Goal: Transaction & Acquisition: Purchase product/service

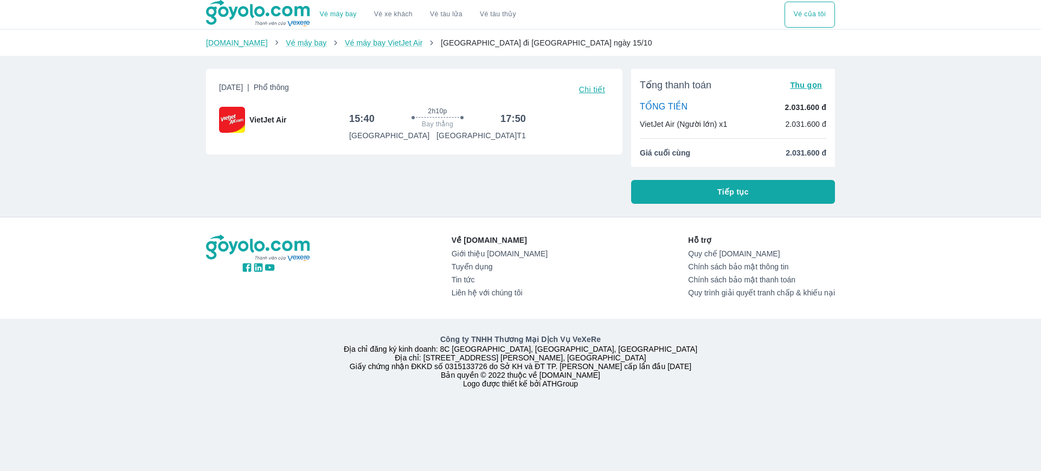
click at [739, 195] on span "Tiếp tục" at bounding box center [733, 192] width 31 height 11
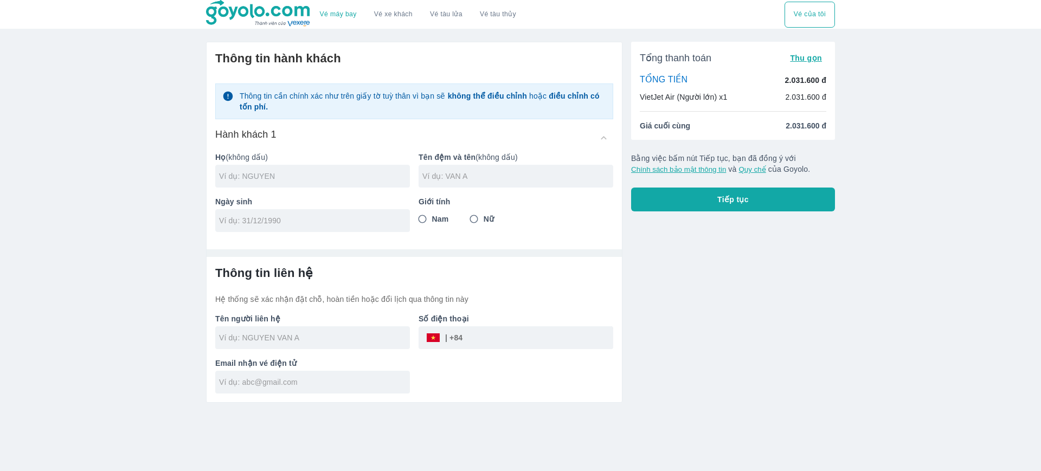
click at [348, 179] on input "text" at bounding box center [314, 176] width 191 height 11
type input "VU"
type input "[PERSON_NAME]"
type input "[DATE]"
click at [447, 223] on span "Nam" at bounding box center [440, 219] width 17 height 11
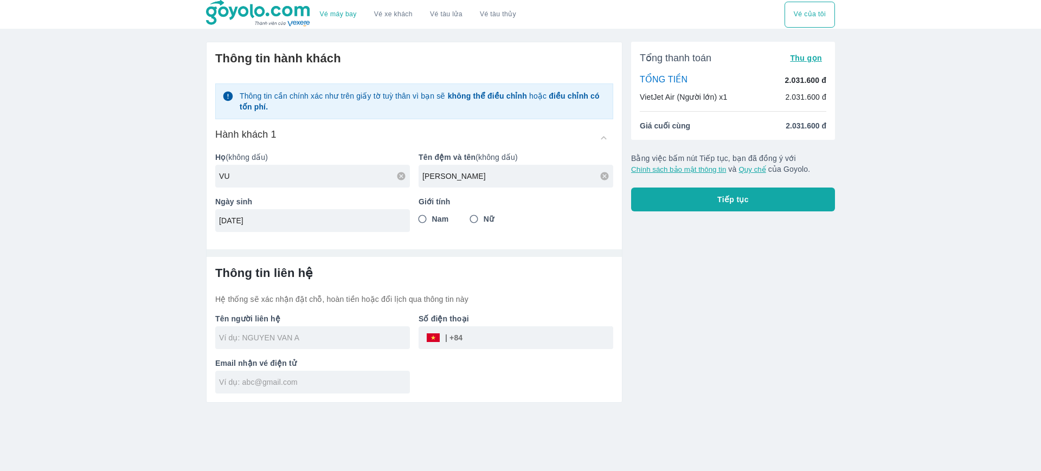
click at [432, 223] on input "Nam" at bounding box center [423, 219] width 20 height 20
radio input "true"
click at [500, 368] on div "Tên người liên hệ Số điện thoại ​ Email nhận vé điện tử" at bounding box center [410, 349] width 407 height 89
type input "[PERSON_NAME]"
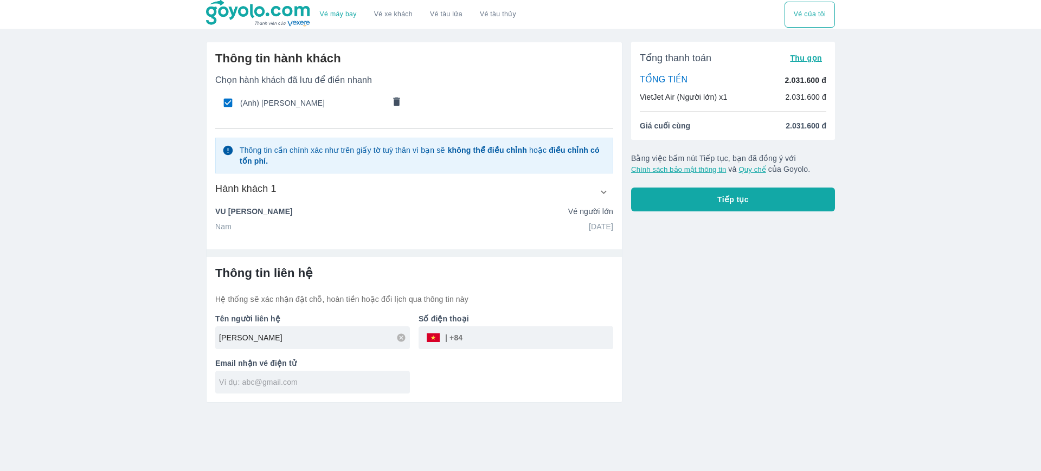
click at [394, 386] on input "text" at bounding box center [314, 382] width 191 height 11
type input "mm"
drag, startPoint x: 249, startPoint y: 379, endPoint x: 41, endPoint y: 390, distance: 208.5
click at [41, 390] on div "Vé máy bay Vé xe khách Vé tàu lửa Vé tàu thủy Vé của tôi Thông tin hành khách C…" at bounding box center [520, 235] width 1041 height 471
click at [398, 385] on icon at bounding box center [400, 383] width 8 height 8
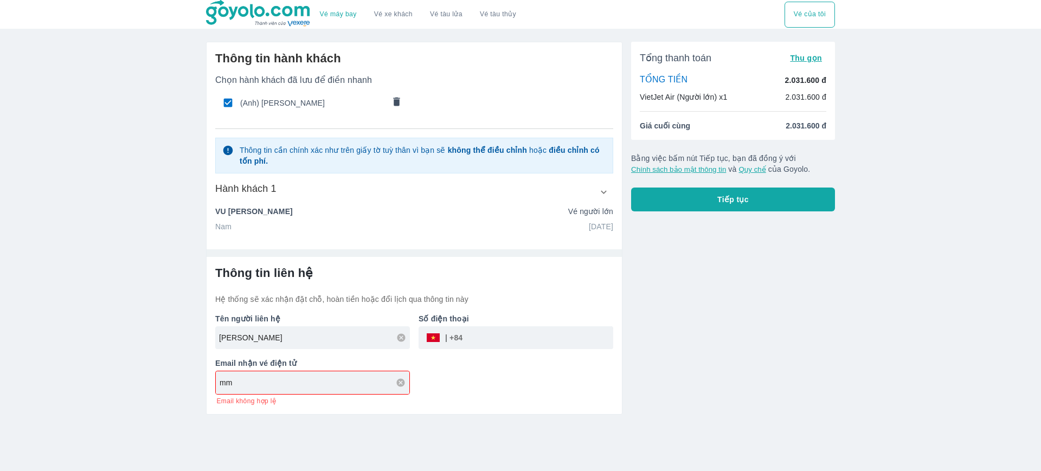
type input "m"
type input "[EMAIL_ADDRESS][DOMAIN_NAME]"
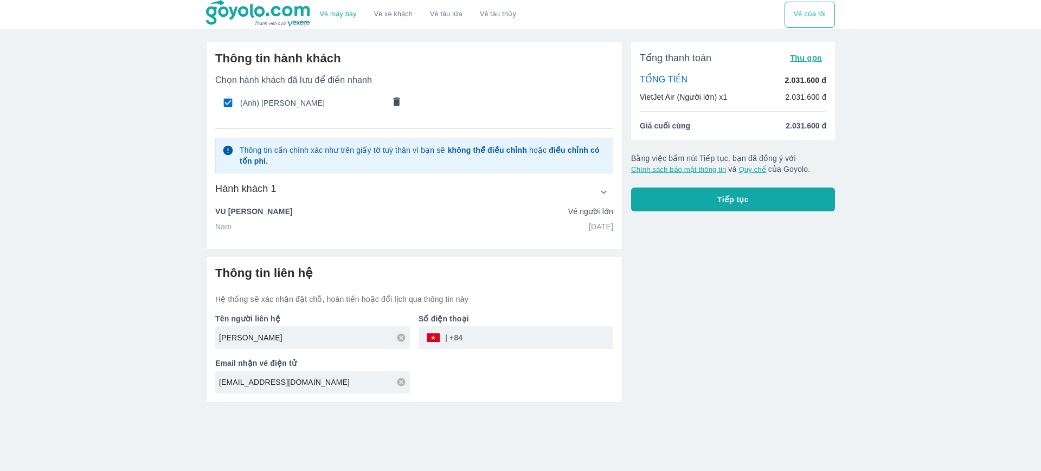
click at [481, 342] on input "tel" at bounding box center [538, 338] width 151 height 26
type input "983336070"
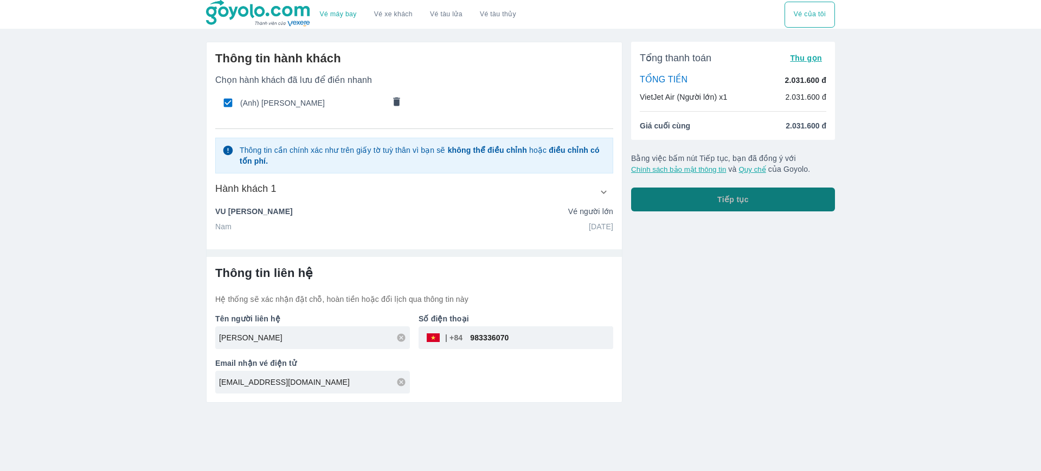
click at [732, 198] on span "Tiếp tục" at bounding box center [733, 199] width 31 height 11
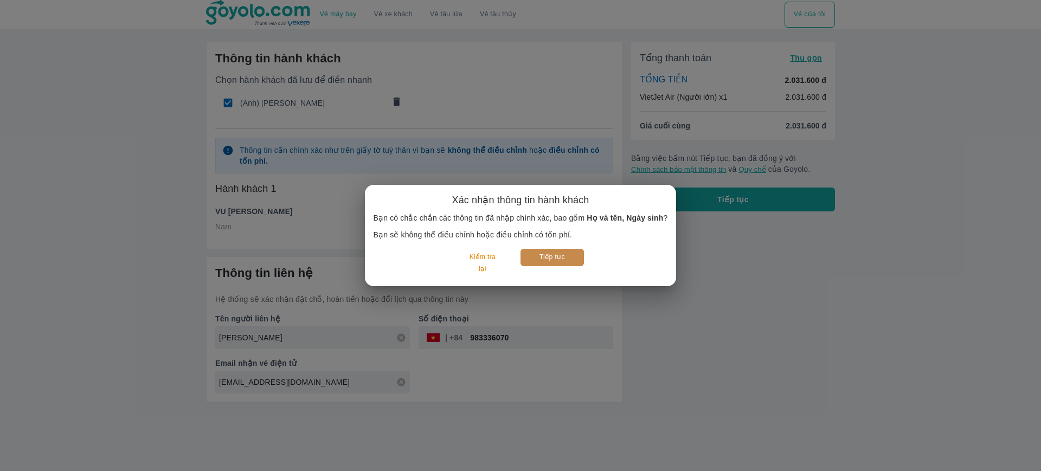
click at [569, 259] on button "Tiếp tục" at bounding box center [552, 257] width 63 height 17
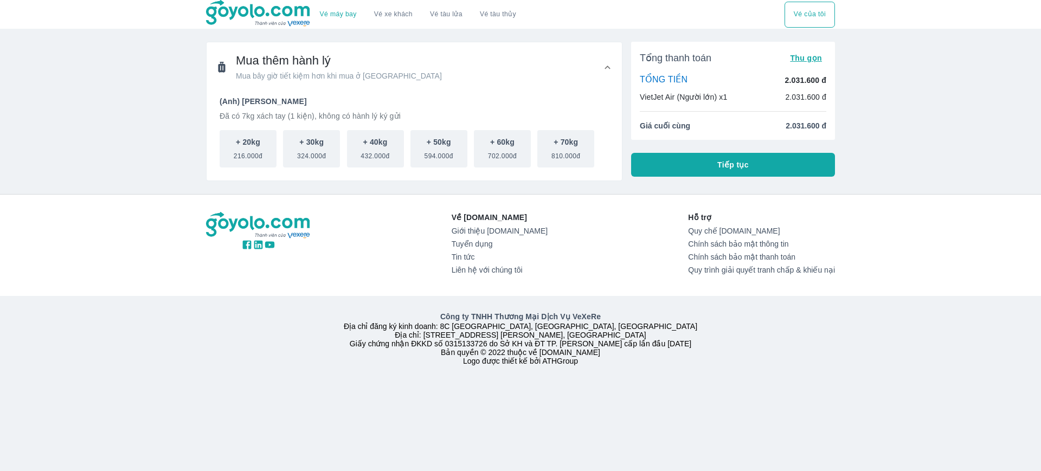
click at [728, 172] on button "Tiếp tục" at bounding box center [733, 165] width 204 height 24
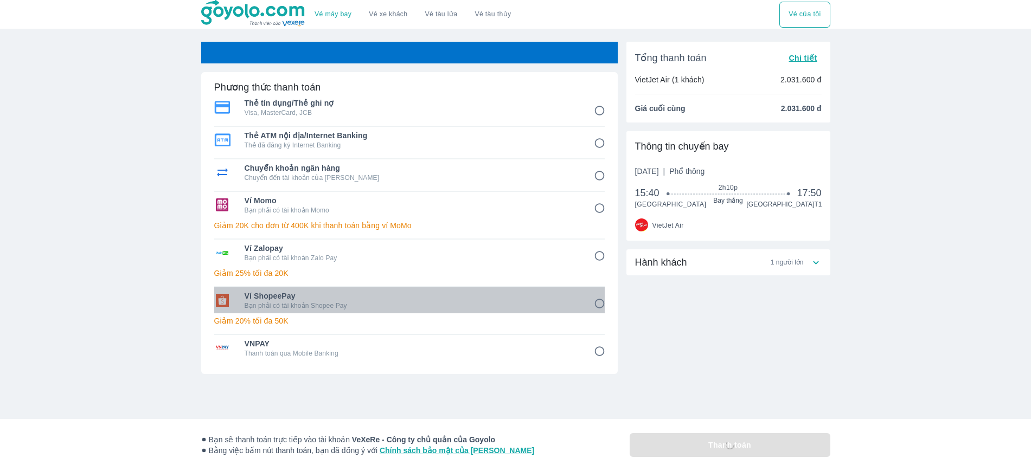
click at [386, 310] on p "Bạn phải có tài khoản Shopee Pay" at bounding box center [412, 306] width 334 height 9
radio input "true"
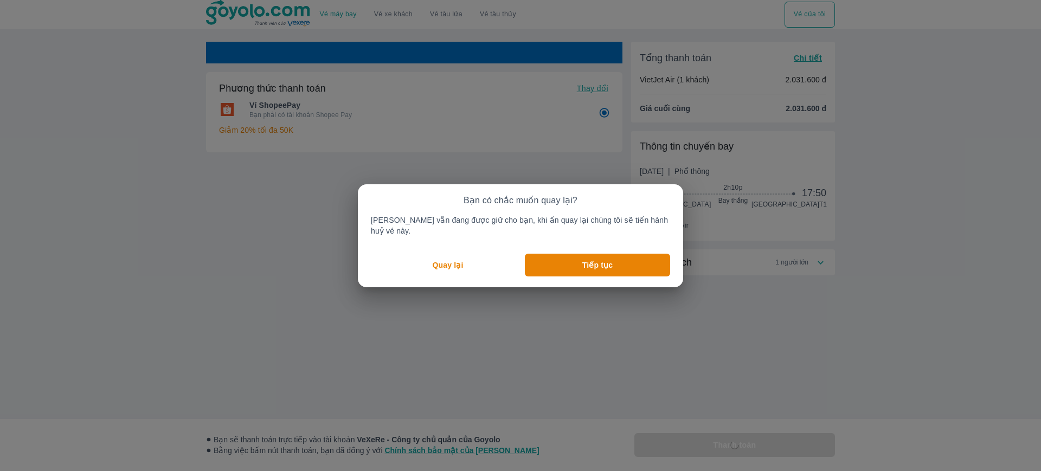
click at [459, 260] on p "Quay lại" at bounding box center [448, 265] width 31 height 11
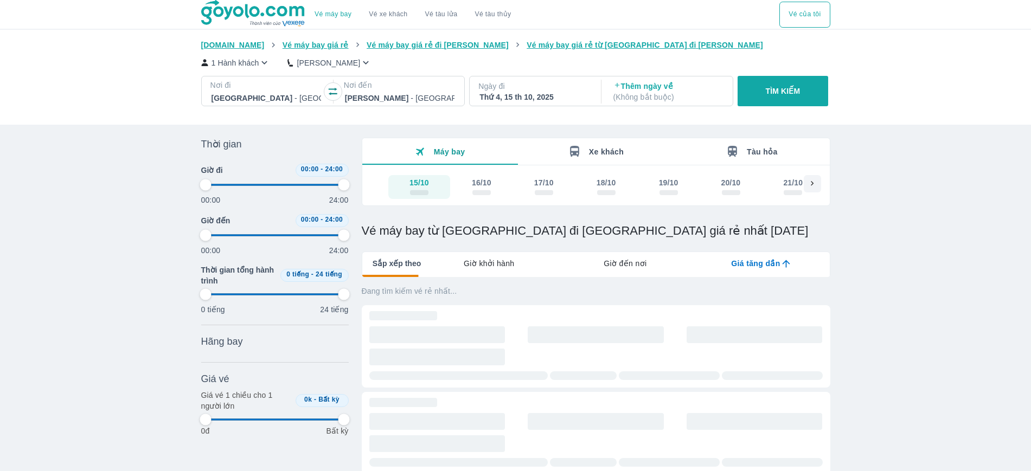
type input "97.9166666666667"
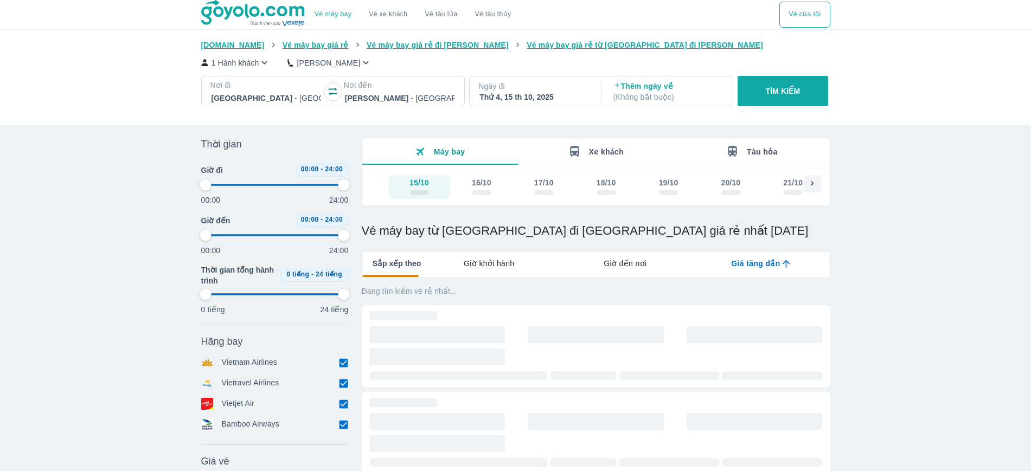
type input "97.9166666666667"
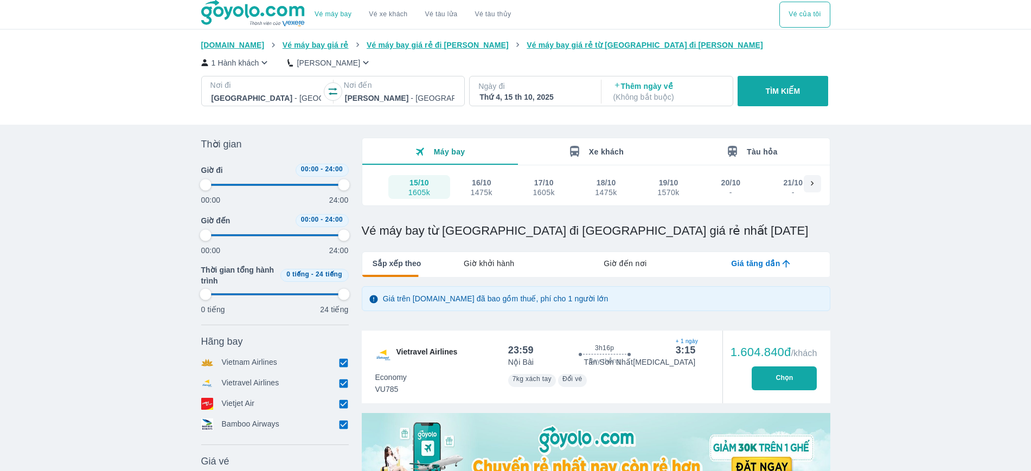
type input "97.9166666666667"
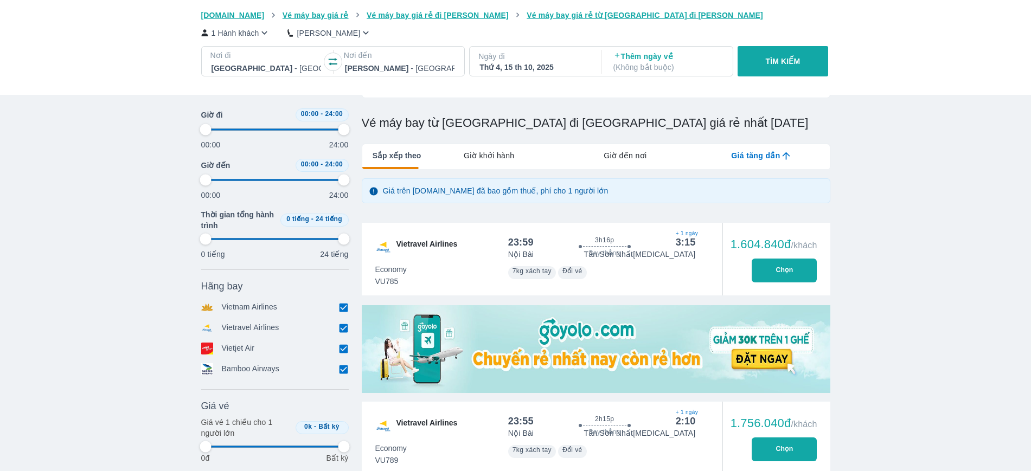
type input "97.9166666666667"
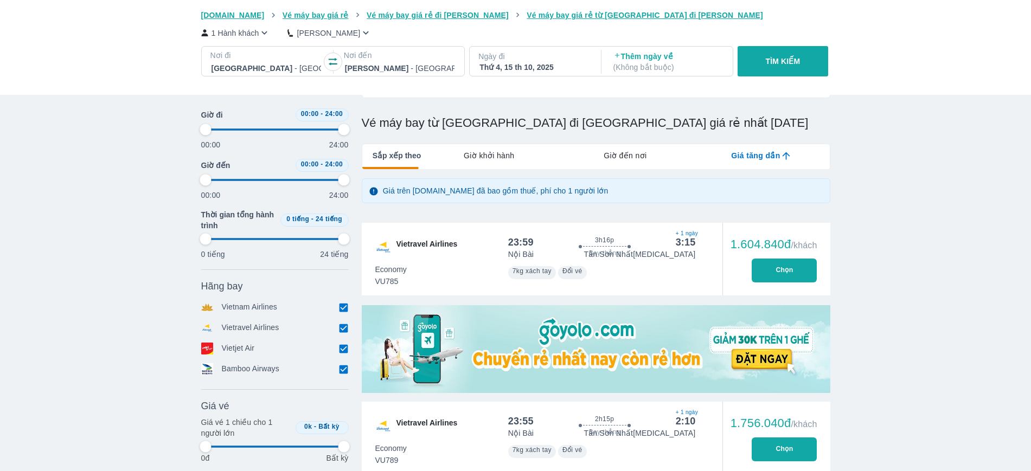
type input "97.9166666666667"
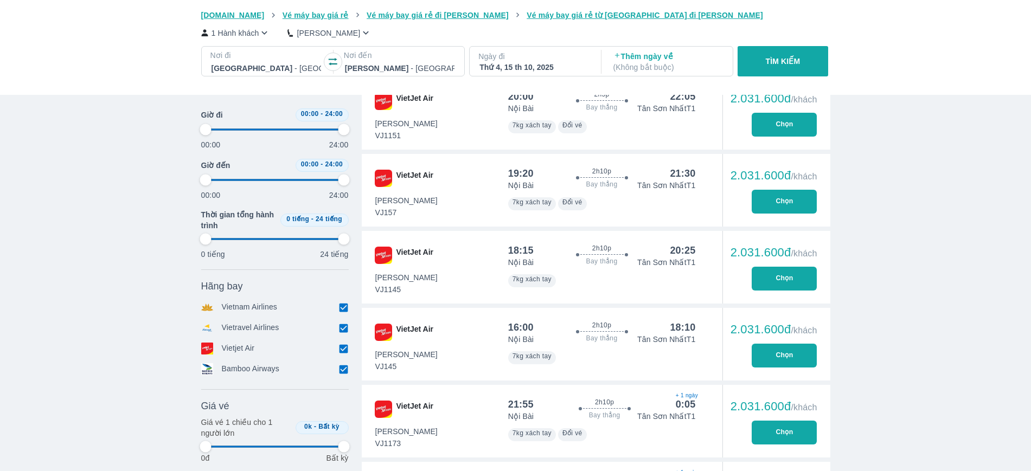
scroll to position [973, 0]
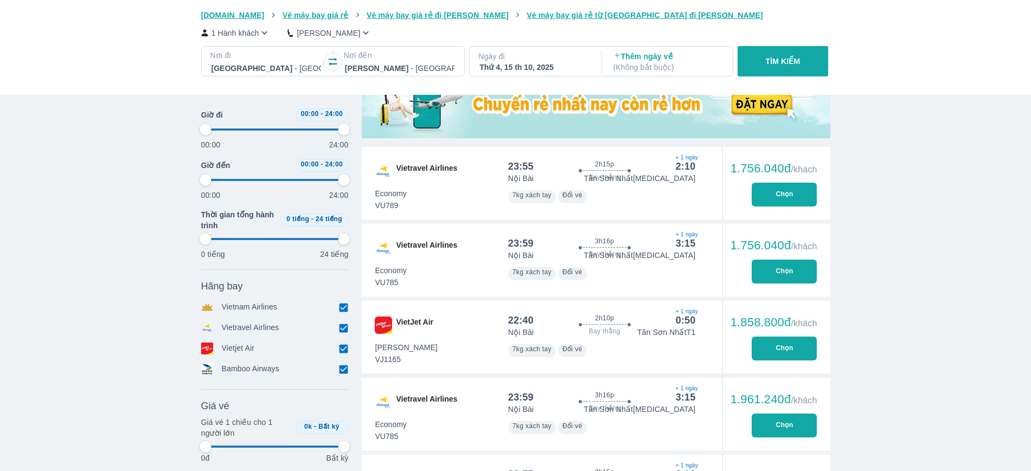
type input "97.9166666666667"
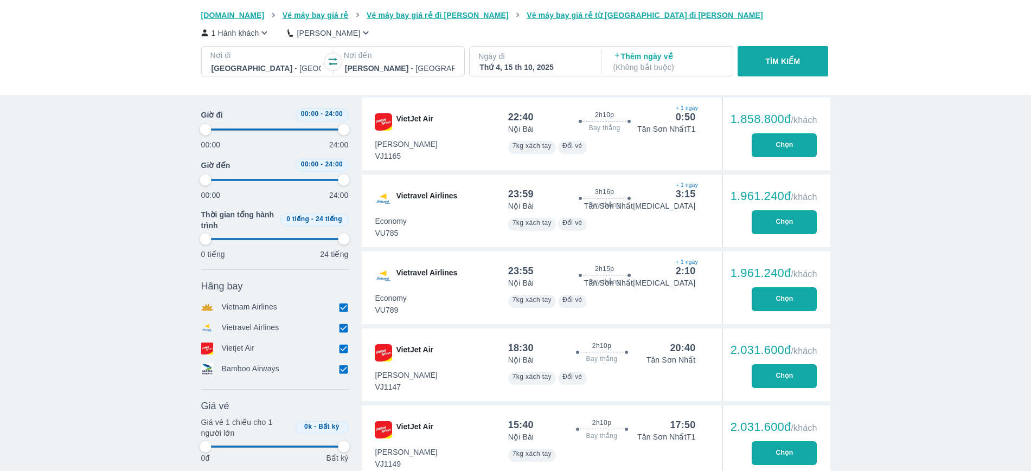
type input "97.9166666666667"
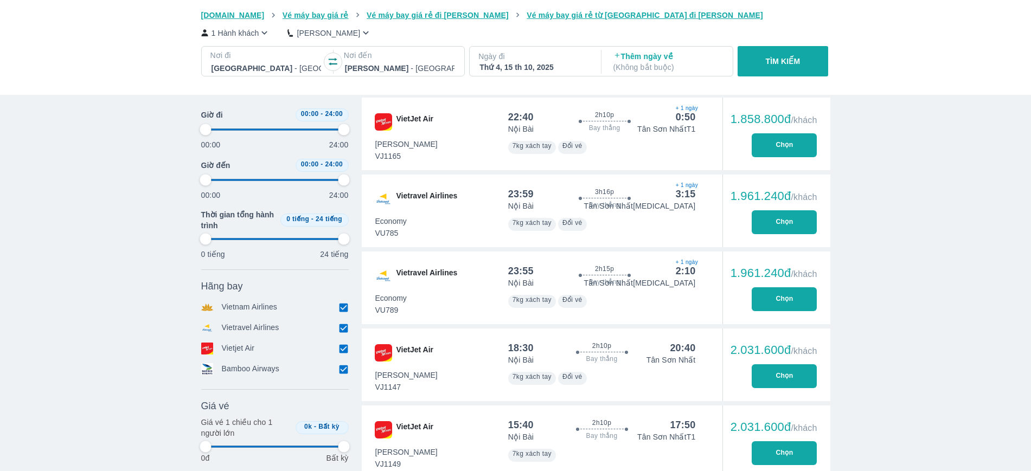
type input "97.9166666666667"
click at [784, 449] on button "Chọn" at bounding box center [784, 453] width 65 height 24
type input "97.9166666666667"
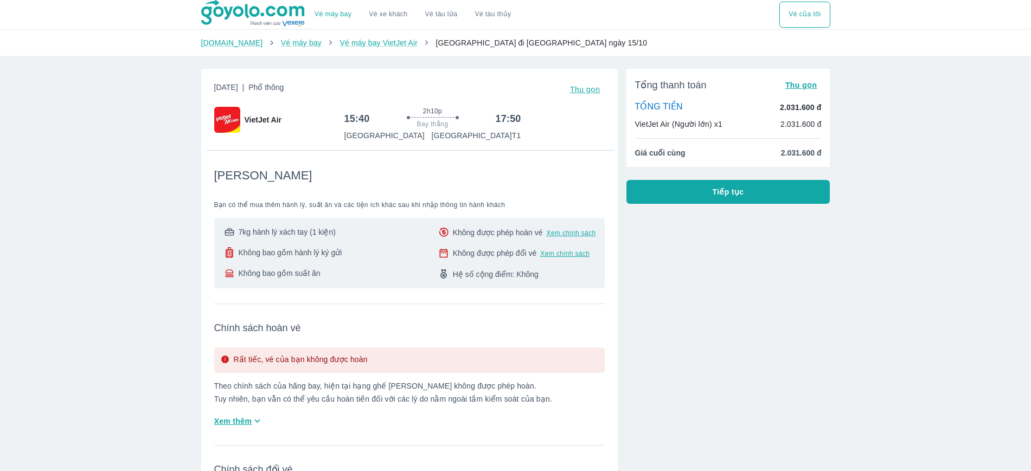
scroll to position [203, 0]
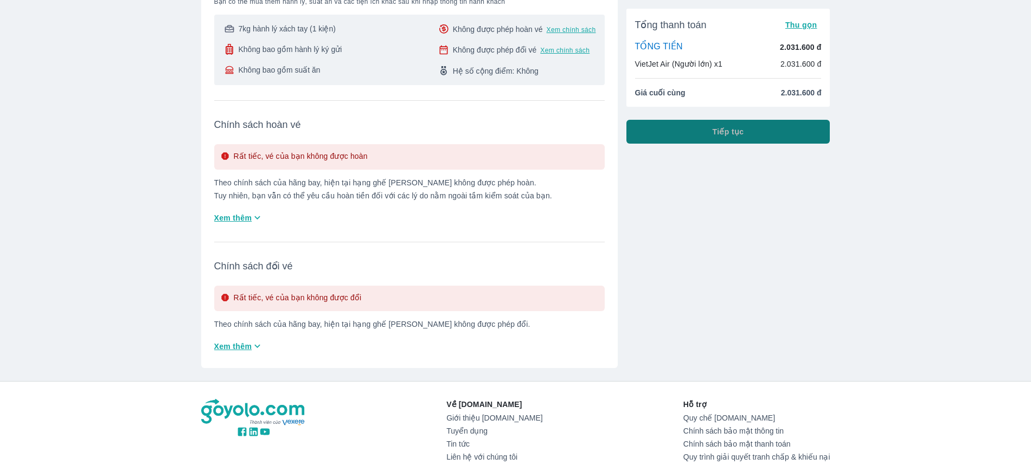
click at [747, 124] on button "Tiếp tục" at bounding box center [728, 132] width 204 height 24
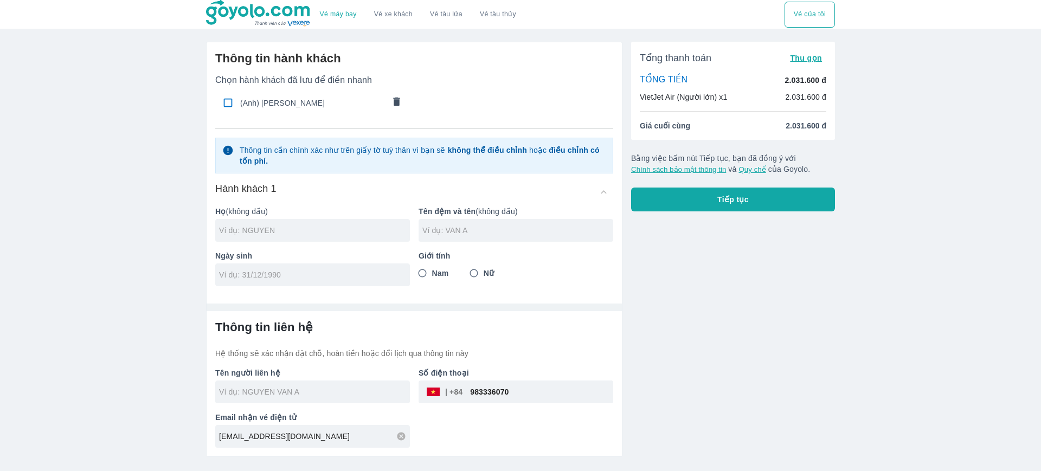
click at [325, 238] on div at bounding box center [312, 230] width 195 height 23
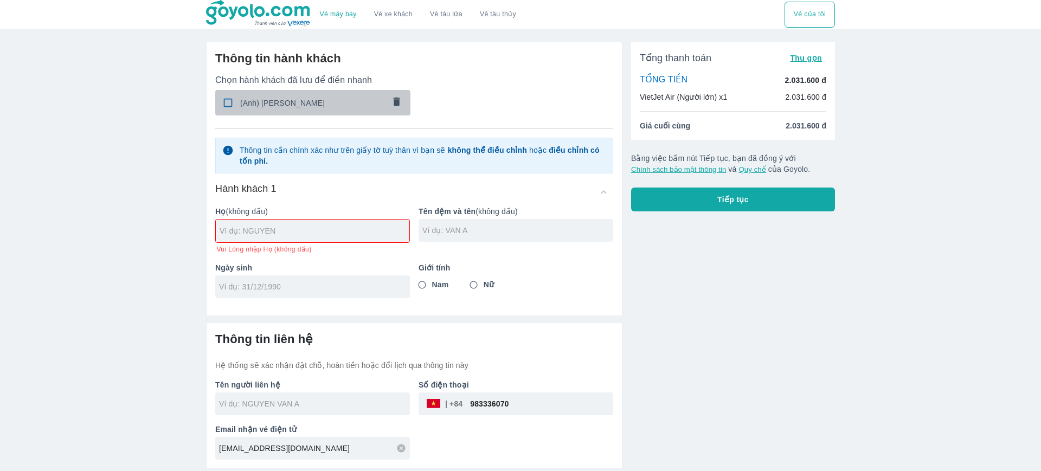
click at [305, 110] on div "(Anh) [PERSON_NAME]" at bounding box center [312, 102] width 195 height 25
checkbox input "true"
type input "VU"
type input "THANH TUNG"
type input "10/02/1992"
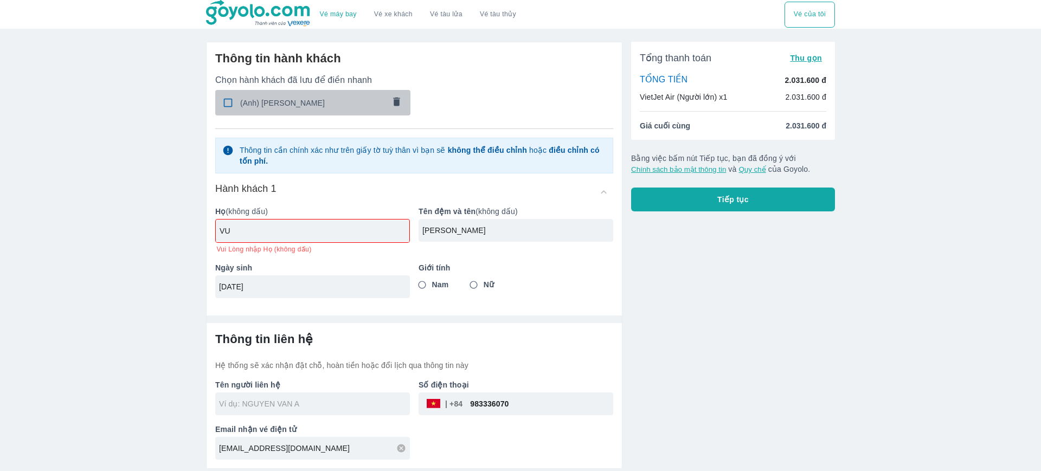
radio input "true"
type input "VU THANH TUNG"
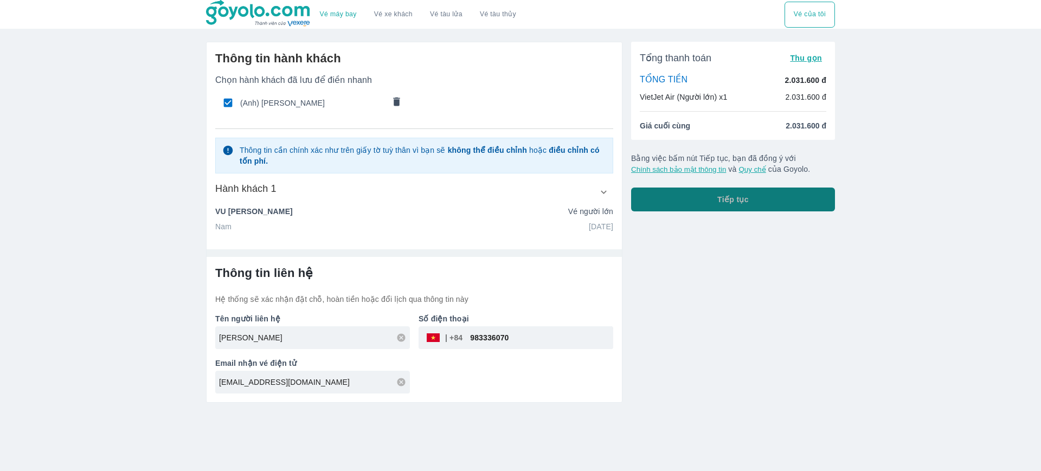
click at [733, 190] on button "Tiếp tục" at bounding box center [733, 200] width 204 height 24
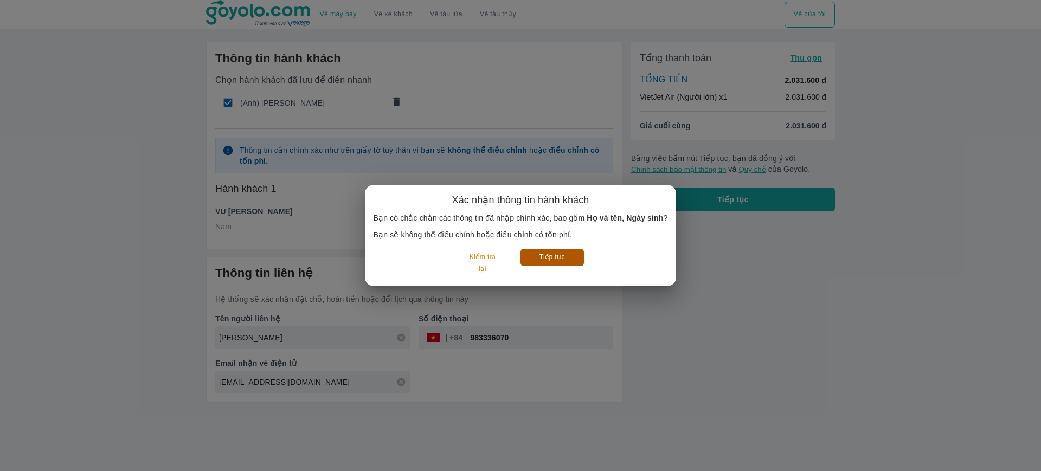
click at [560, 254] on button "Tiếp tục" at bounding box center [552, 257] width 63 height 17
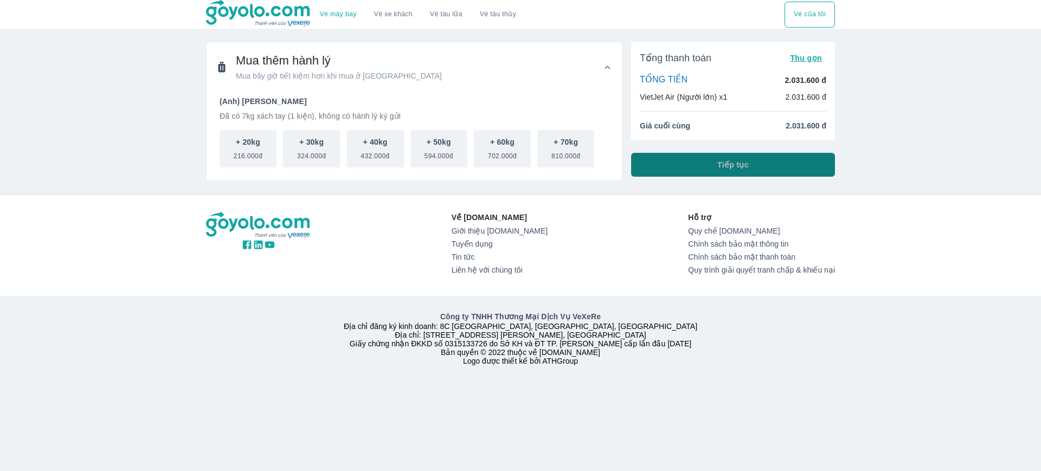
click at [658, 169] on button "Tiếp tục" at bounding box center [733, 165] width 204 height 24
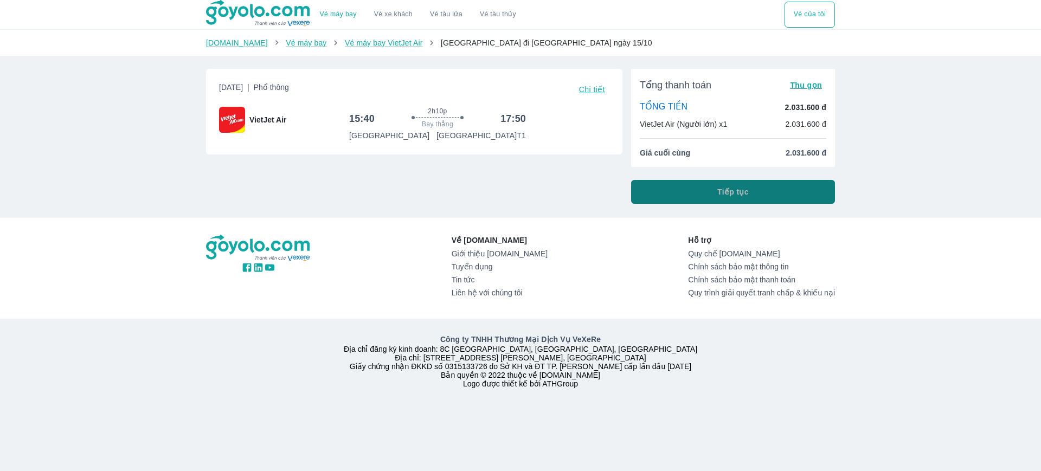
click at [811, 191] on button "Tiếp tục" at bounding box center [733, 192] width 204 height 24
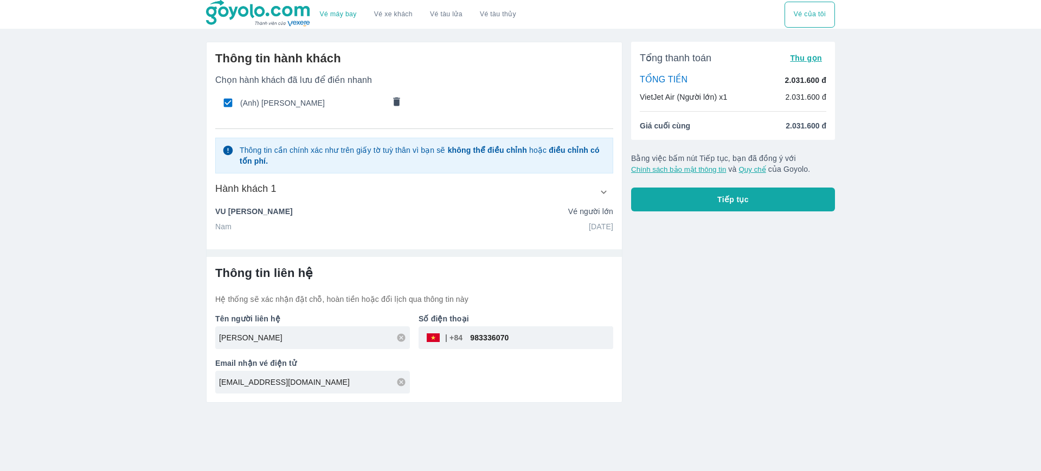
click at [741, 198] on span "Tiếp tục" at bounding box center [733, 199] width 31 height 11
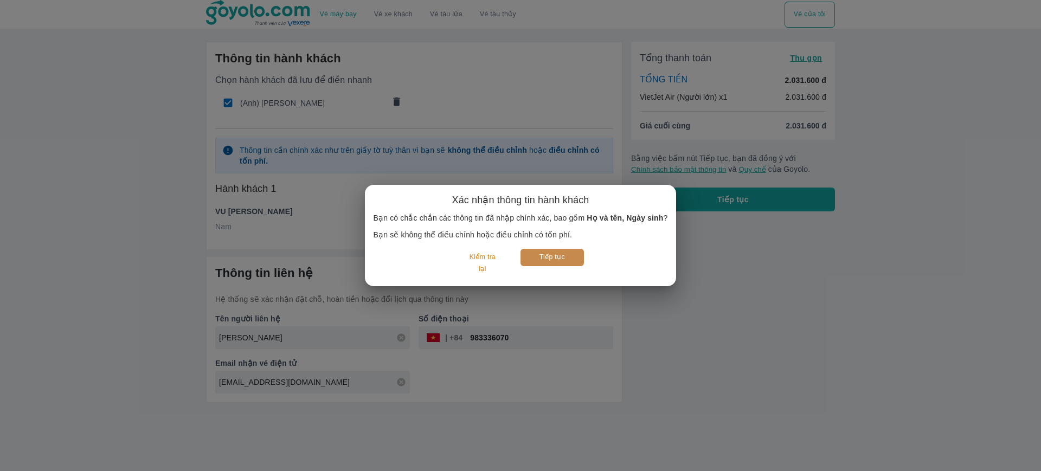
click at [545, 259] on button "Tiếp tục" at bounding box center [552, 257] width 63 height 17
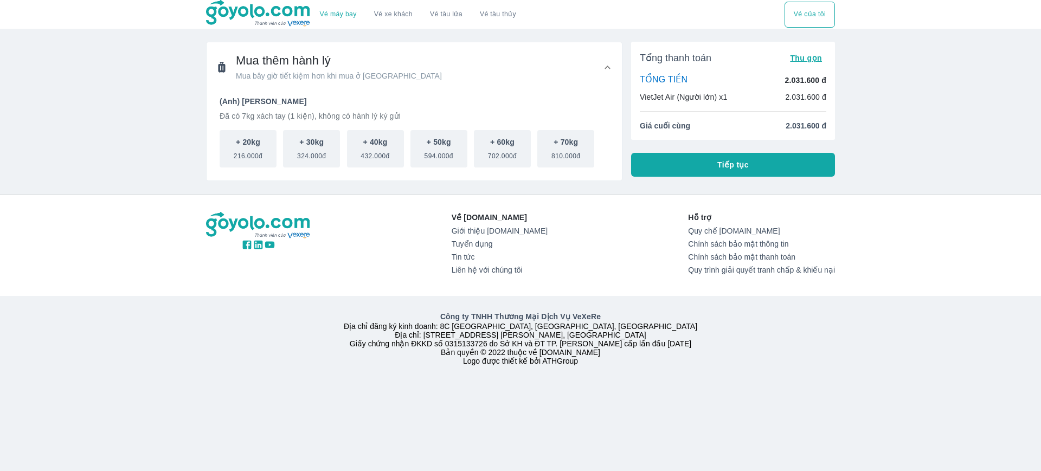
click at [678, 161] on button "Tiếp tục" at bounding box center [733, 165] width 204 height 24
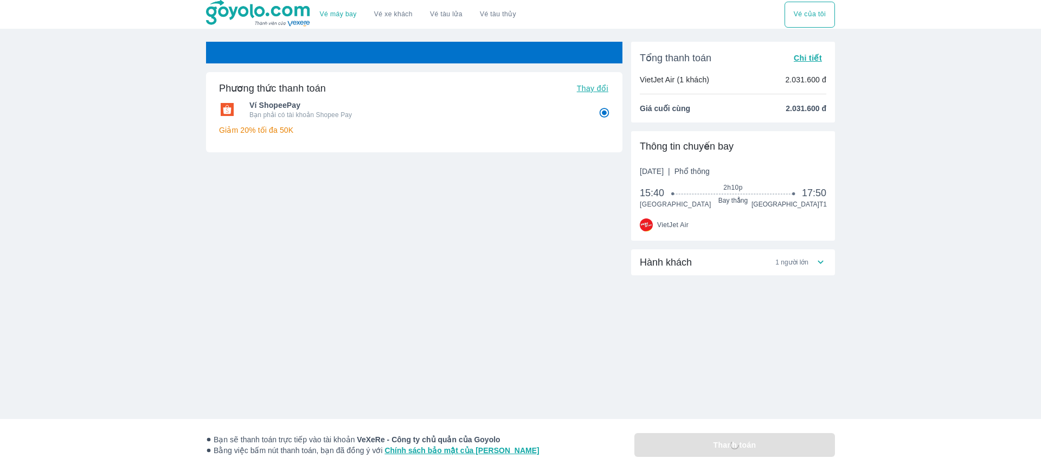
radio input "false"
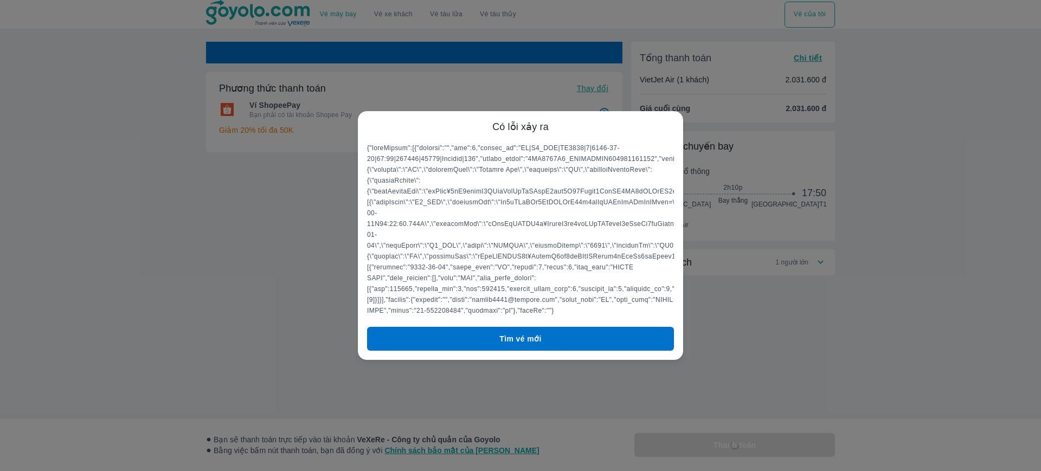
click at [414, 349] on button "Tìm vé mới" at bounding box center [520, 339] width 307 height 24
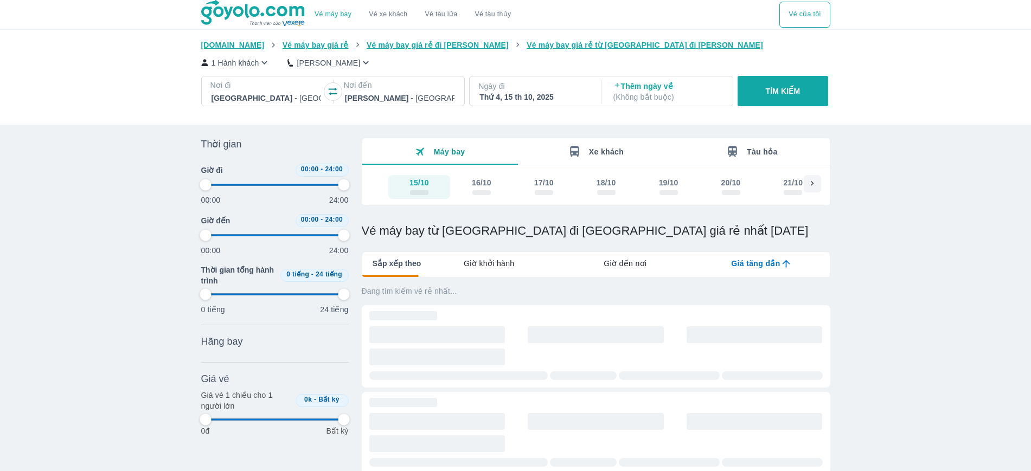
type input "97.9166666666667"
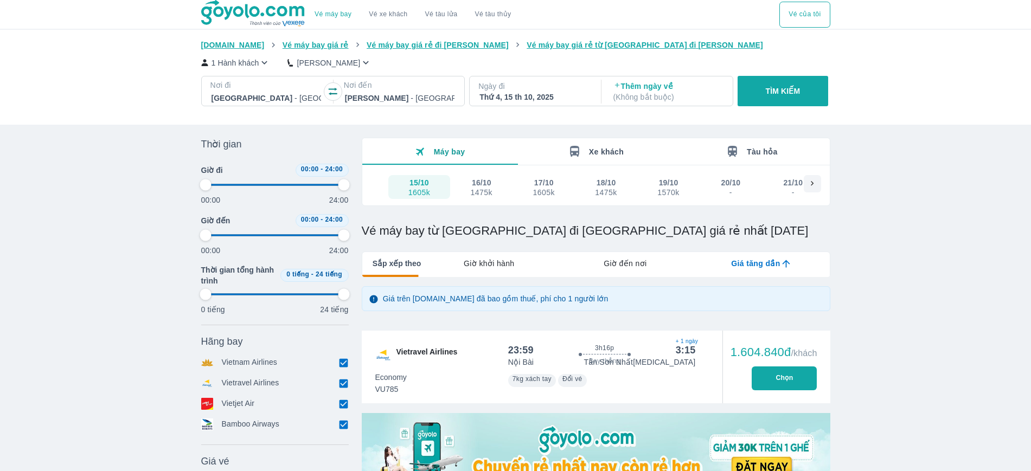
type input "97.9166666666667"
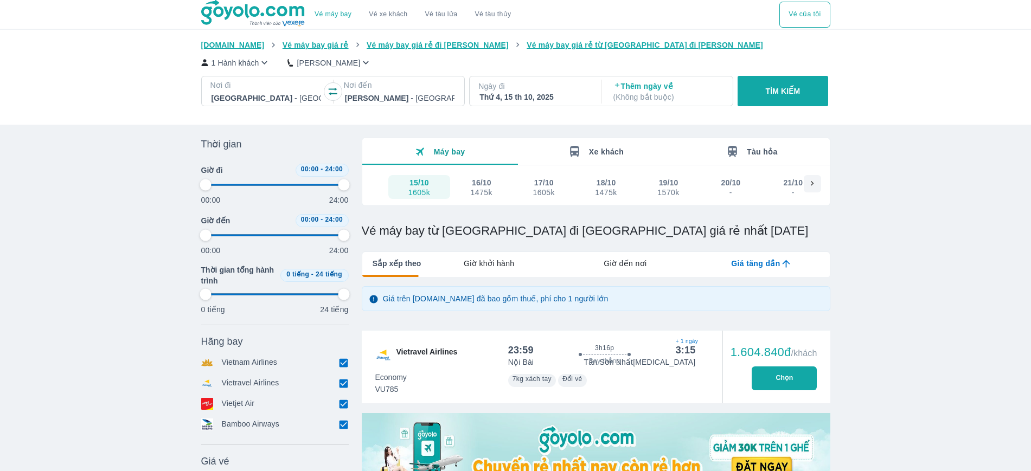
type input "97.9166666666667"
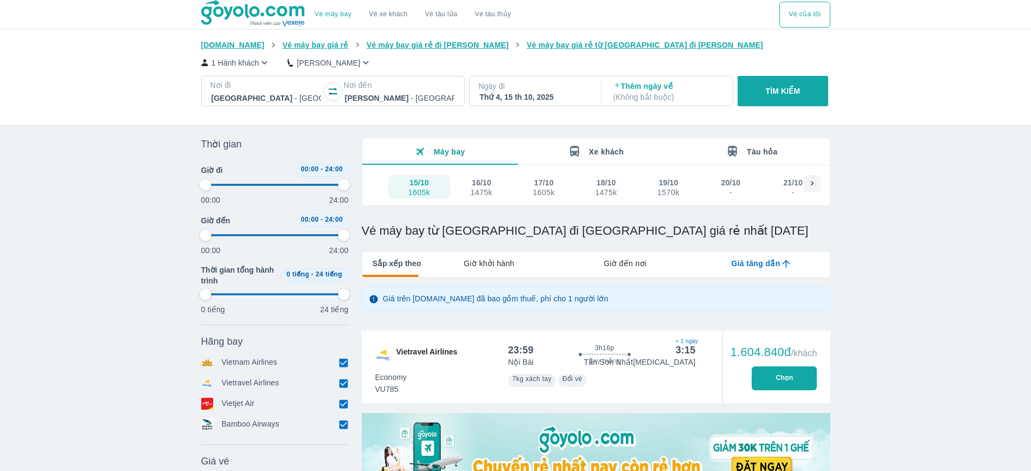
type input "97.9166666666667"
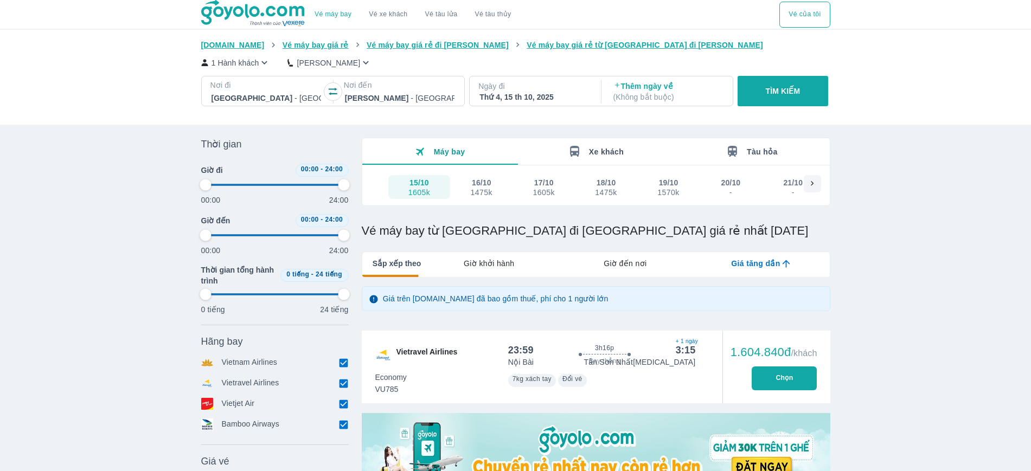
type input "97.9166666666667"
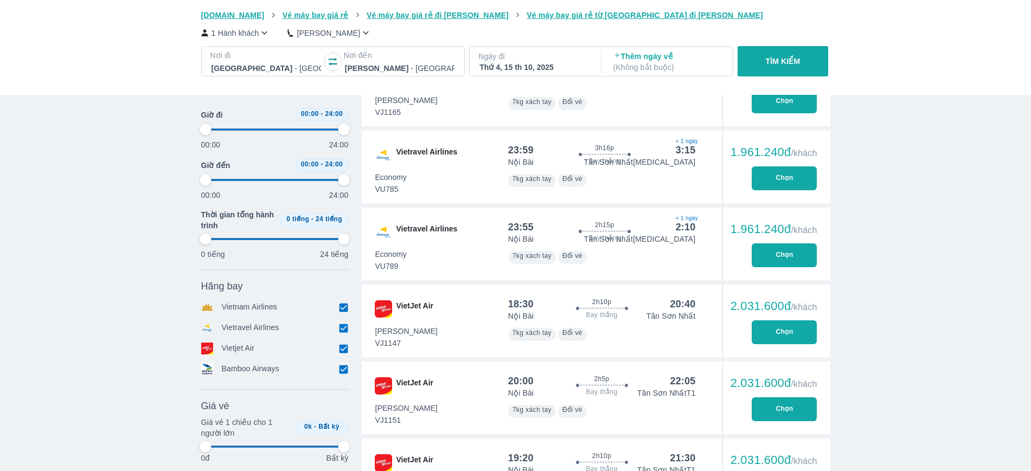
type input "97.9166666666667"
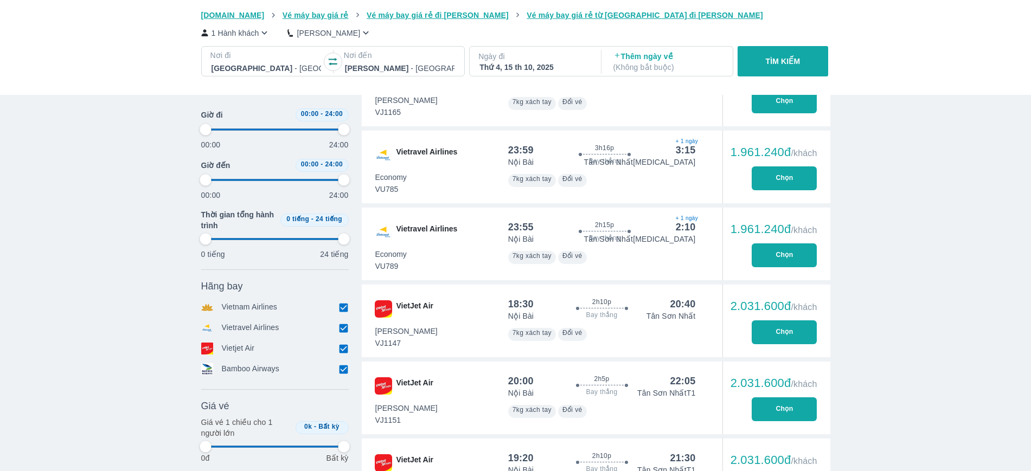
type input "97.9166666666667"
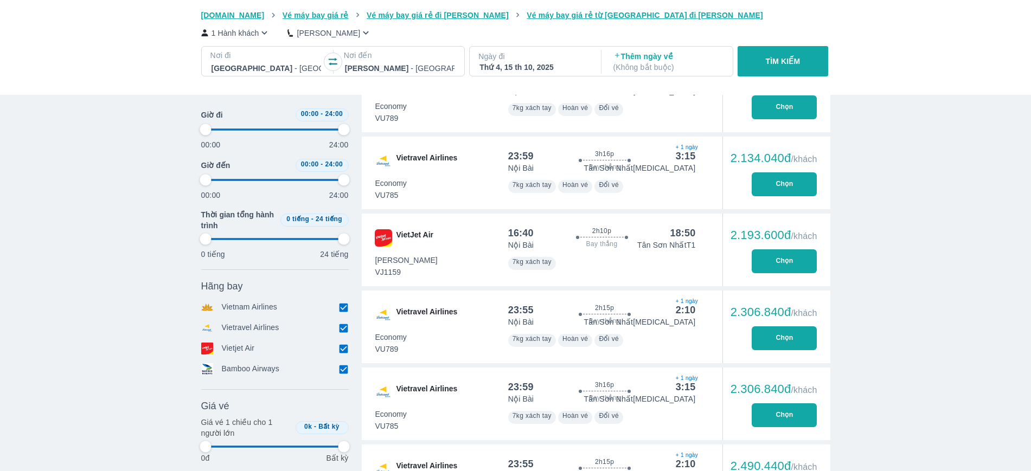
type input "97.9166666666667"
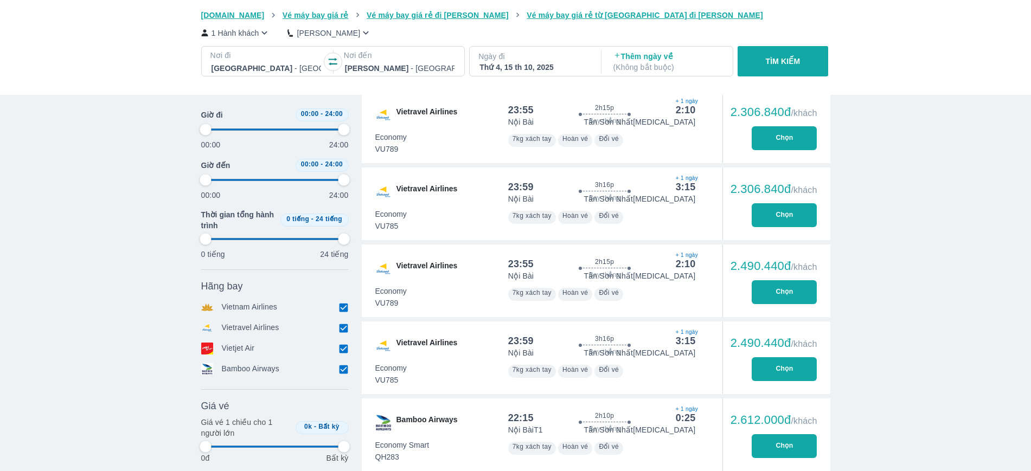
type input "97.9166666666667"
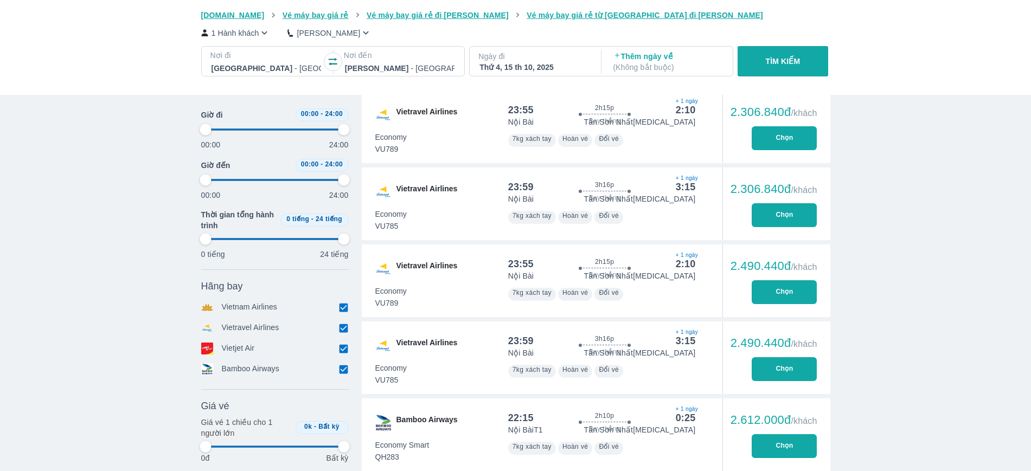
type input "97.9166666666667"
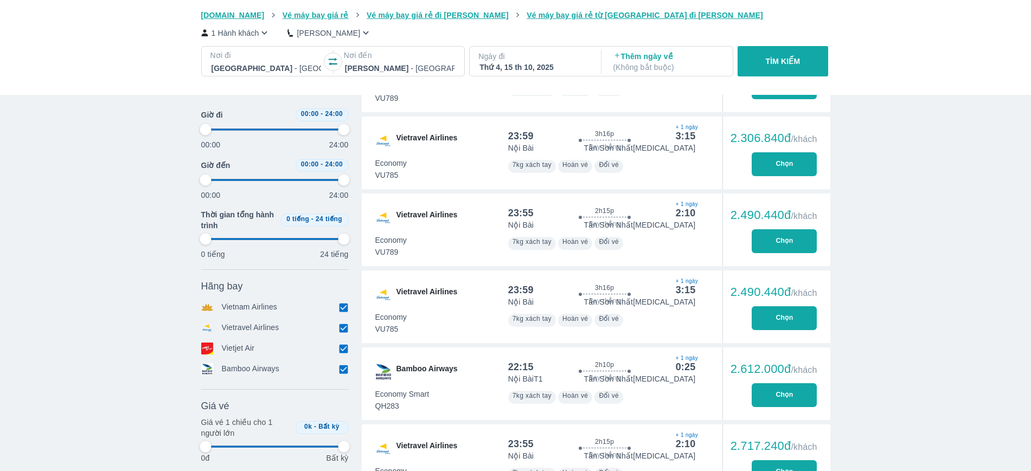
type input "97.9166666666667"
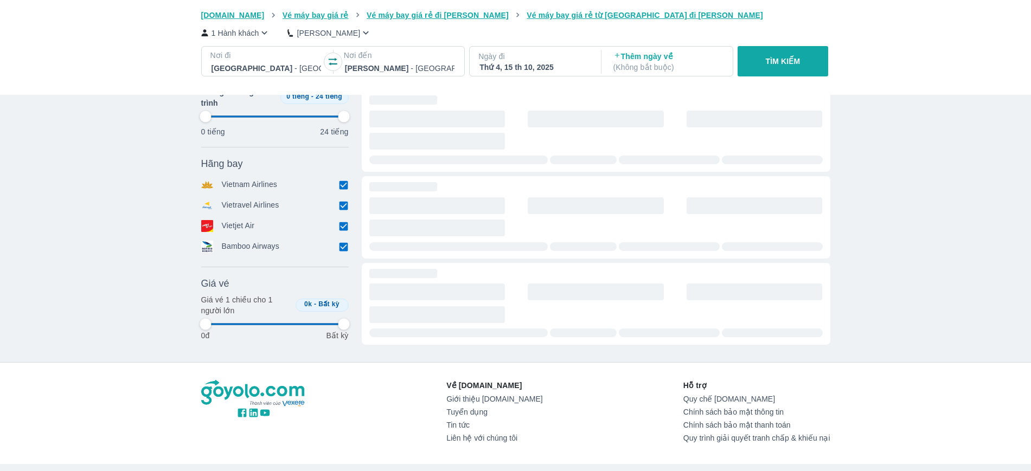
scroll to position [1830, 0]
type input "97.9166666666667"
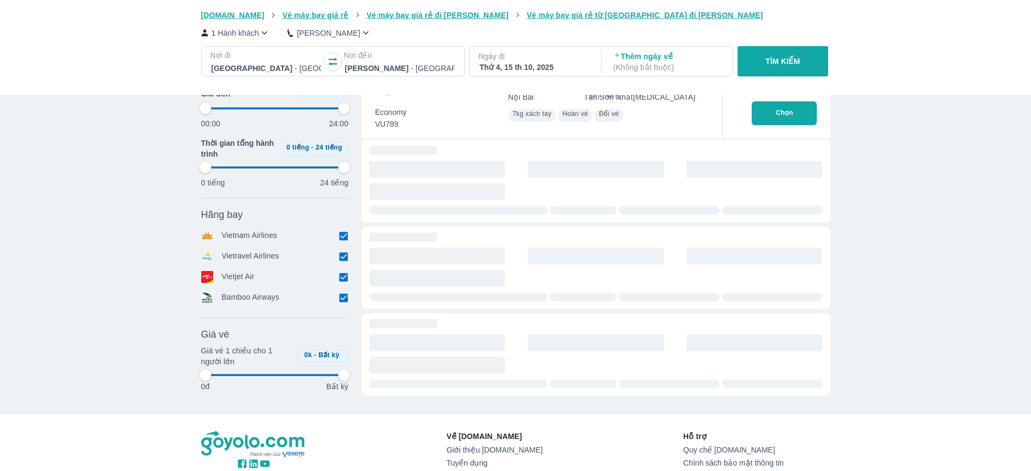
type input "97.9166666666667"
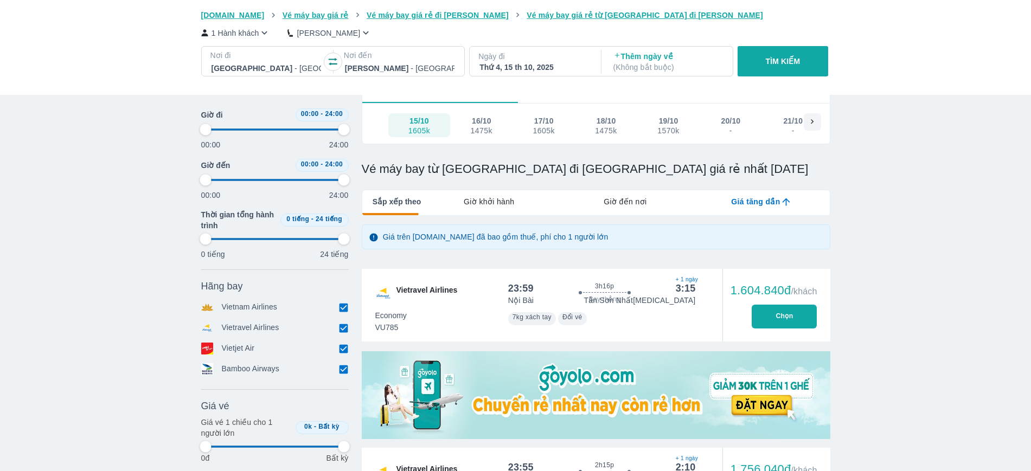
scroll to position [0, 0]
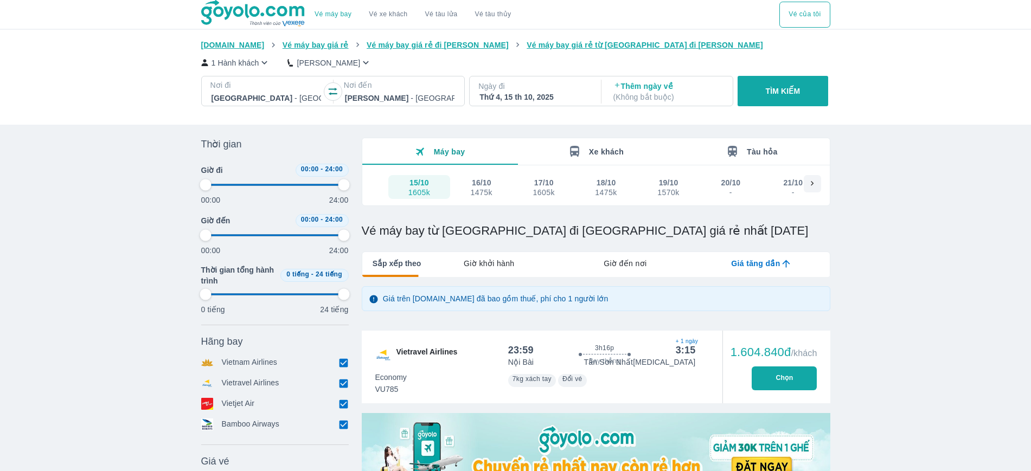
type input "97.9166666666667"
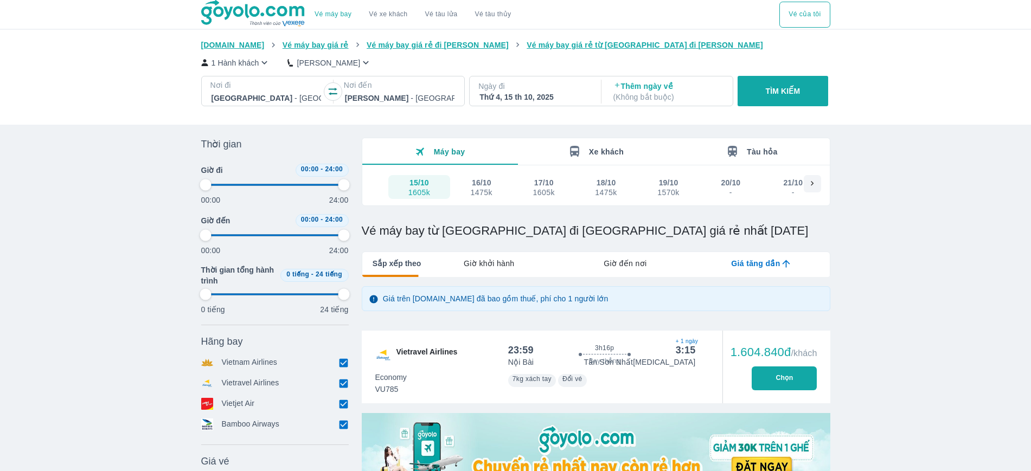
type input "97.9166666666667"
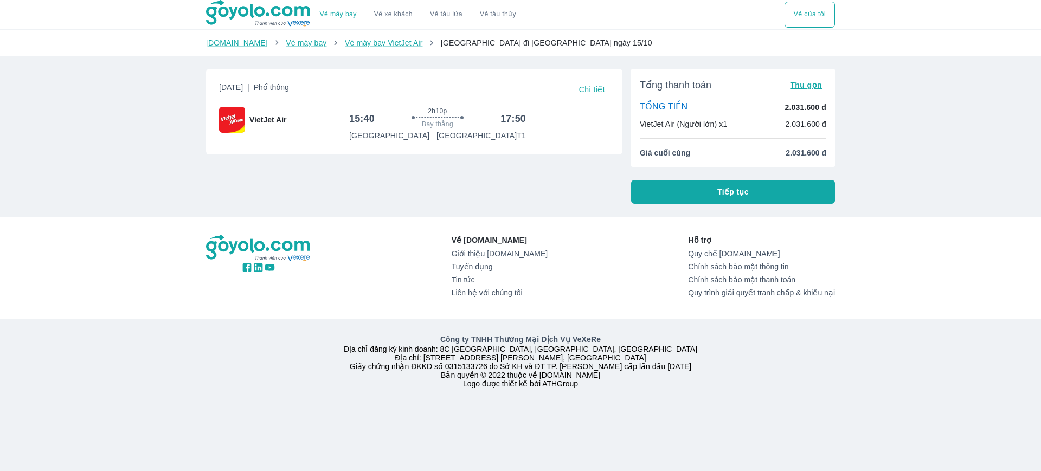
click at [706, 199] on button "Tiếp tục" at bounding box center [733, 192] width 204 height 24
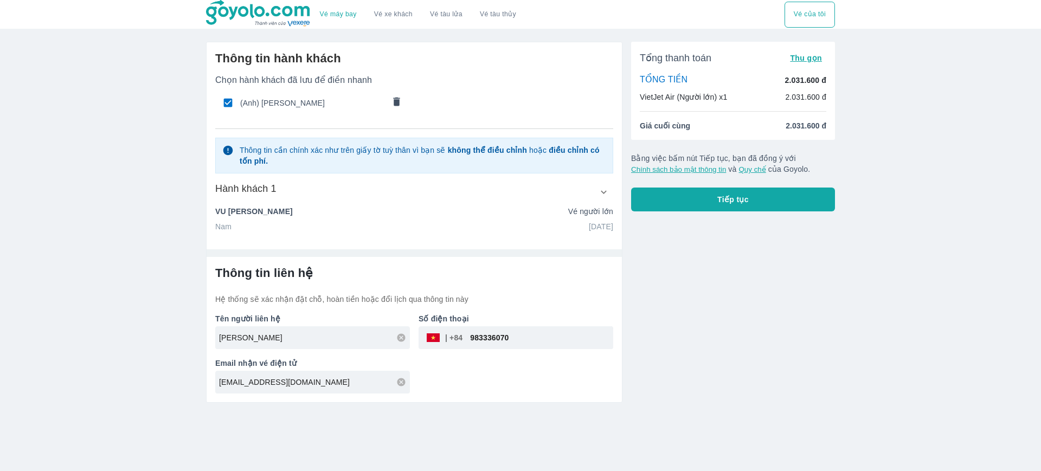
drag, startPoint x: 513, startPoint y: 342, endPoint x: 421, endPoint y: 390, distance: 103.6
click at [421, 390] on div "Tên người liên hệ VU THANH TUNG Số điện thoại ​ 983336070 Email nhận vé điện tử…" at bounding box center [410, 349] width 407 height 89
type input "9"
type input "972886743"
click at [244, 387] on input "[EMAIL_ADDRESS][DOMAIN_NAME]" at bounding box center [314, 382] width 191 height 11
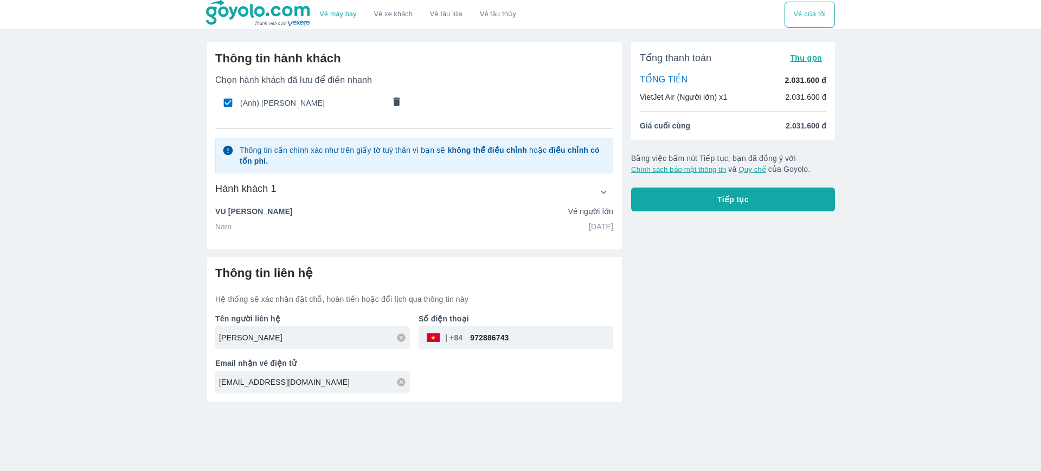
type input "[EMAIL_ADDRESS][DOMAIN_NAME]"
click at [695, 209] on button "Tiếp tục" at bounding box center [733, 200] width 204 height 24
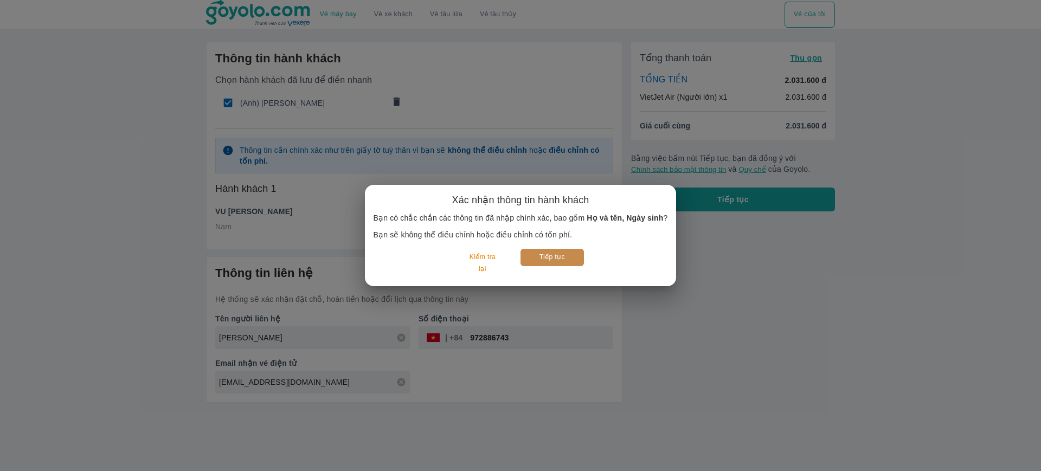
click at [555, 258] on button "Tiếp tục" at bounding box center [552, 257] width 63 height 17
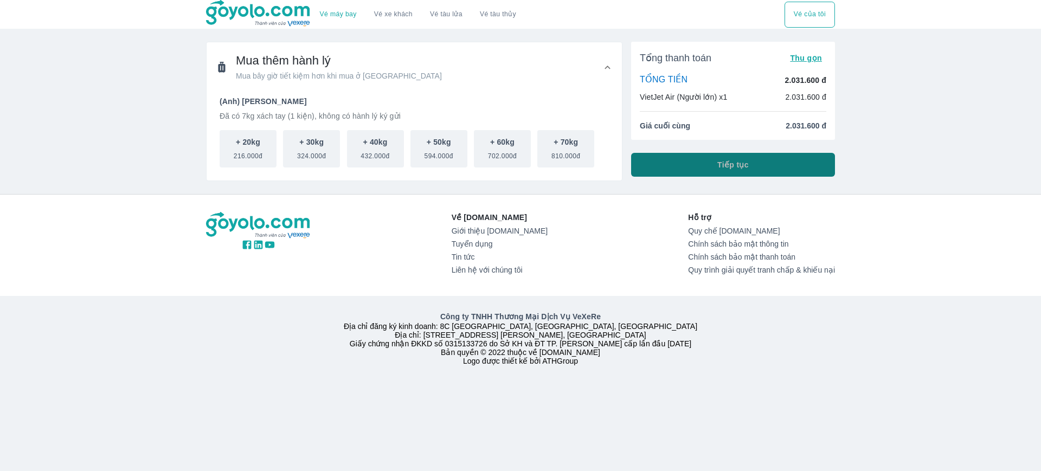
click at [725, 170] on span "Tiếp tục" at bounding box center [733, 164] width 31 height 11
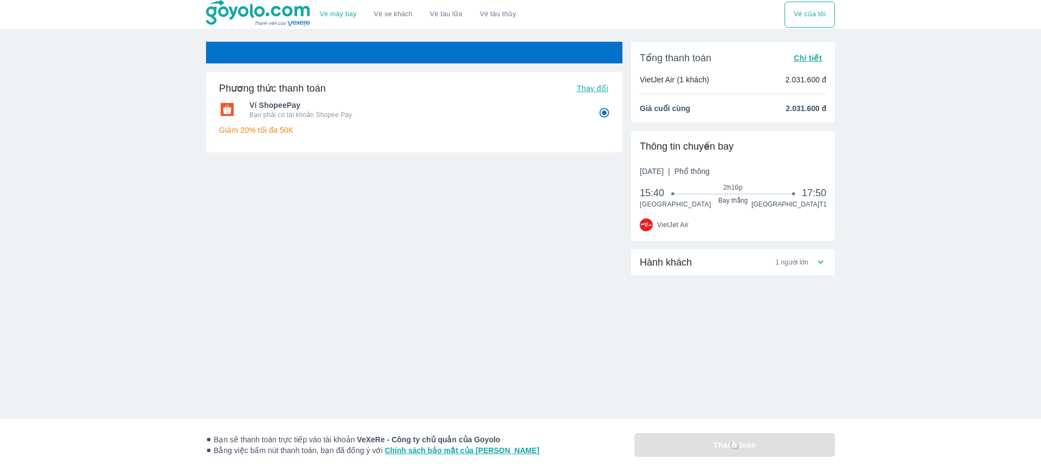
radio input "false"
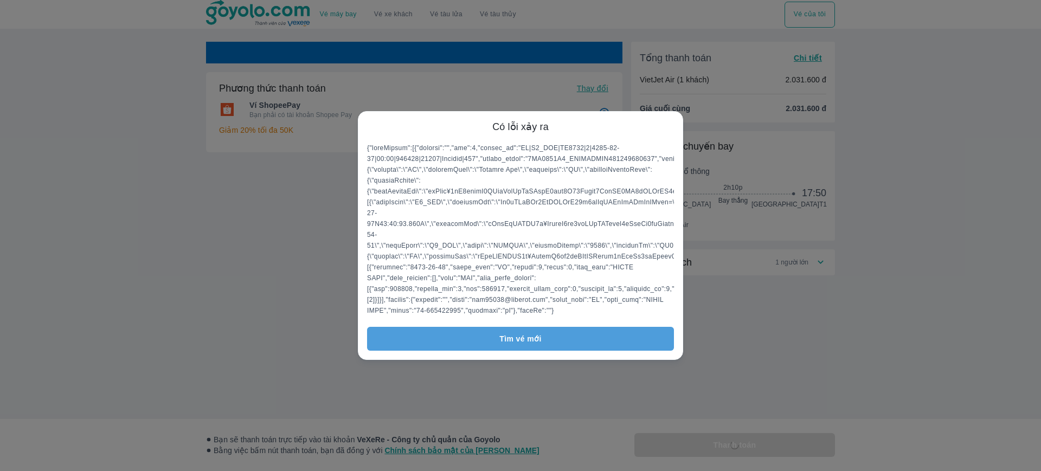
click at [526, 347] on button "Tìm vé mới" at bounding box center [520, 339] width 307 height 24
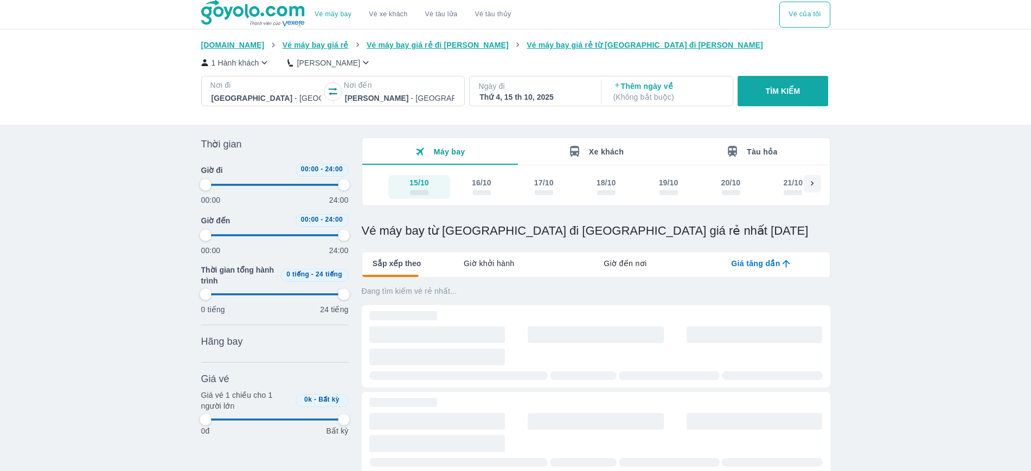
type input "97.9166666666667"
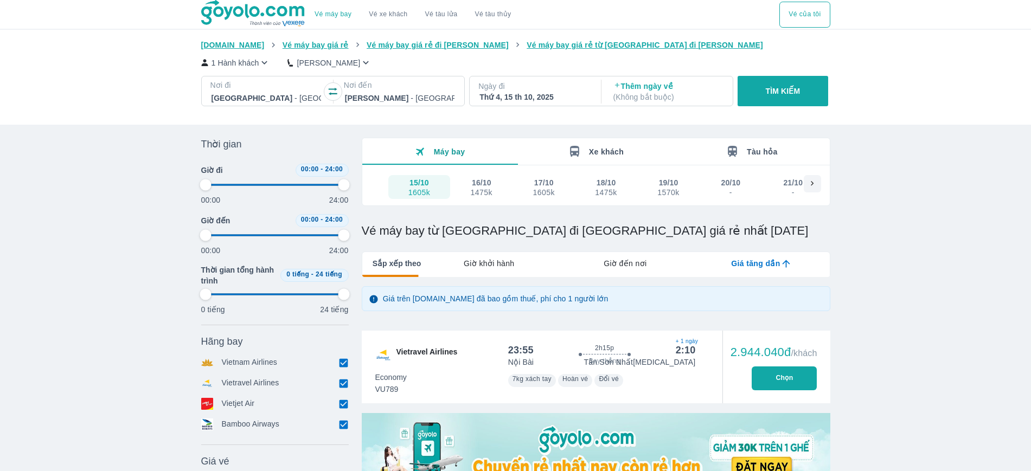
type input "97.9166666666667"
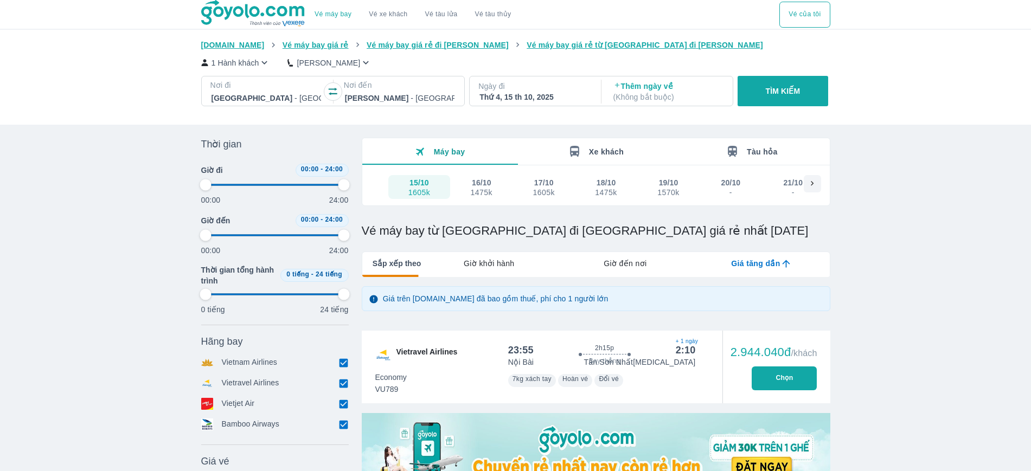
type input "97.9166666666667"
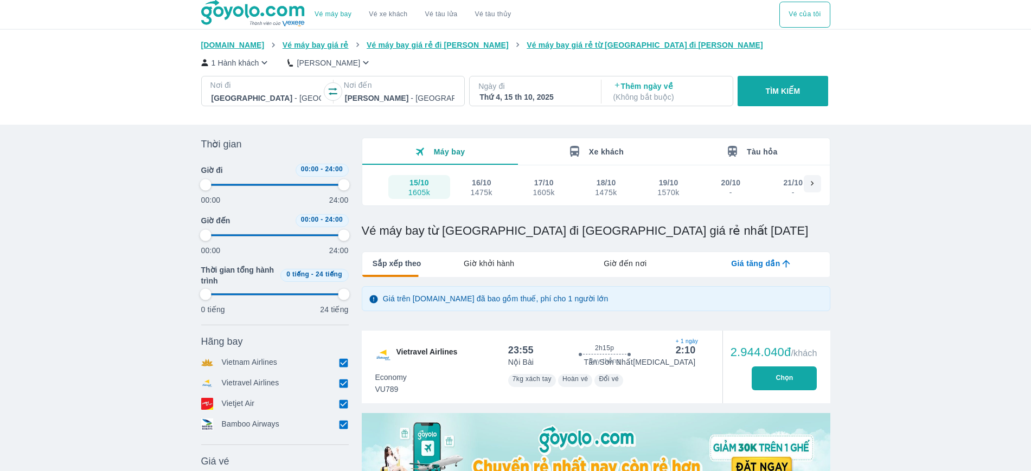
type input "97.9166666666667"
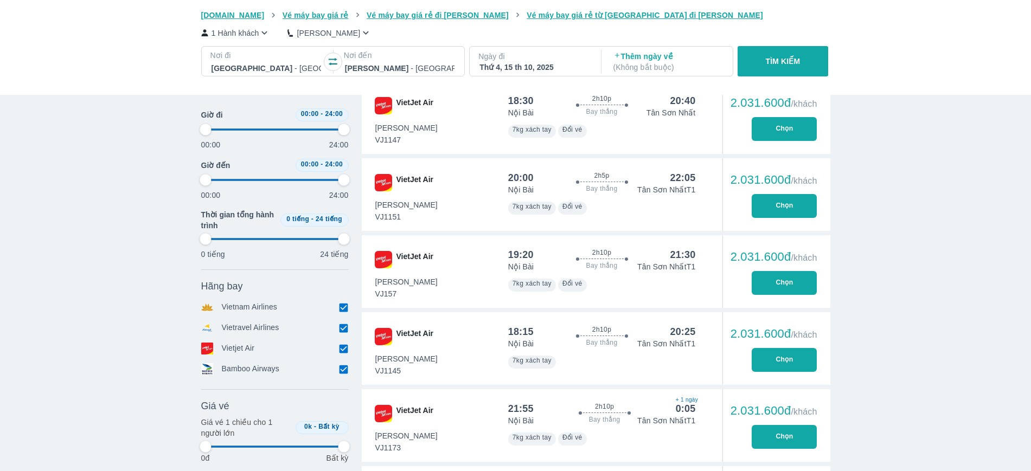
type input "97.9166666666667"
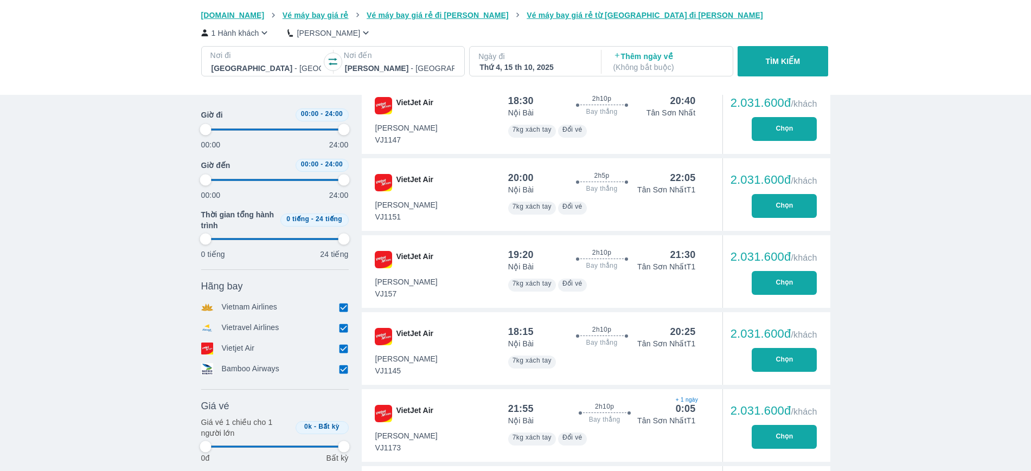
type input "97.9166666666667"
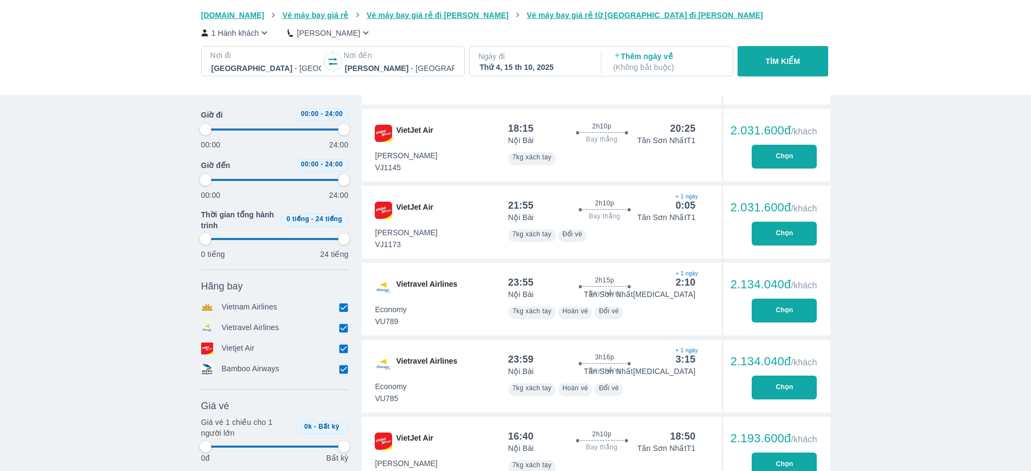
type input "97.9166666666667"
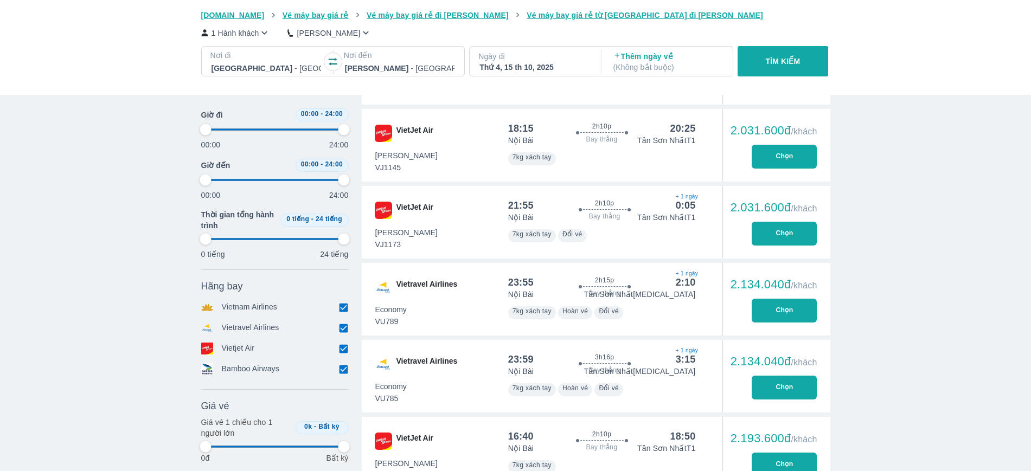
type input "97.9166666666667"
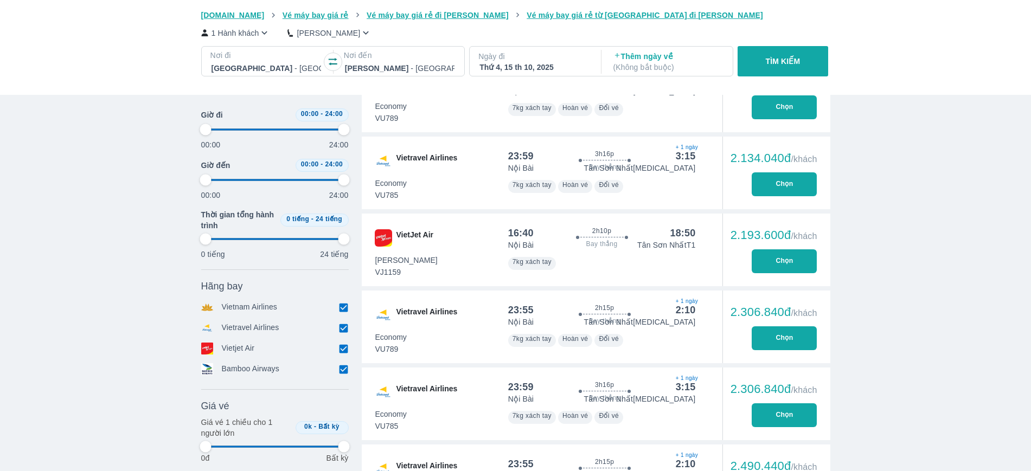
scroll to position [1424, 0]
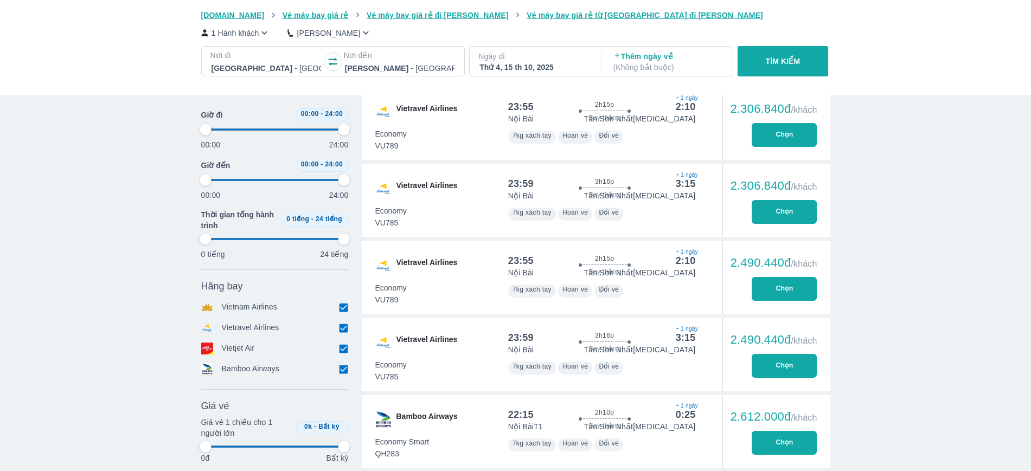
type input "97.9166666666667"
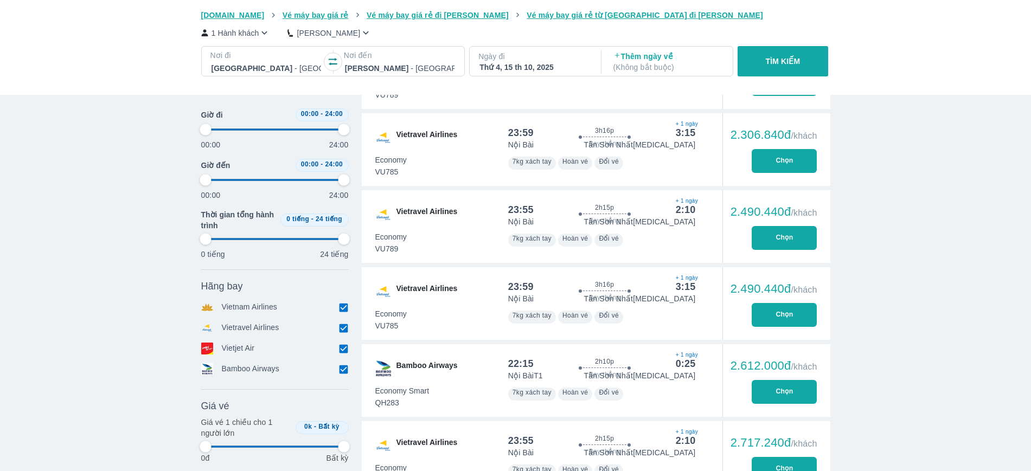
type input "97.9166666666667"
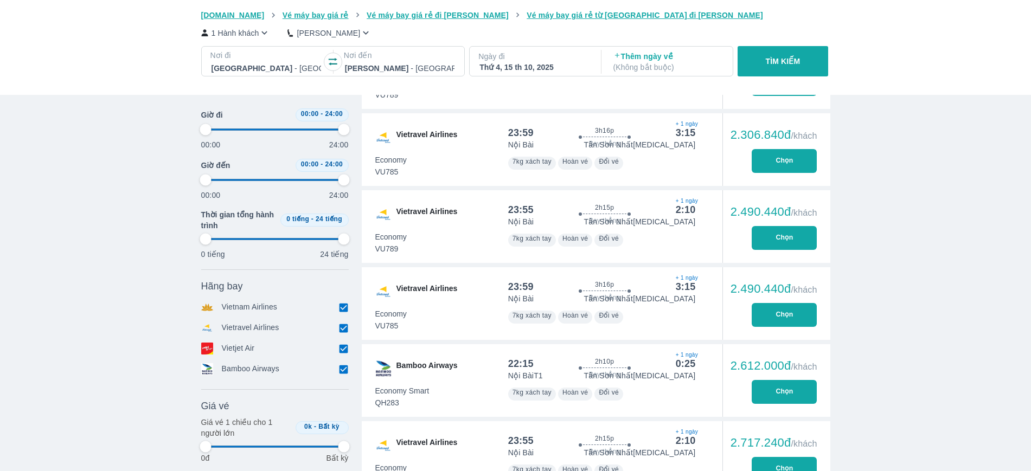
type input "97.9166666666667"
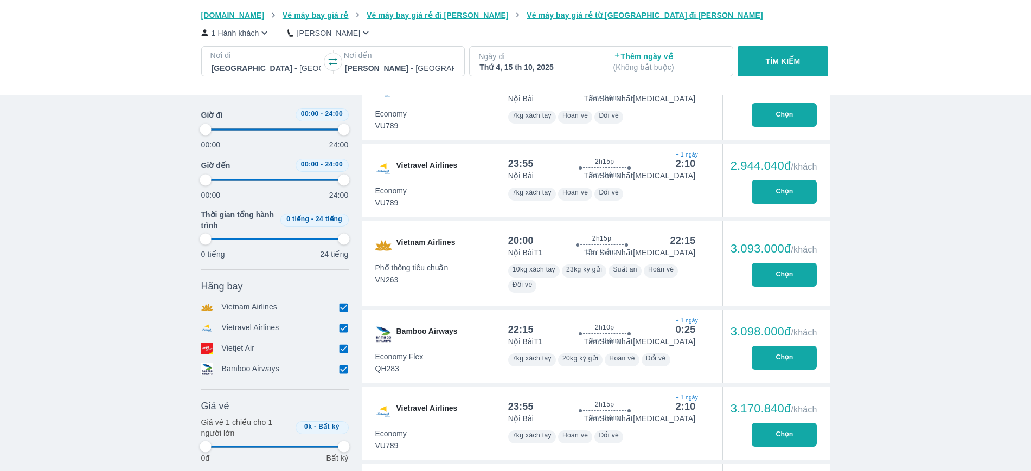
scroll to position [1830, 0]
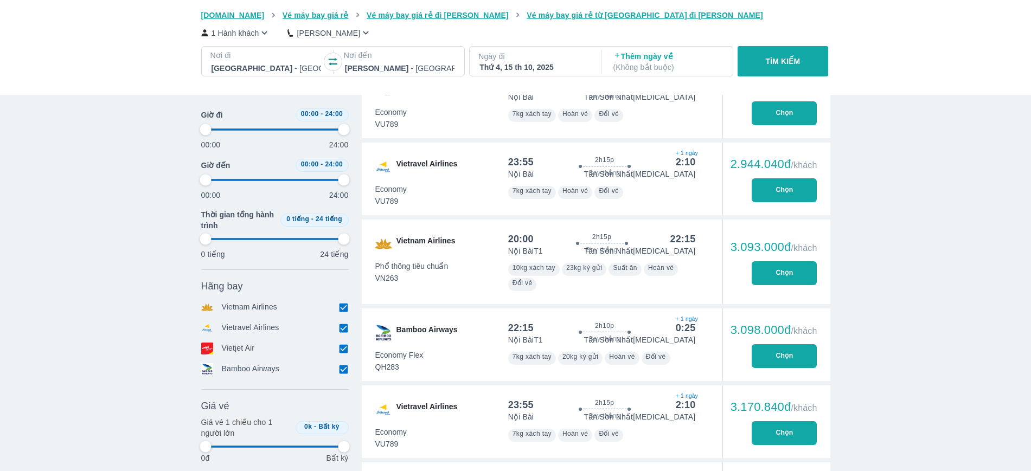
type input "97.9166666666667"
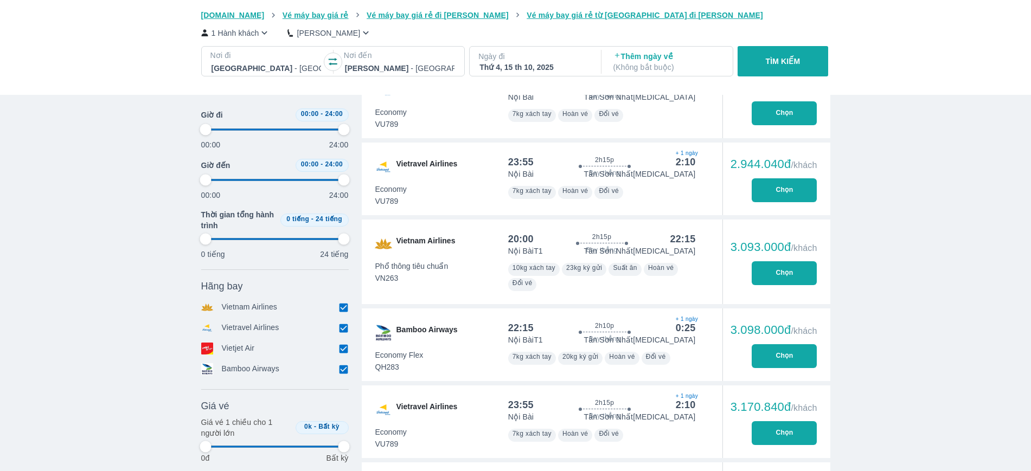
type input "97.9166666666667"
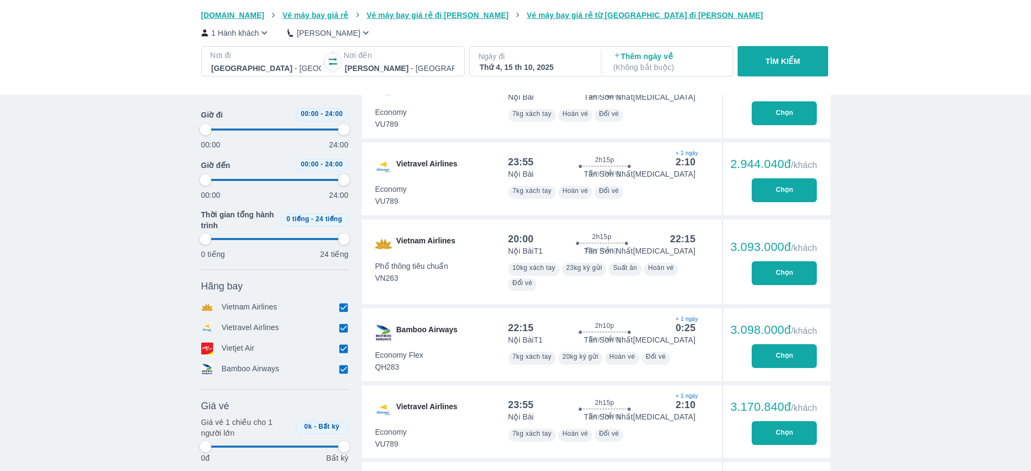
type input "97.9166666666667"
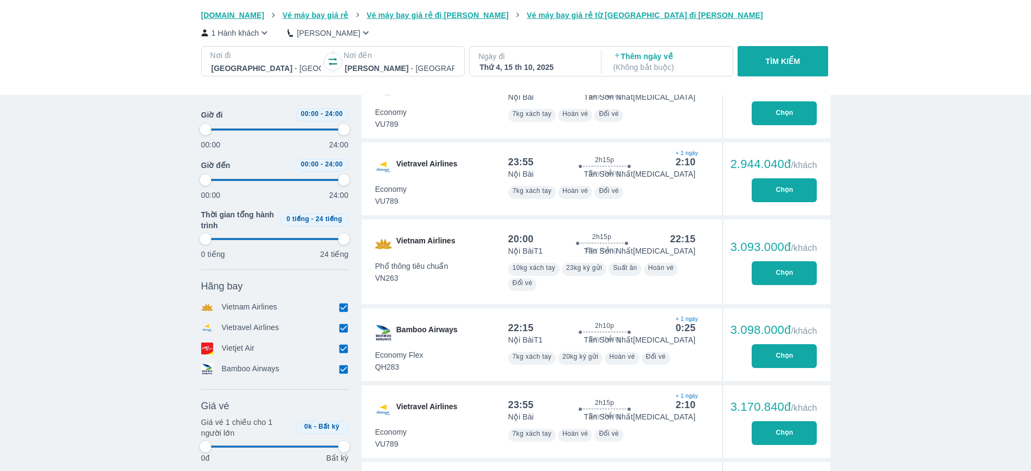
type input "97.9166666666667"
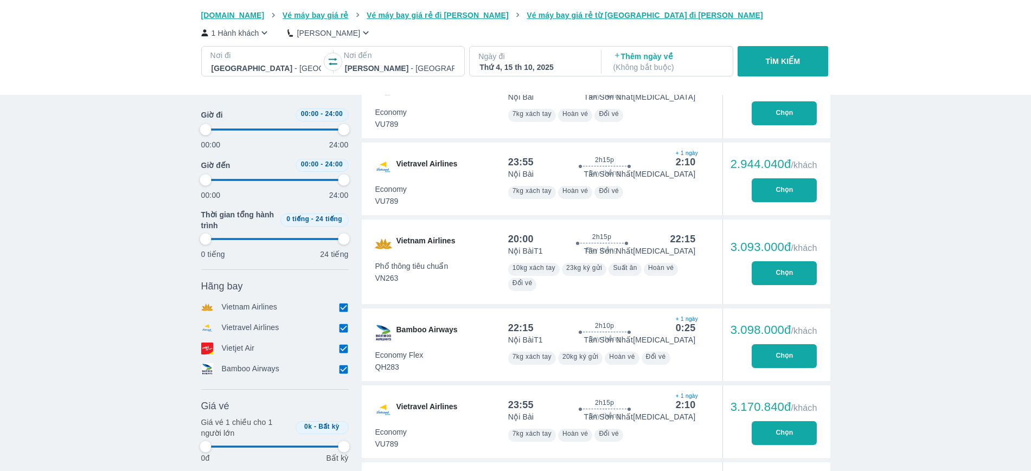
type input "97.9166666666667"
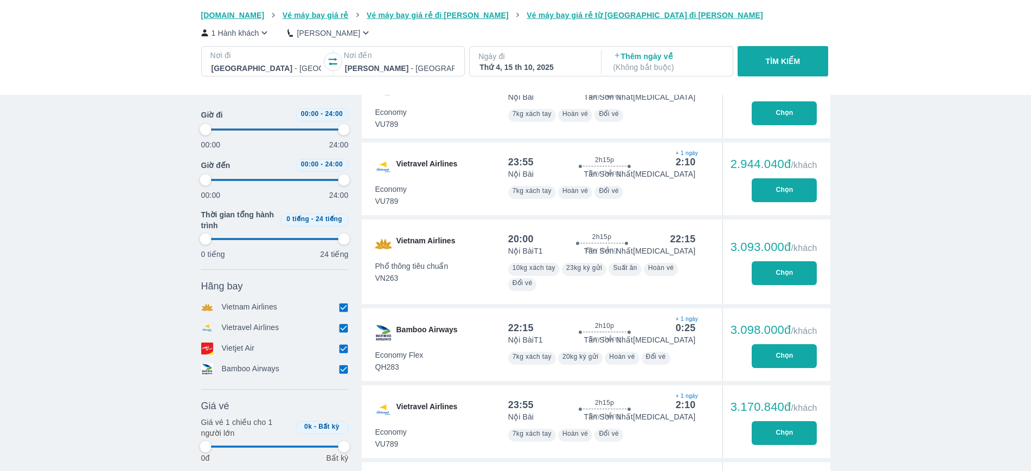
type input "97.9166666666667"
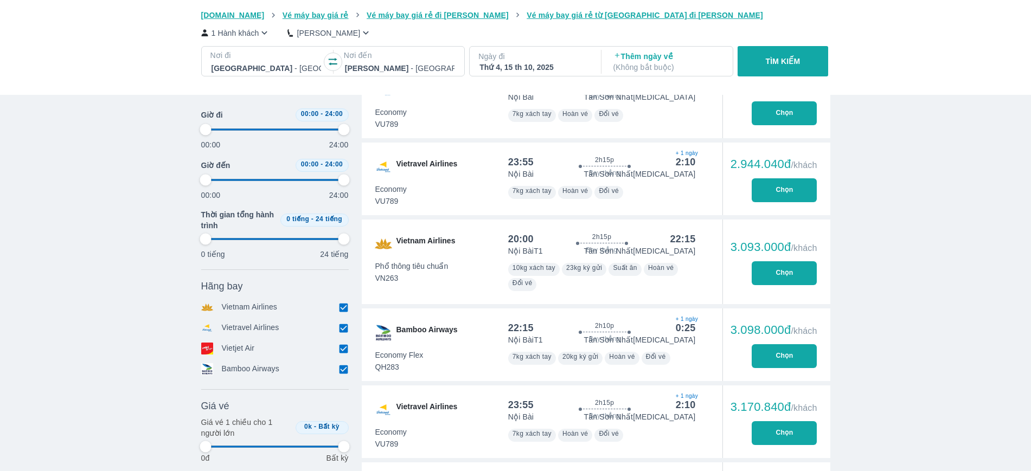
type input "97.9166666666667"
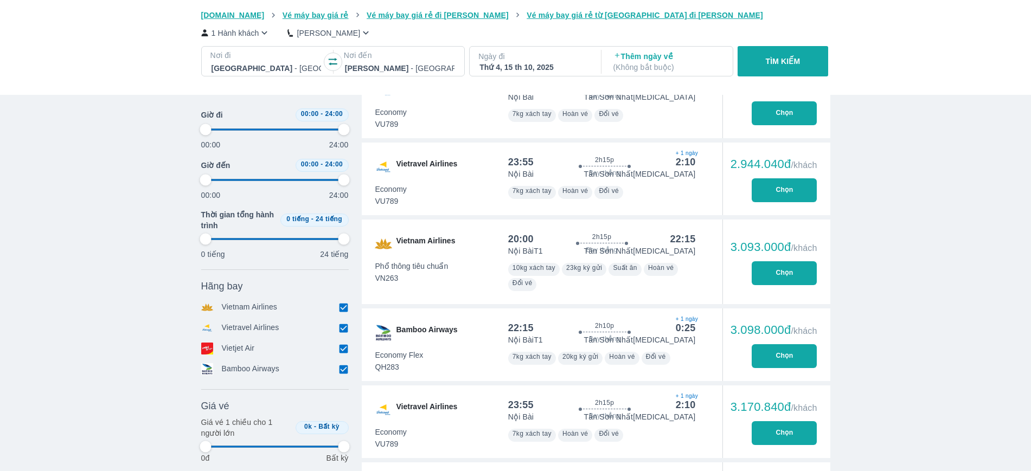
type input "97.9166666666667"
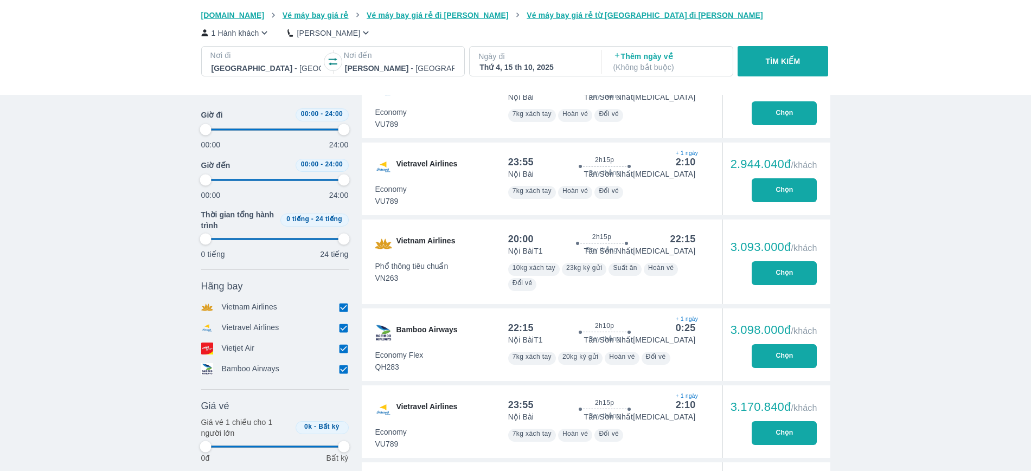
type input "97.9166666666667"
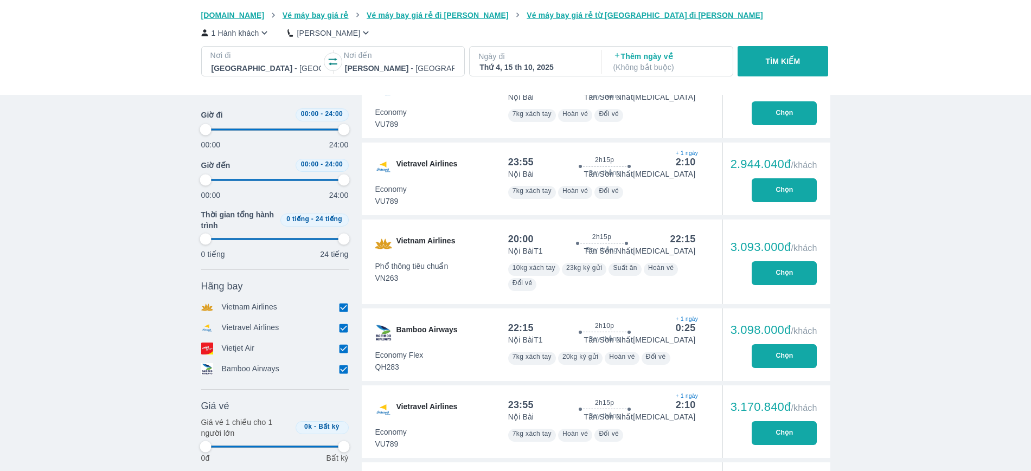
type input "97.9166666666667"
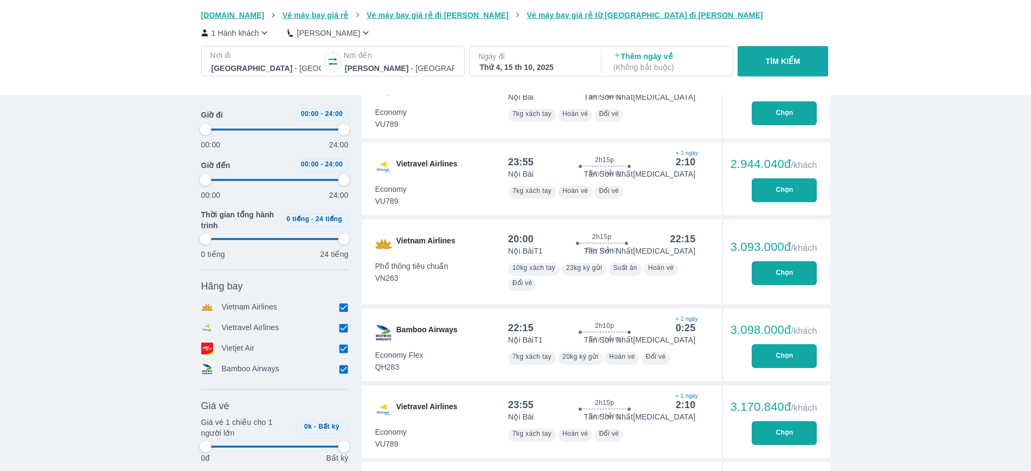
type input "97.9166666666667"
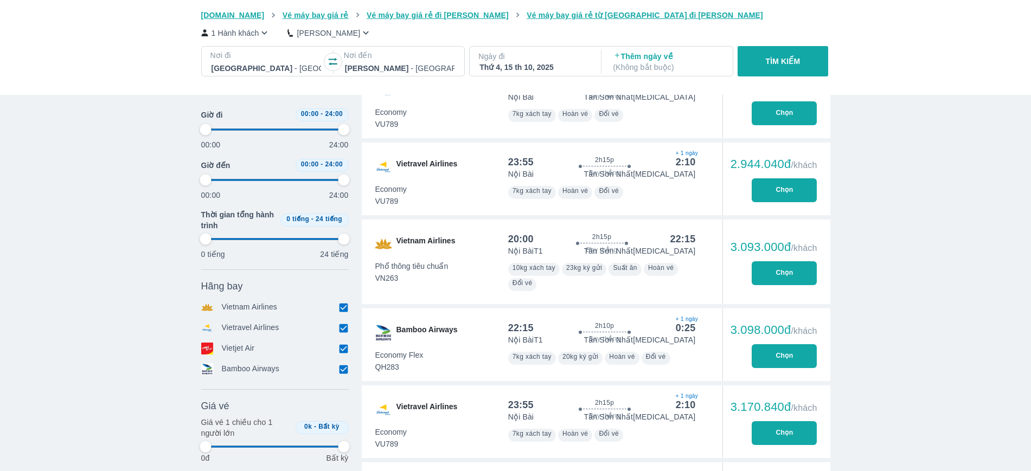
type input "97.9166666666667"
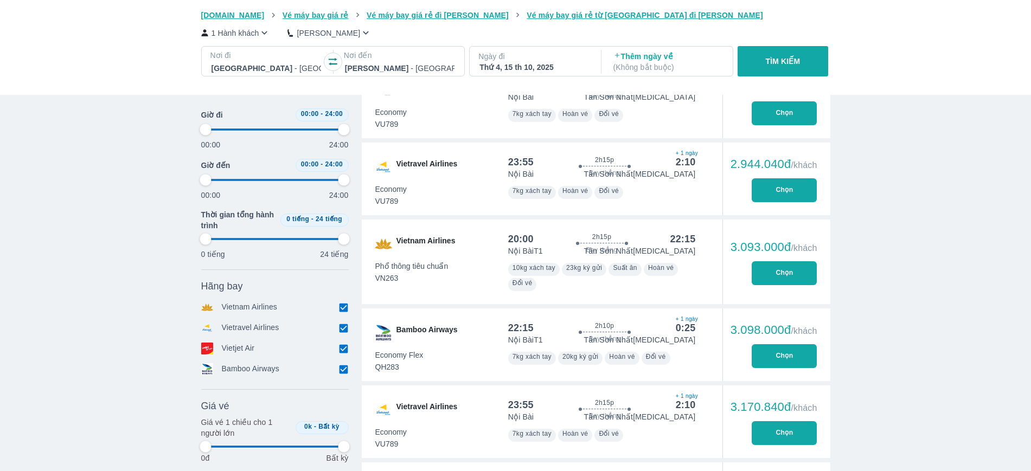
type input "97.9166666666667"
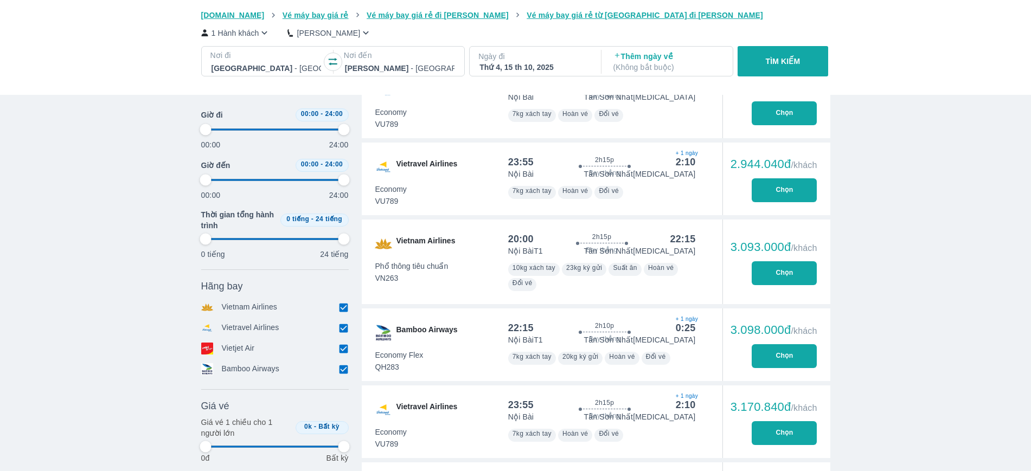
type input "97.9166666666667"
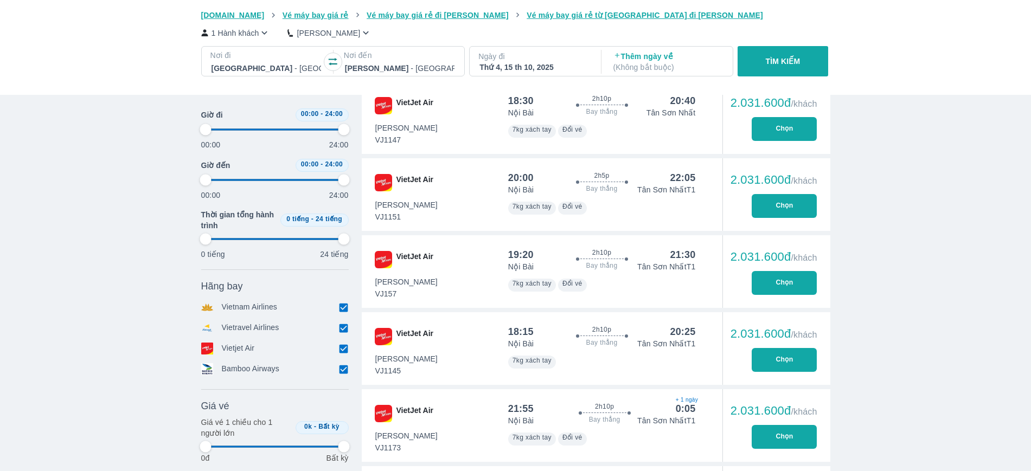
type input "97.9166666666667"
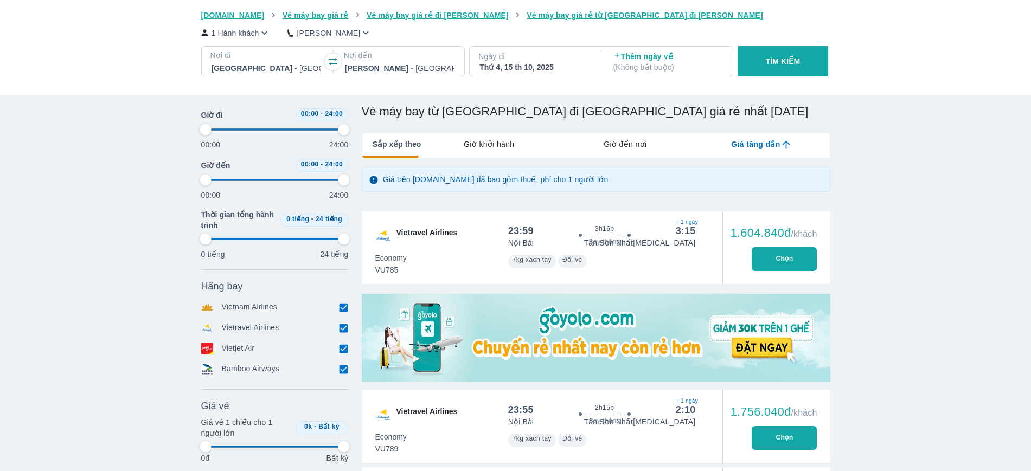
scroll to position [0, 0]
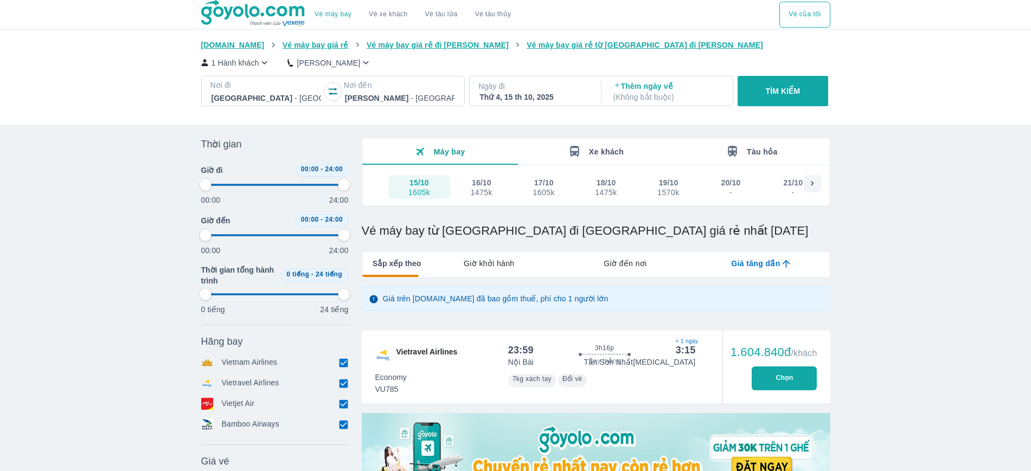
type input "97.9166666666667"
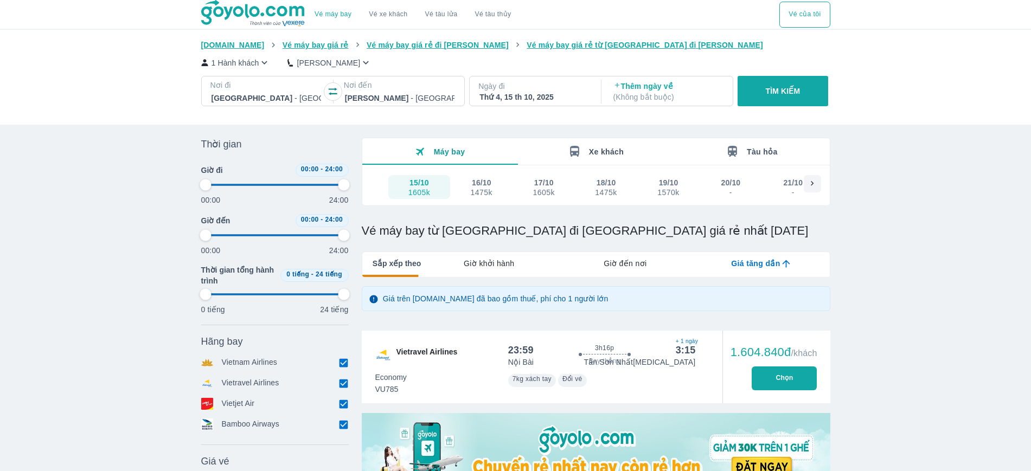
type input "97.9166666666667"
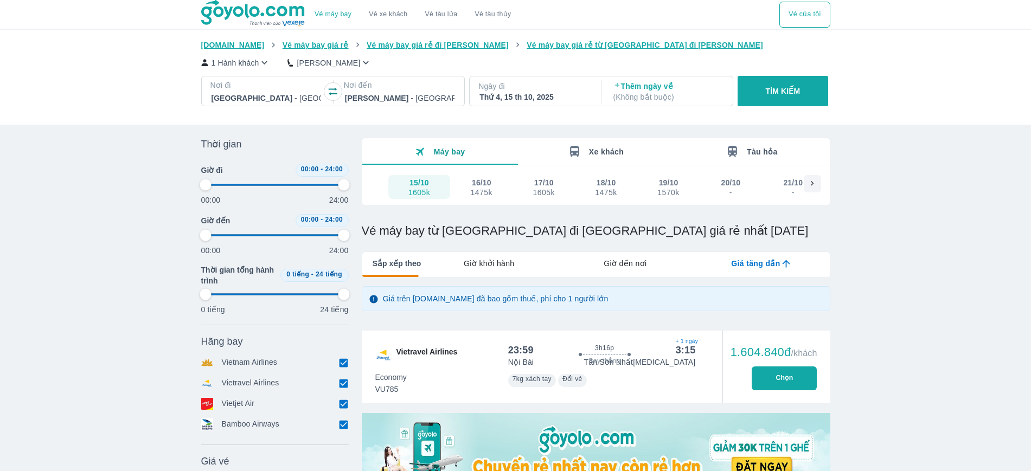
type input "97.9166666666667"
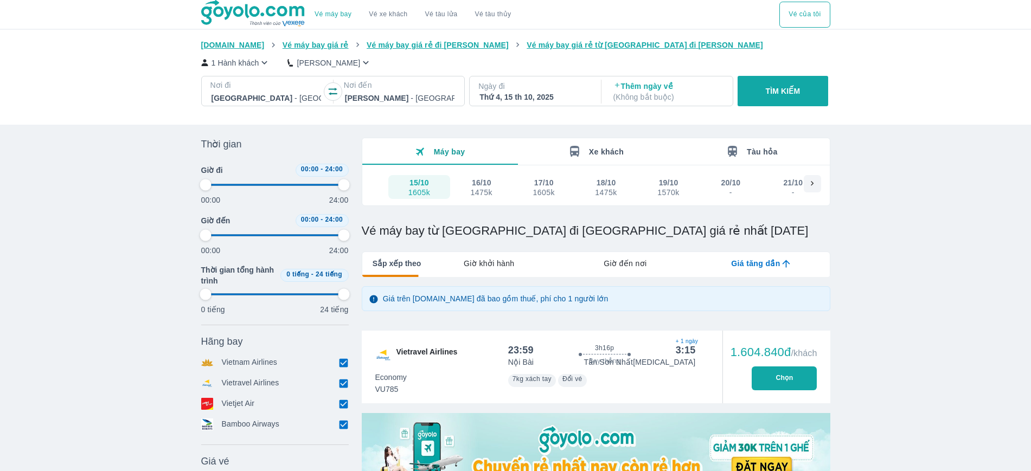
type input "97.9166666666667"
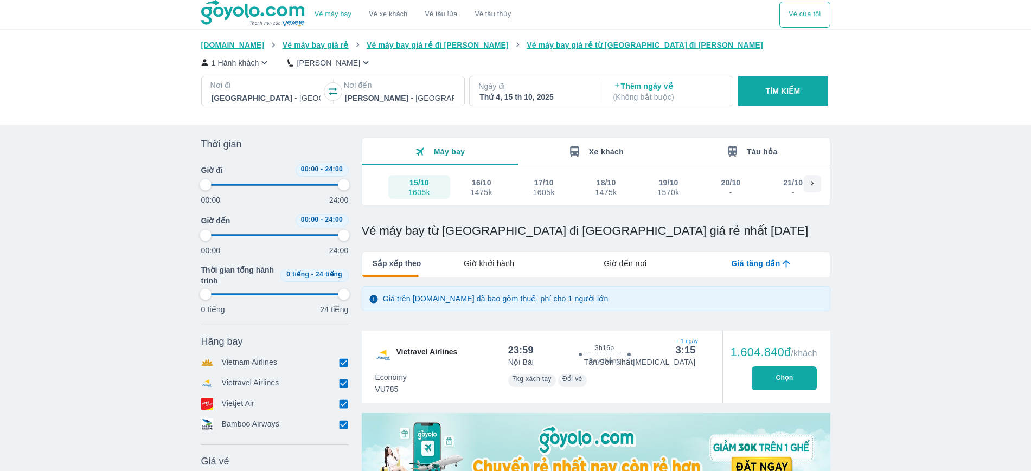
type input "97.9166666666667"
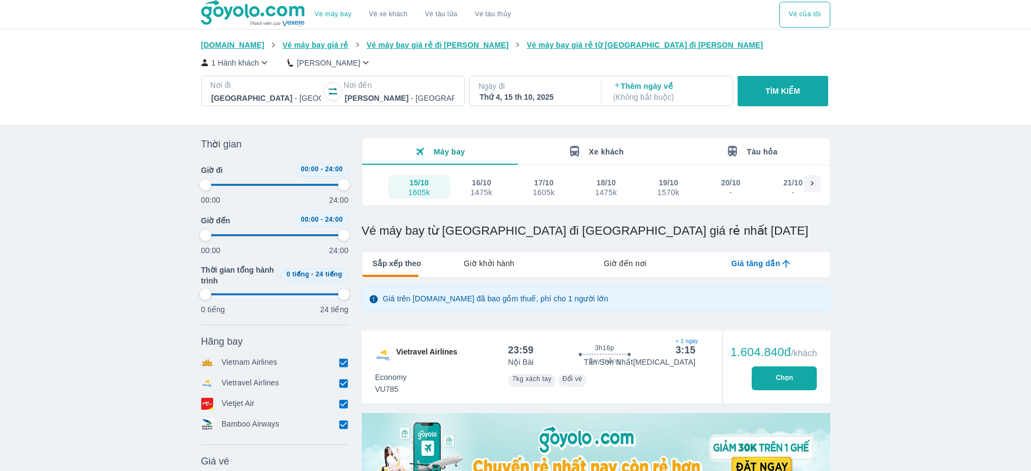
type input "97.9166666666667"
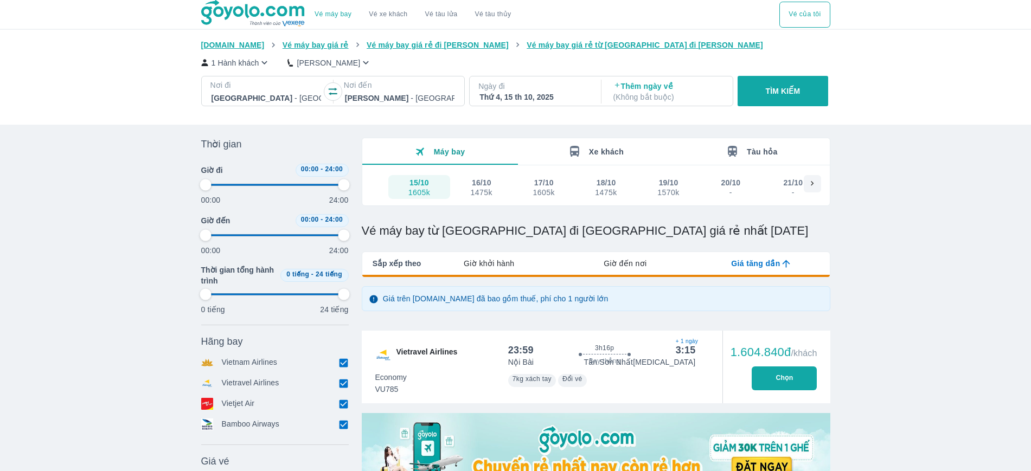
type input "97.9166666666667"
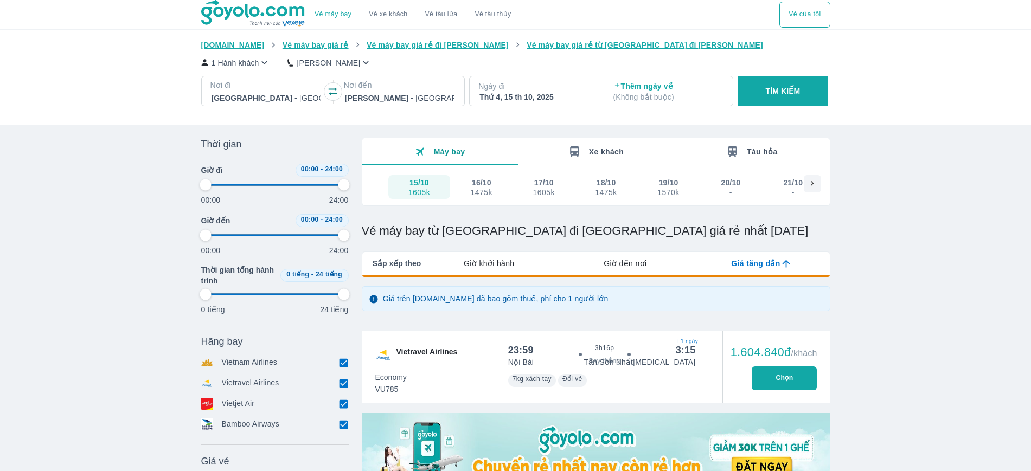
type input "97.9166666666667"
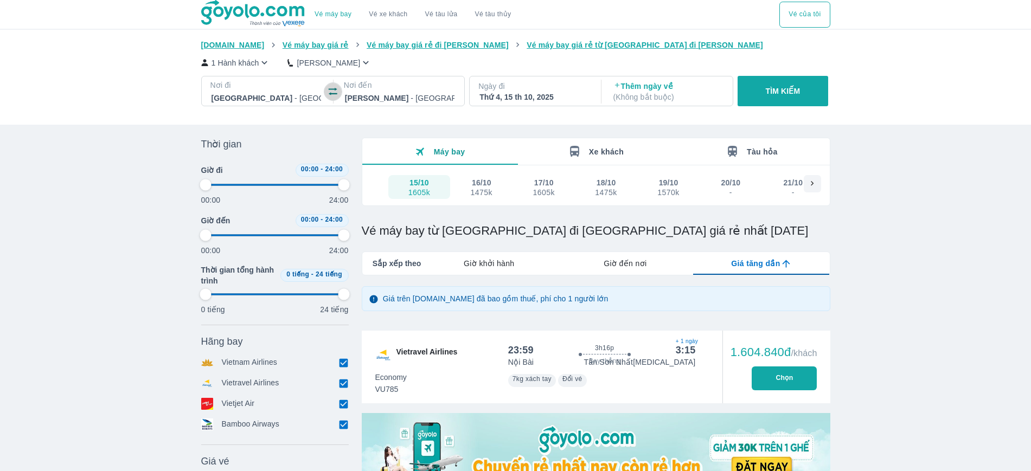
drag, startPoint x: 335, startPoint y: 90, endPoint x: 319, endPoint y: 92, distance: 15.9
click at [336, 90] on icon "button" at bounding box center [333, 92] width 9 height 8
type input "97.9166666666667"
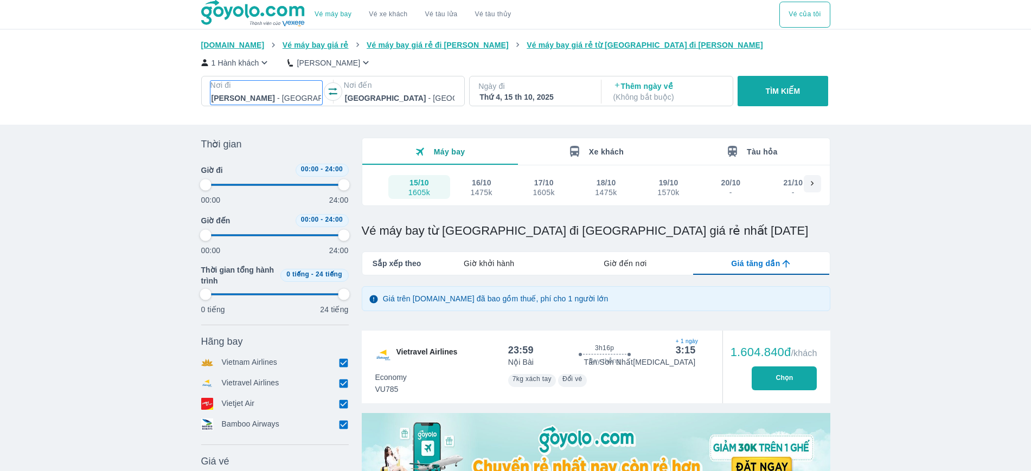
click at [291, 96] on div at bounding box center [267, 98] width 110 height 13
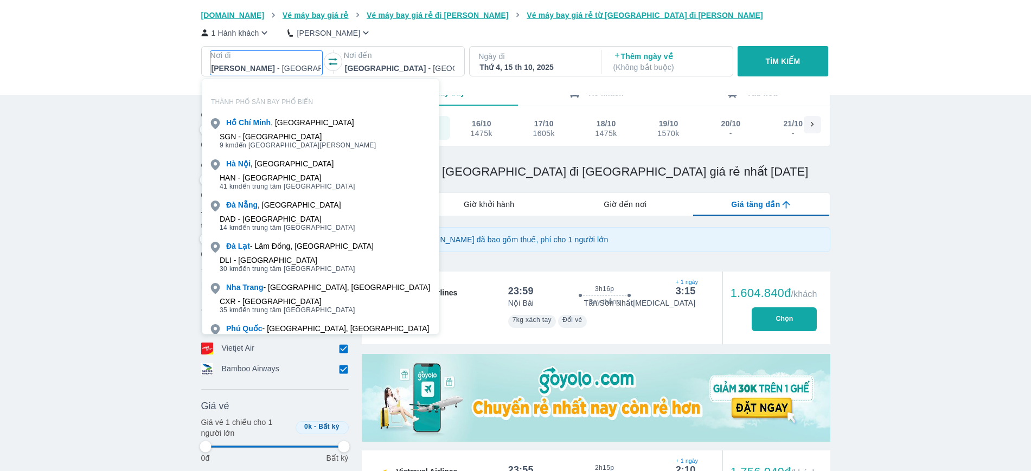
scroll to position [62, 0]
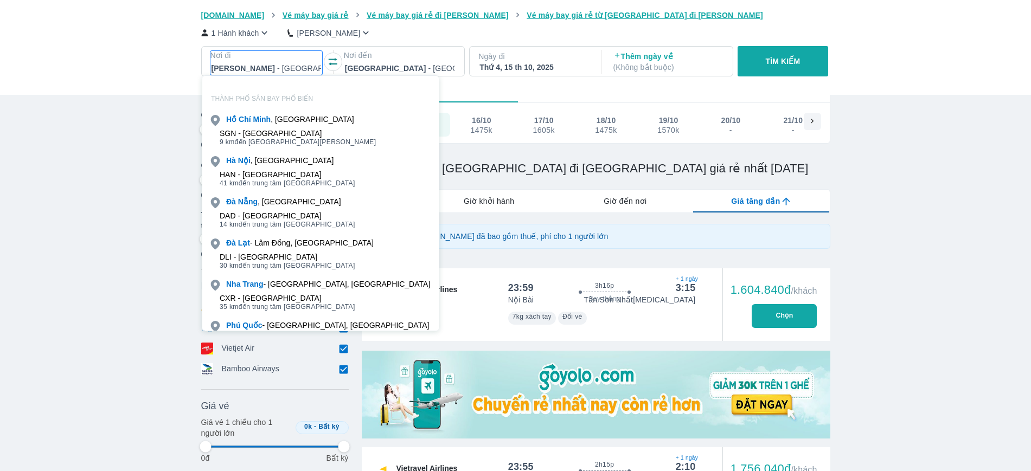
type input "bm"
type input "97.9166666666667"
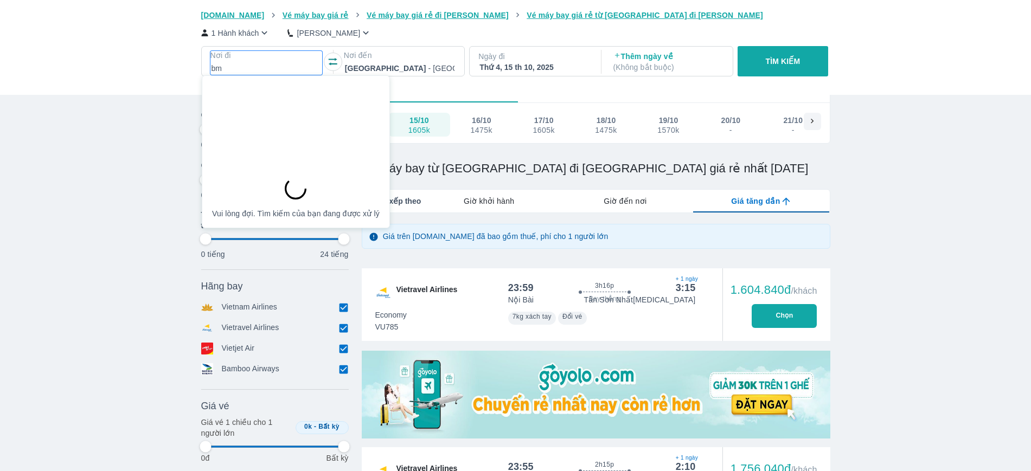
type input "97.9166666666667"
type input "bmv"
type input "97.9166666666667"
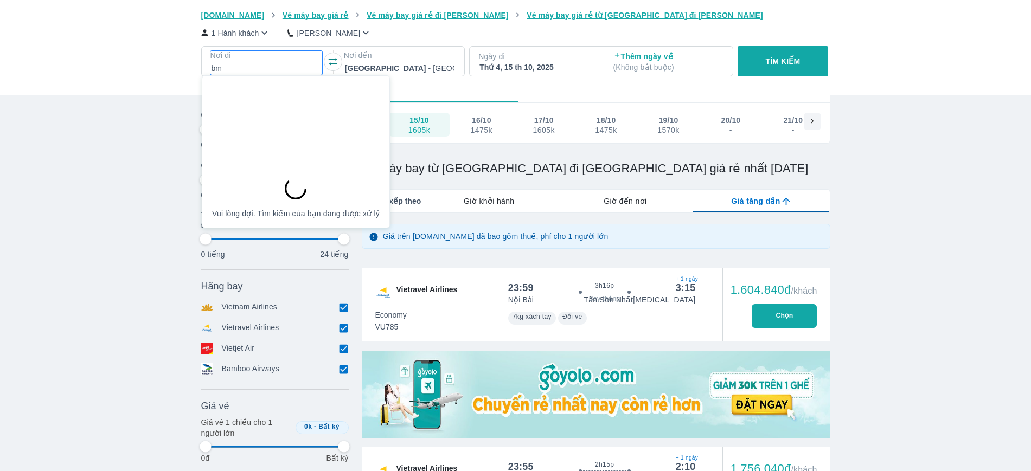
type input "97.9166666666667"
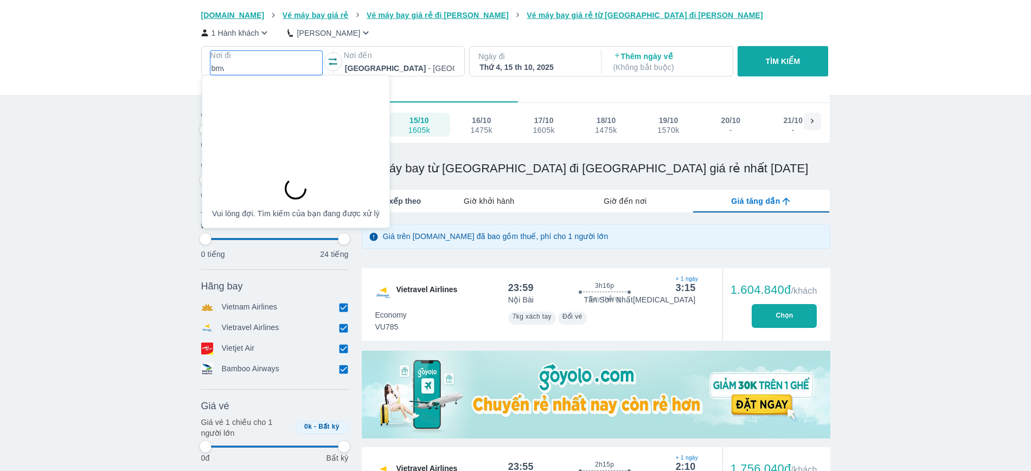
type input "97.9166666666667"
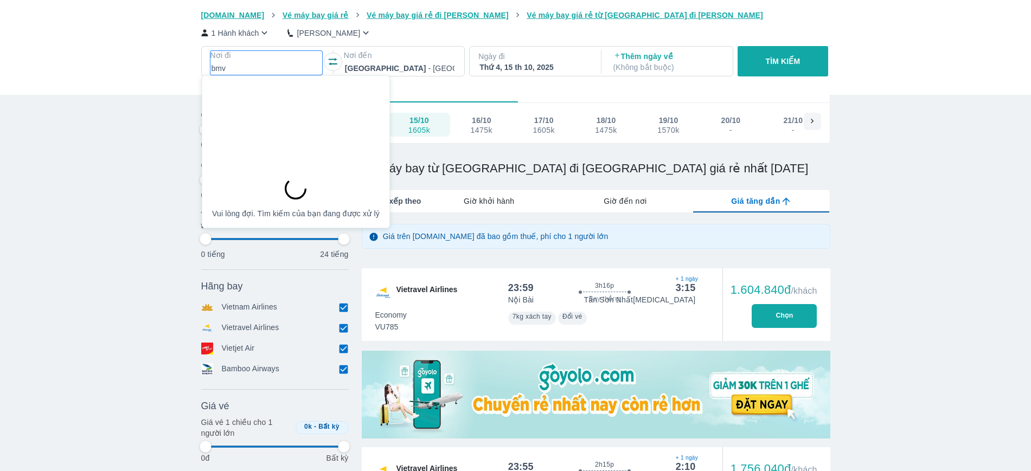
type input "97.9166666666667"
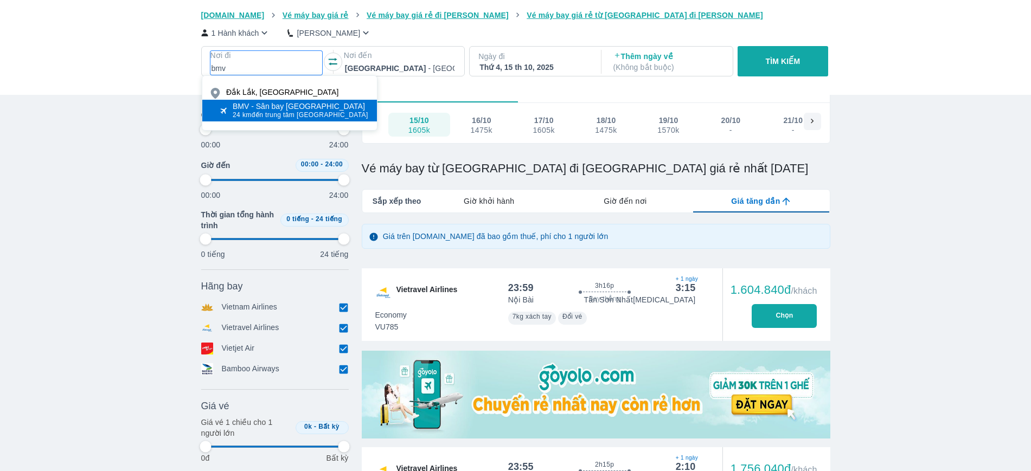
type input "bmv"
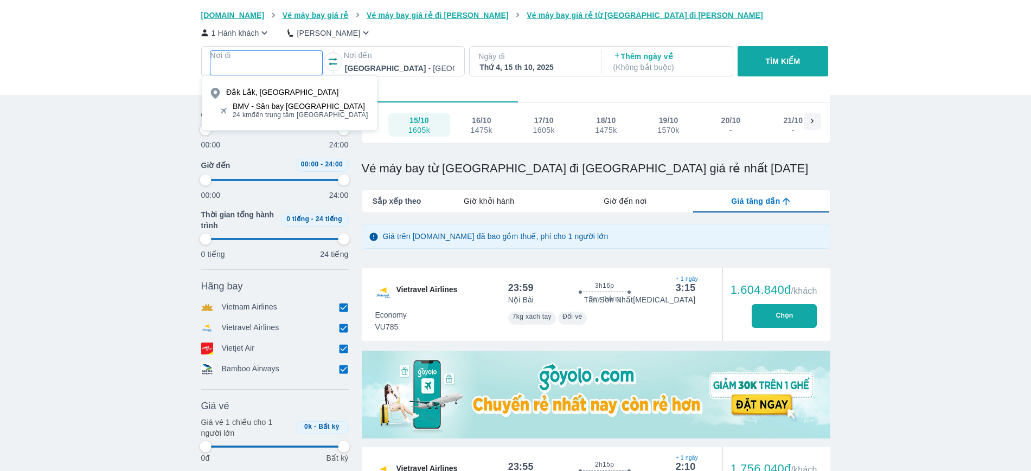
click at [286, 107] on div "BMV - Sân bay Buôn Ma Thuột" at bounding box center [301, 106] width 136 height 9
type input "97.9166666666667"
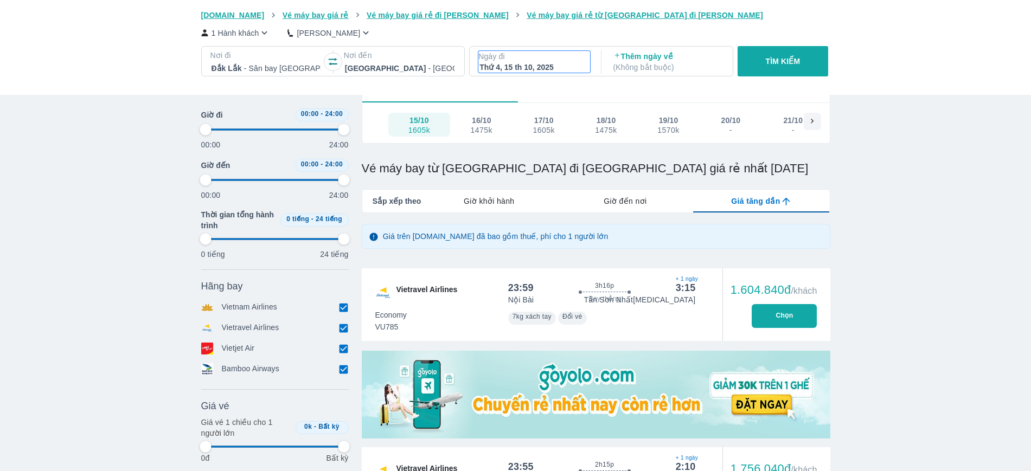
click at [547, 59] on p "Ngày đi" at bounding box center [534, 56] width 112 height 11
type input "97.9166666666667"
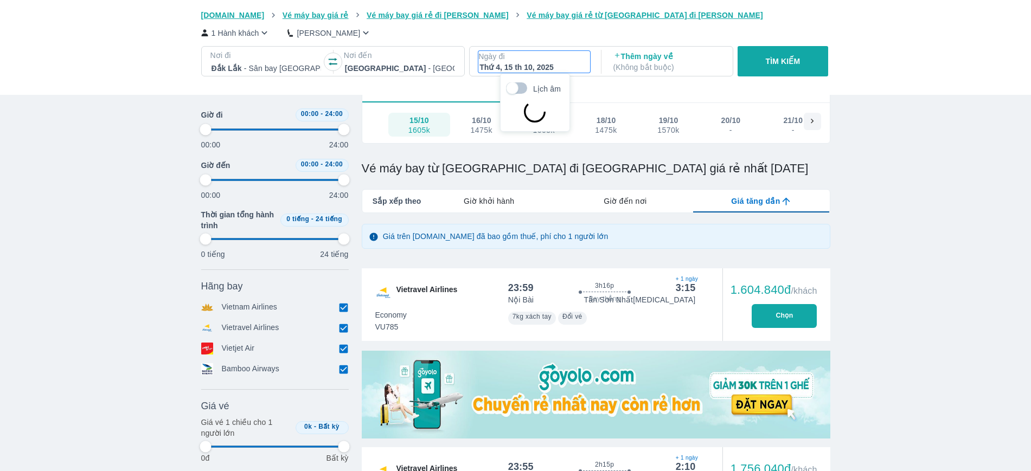
type input "97.9166666666667"
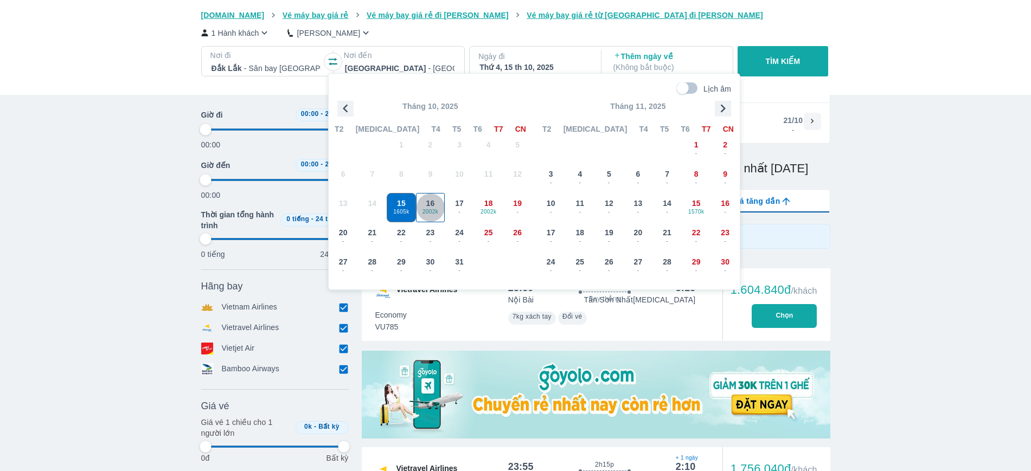
click at [430, 204] on span "16" at bounding box center [430, 203] width 9 height 11
type input "97.9166666666667"
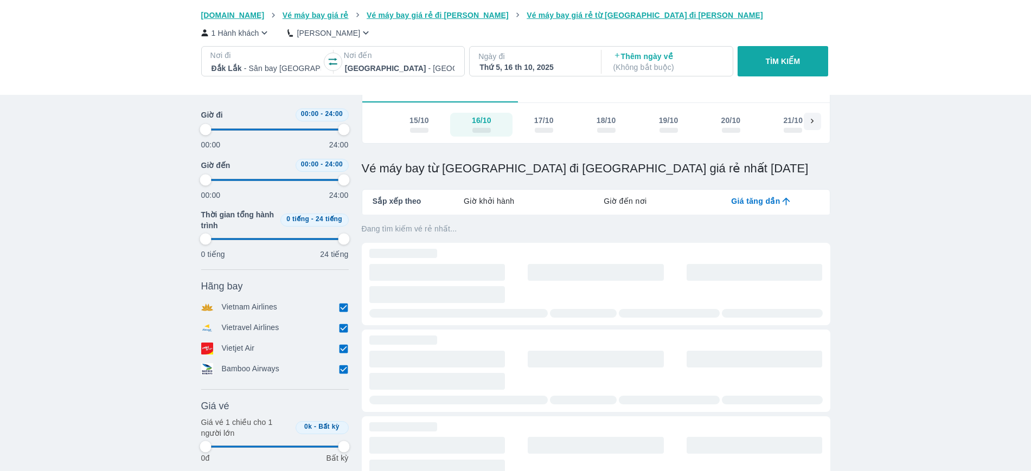
type input "97.9166666666667"
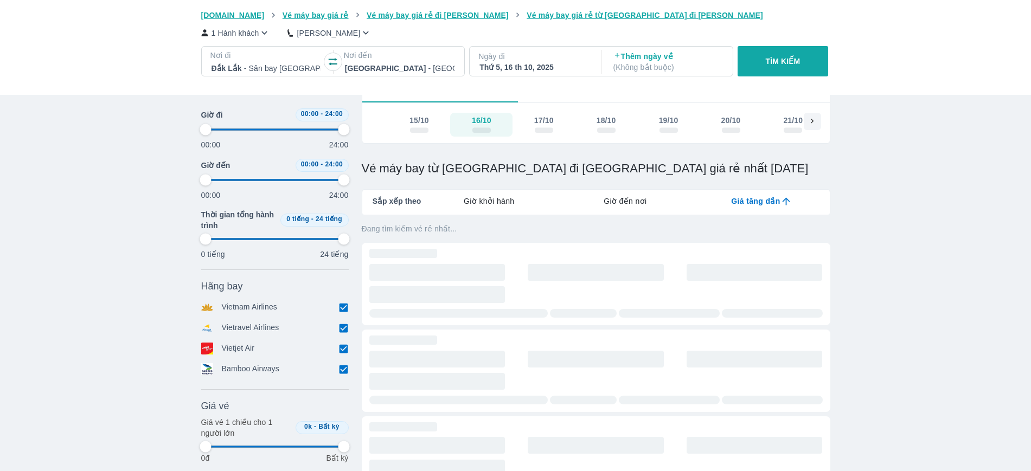
type input "97.9166666666667"
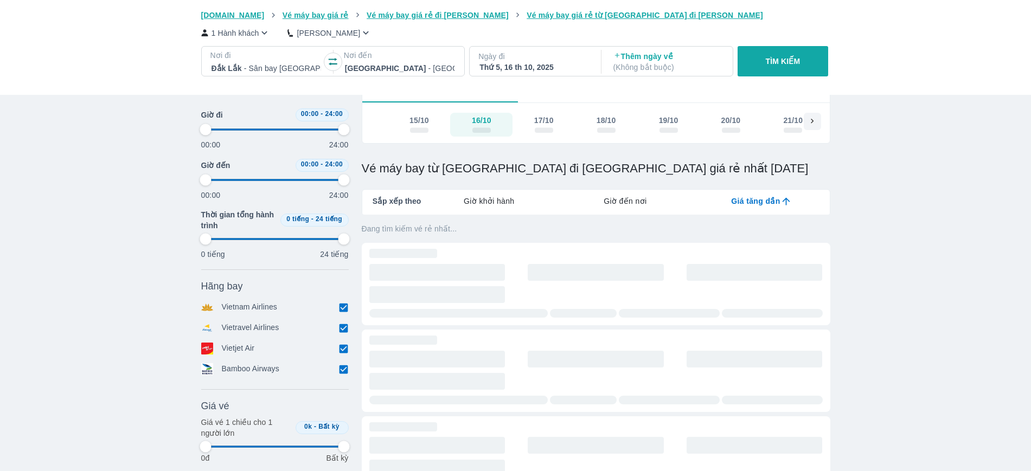
type input "97.9166666666667"
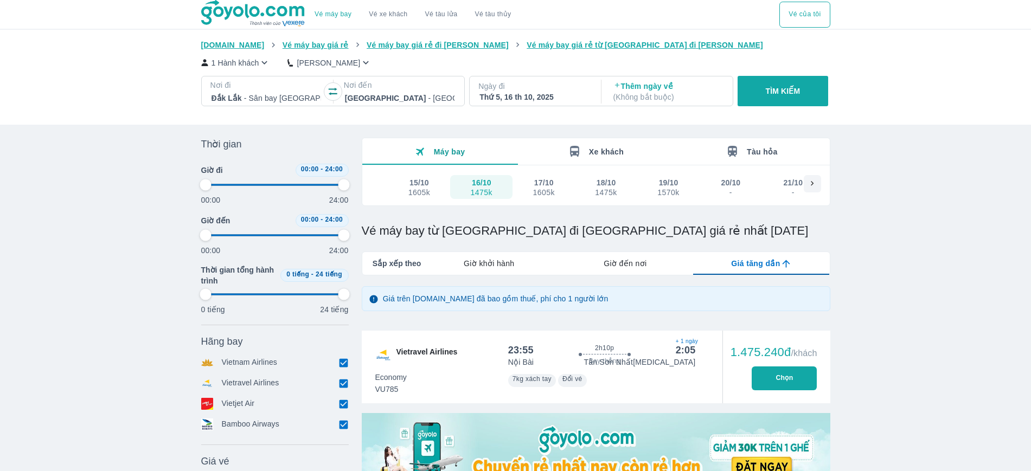
scroll to position [203, 0]
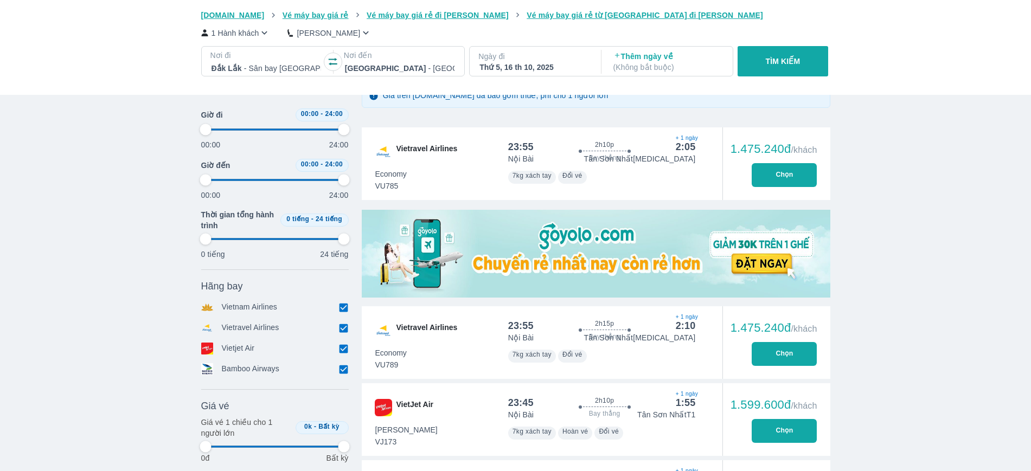
drag, startPoint x: 345, startPoint y: 127, endPoint x: 293, endPoint y: 127, distance: 52.6
click at [293, 127] on div "00:00 24:00" at bounding box center [275, 135] width 148 height 29
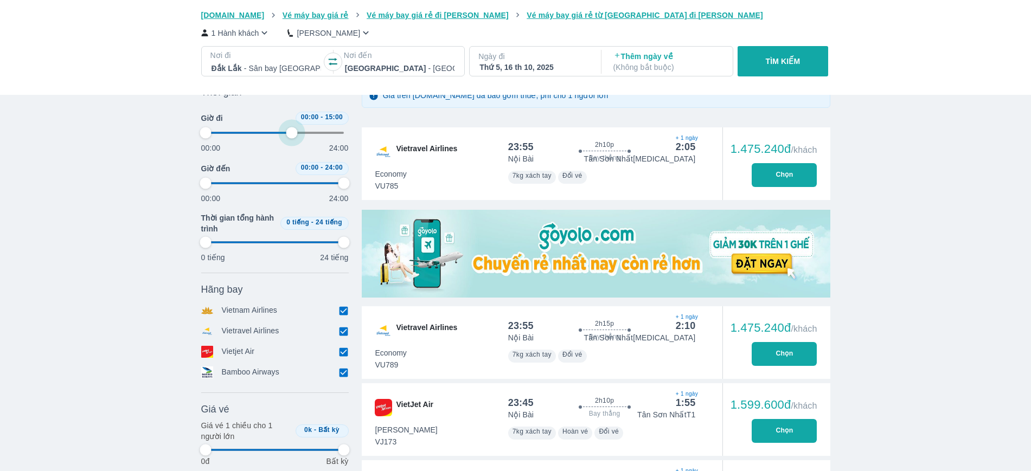
click at [293, 127] on span at bounding box center [275, 133] width 139 height 16
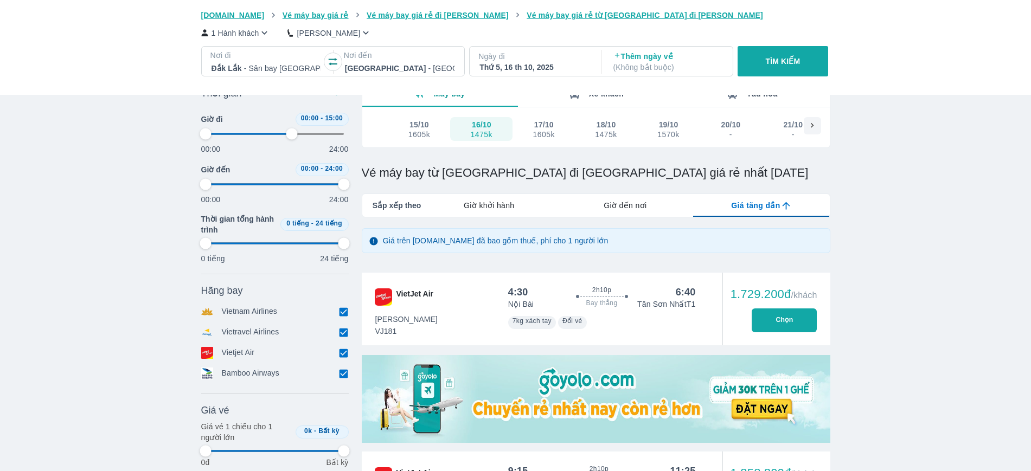
scroll to position [0, 0]
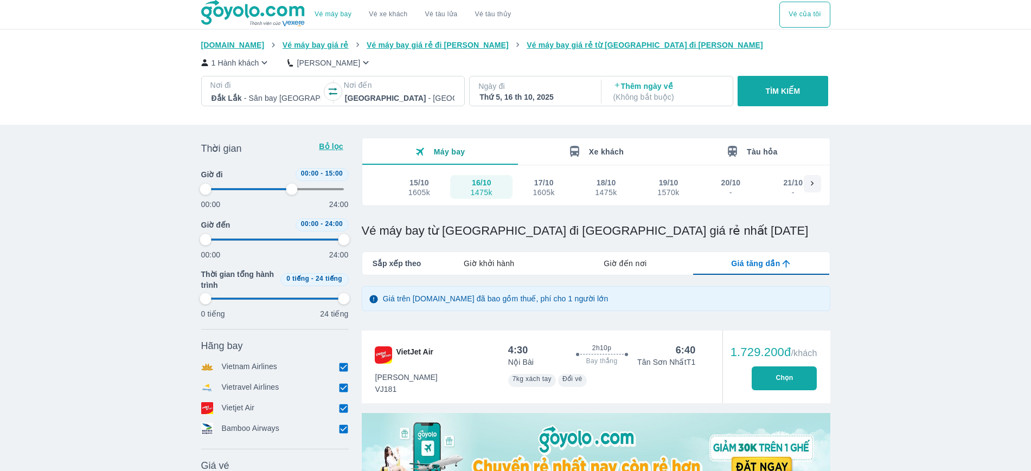
click at [783, 84] on button "TÌM KIẾM" at bounding box center [783, 91] width 91 height 30
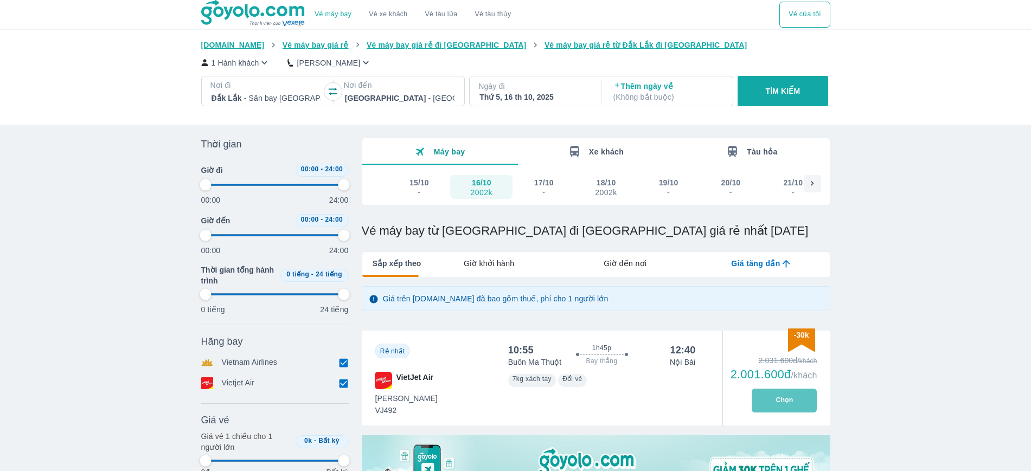
click at [782, 394] on button "Chọn" at bounding box center [784, 401] width 65 height 24
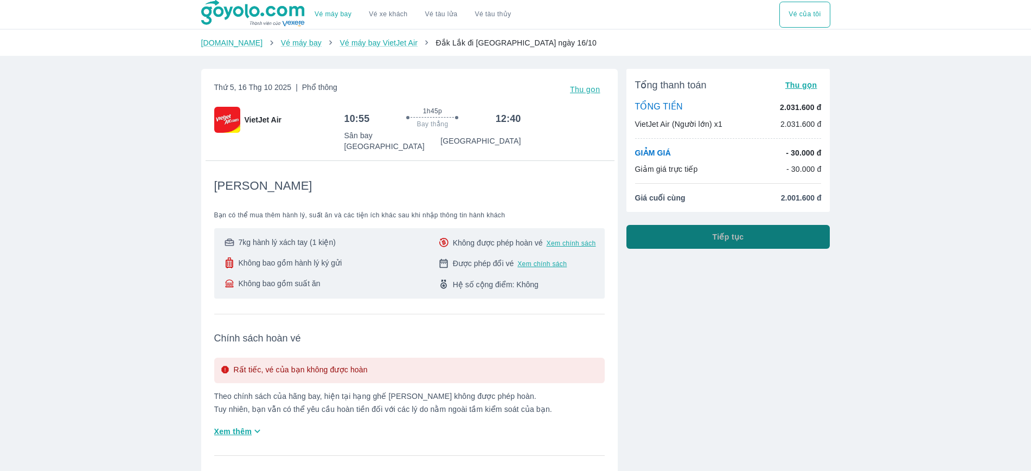
click at [747, 239] on button "Tiếp tục" at bounding box center [728, 237] width 204 height 24
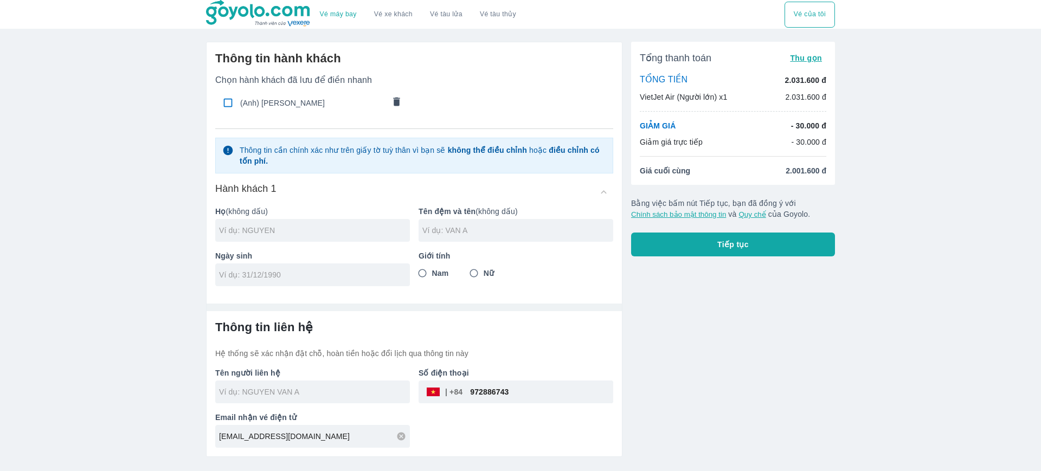
click at [343, 244] on div "Ngày sinh" at bounding box center [308, 264] width 203 height 44
click at [353, 227] on input "text" at bounding box center [314, 230] width 191 height 11
click at [373, 277] on input "tel" at bounding box center [309, 275] width 180 height 11
click at [434, 273] on span "Nam" at bounding box center [440, 273] width 17 height 11
click at [432, 273] on input "Nam" at bounding box center [423, 274] width 20 height 20
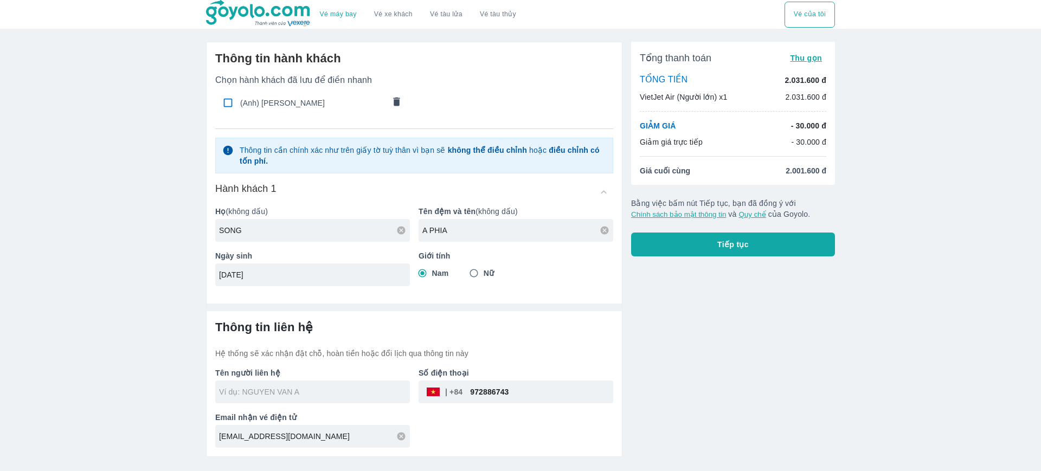
click at [553, 399] on input "972886743" at bounding box center [538, 392] width 151 height 26
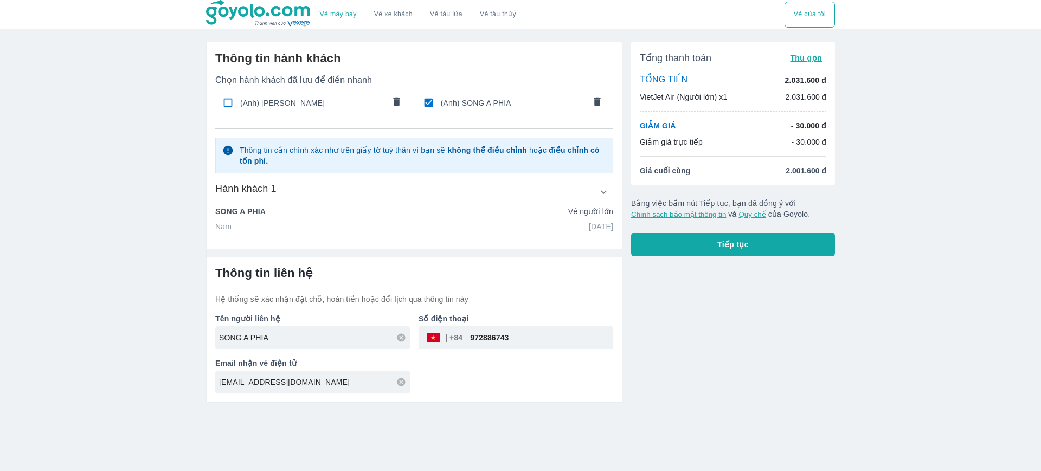
drag, startPoint x: 555, startPoint y: 340, endPoint x: 67, endPoint y: 297, distance: 490.0
click at [67, 297] on div "Vé máy bay Vé xe khách Vé tàu lửa Vé tàu thủy Vé của tôi Thông tin hành khách C…" at bounding box center [520, 235] width 1041 height 471
click at [789, 240] on button "Tiếp tục" at bounding box center [733, 245] width 204 height 24
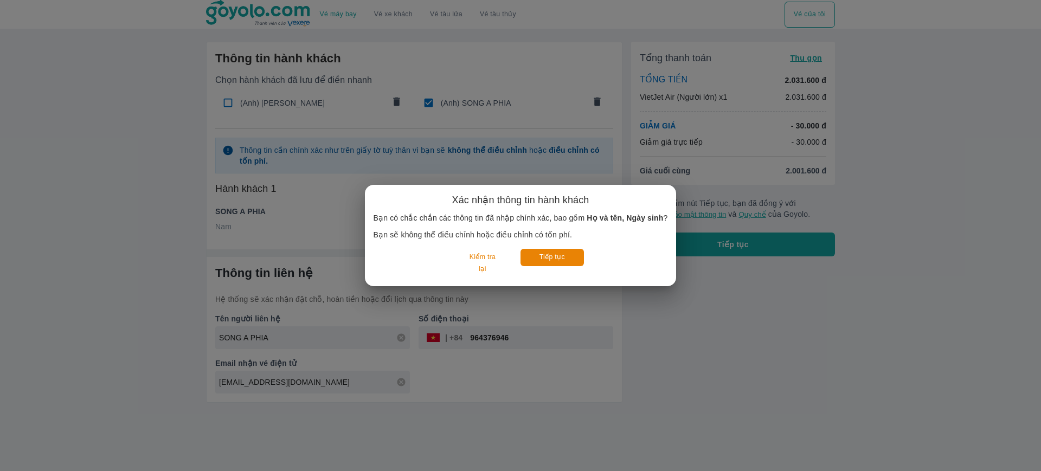
drag, startPoint x: 650, startPoint y: 318, endPoint x: 631, endPoint y: 323, distance: 19.7
click at [651, 318] on div "Xác nhận thông tin hành khách Bạn có chắc chắn các thông tin đã nhập chính xác,…" at bounding box center [520, 235] width 1041 height 471
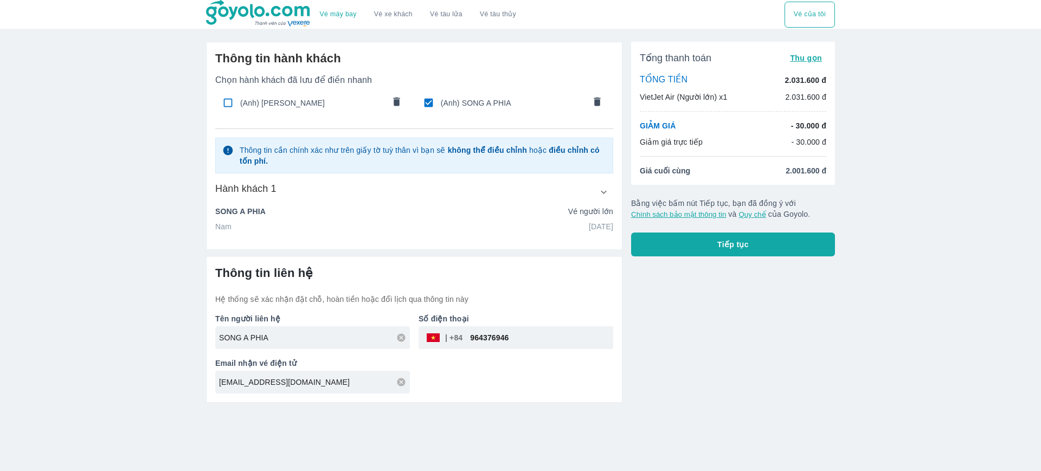
drag, startPoint x: 330, startPoint y: 385, endPoint x: 84, endPoint y: 380, distance: 246.3
click at [84, 380] on div "Vé máy bay Vé xe khách Vé tàu lửa Vé tàu thủy Vé của tôi Thông tin hành khách C…" at bounding box center [520, 235] width 1041 height 471
click at [728, 238] on button "Tiếp tục" at bounding box center [733, 245] width 204 height 24
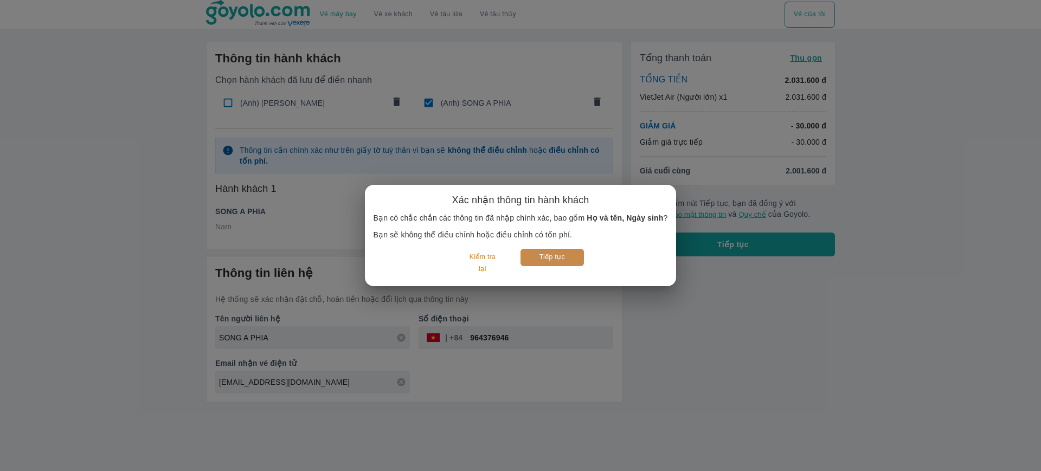
click at [558, 255] on button "Tiếp tục" at bounding box center [552, 257] width 63 height 17
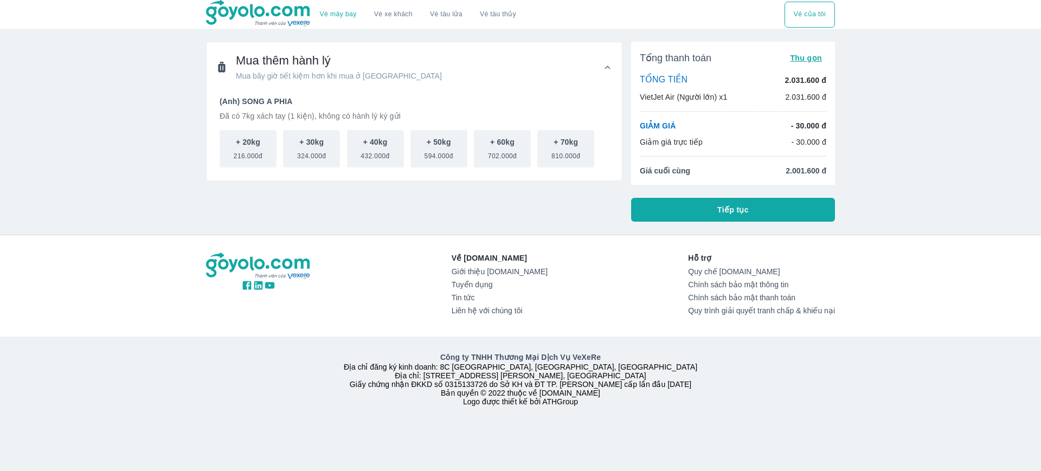
click at [681, 207] on button "Tiếp tục" at bounding box center [733, 210] width 204 height 24
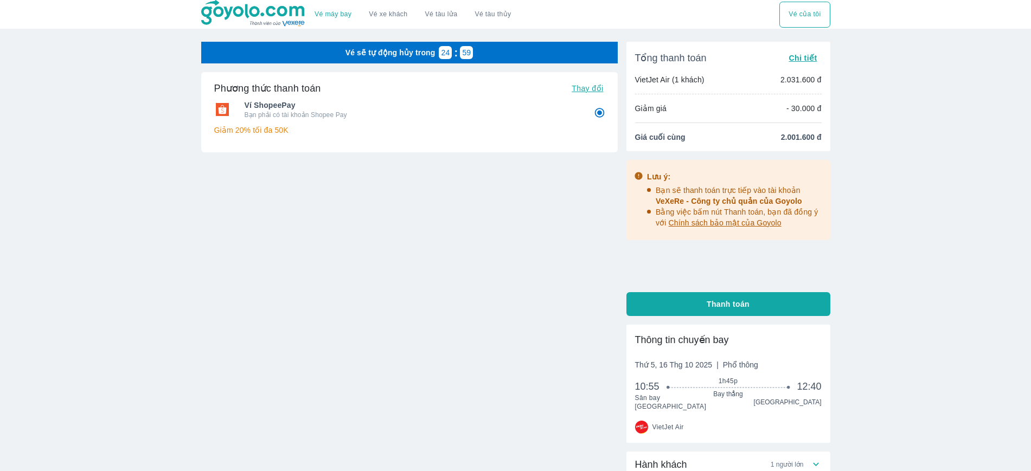
click at [680, 297] on button "Thanh toán" at bounding box center [728, 304] width 204 height 24
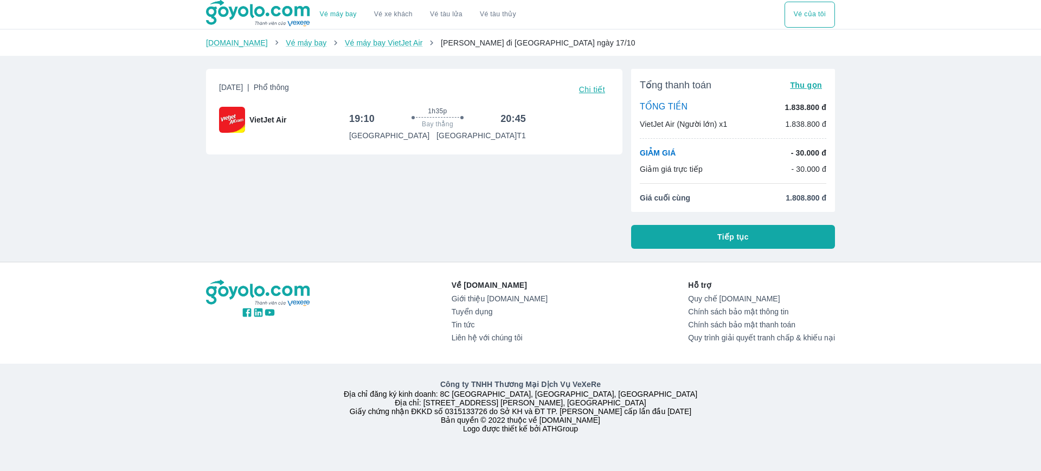
click at [663, 234] on button "Tiếp tục" at bounding box center [733, 237] width 204 height 24
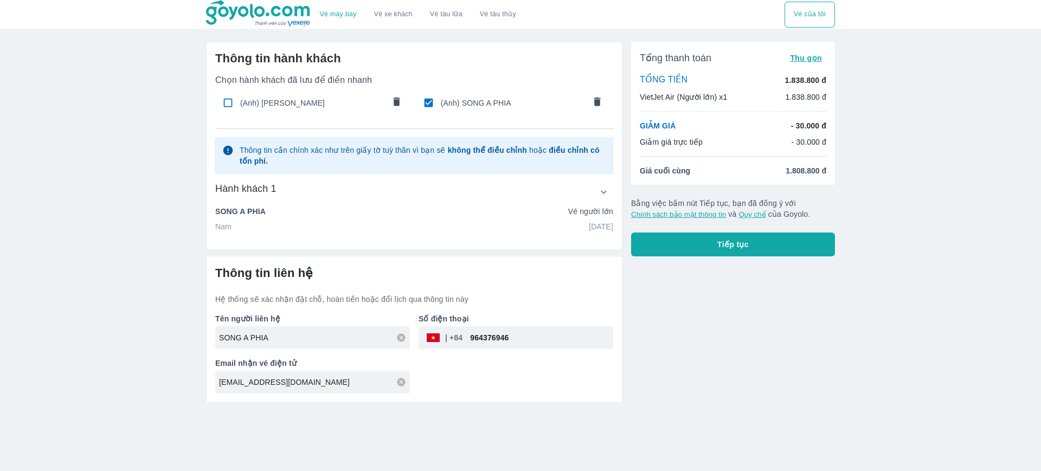
click at [432, 102] on input "checkbox" at bounding box center [428, 102] width 21 height 21
checkbox input "false"
radio input "false"
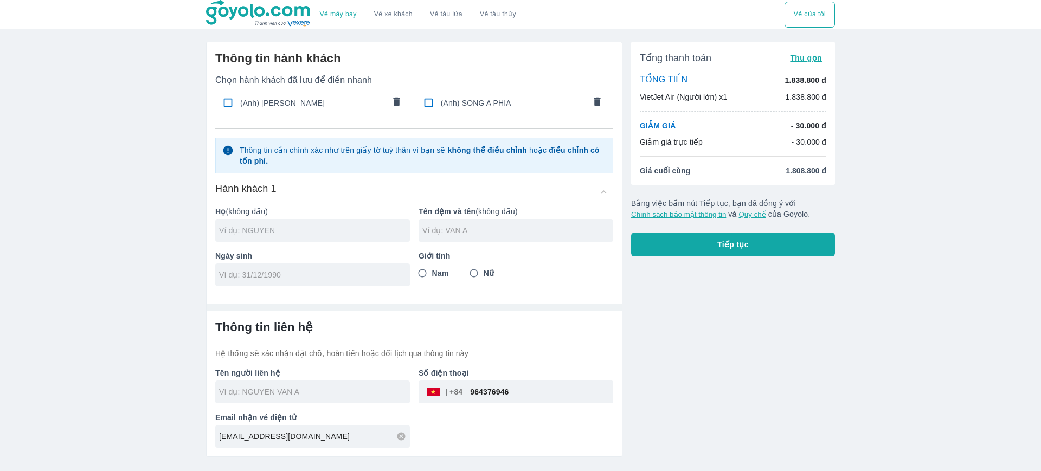
click at [313, 225] on input "text" at bounding box center [314, 230] width 191 height 11
type input "PHAN"
type input "THI HOA"
click at [341, 274] on input "tel" at bounding box center [309, 275] width 180 height 11
type input "25/05/1979"
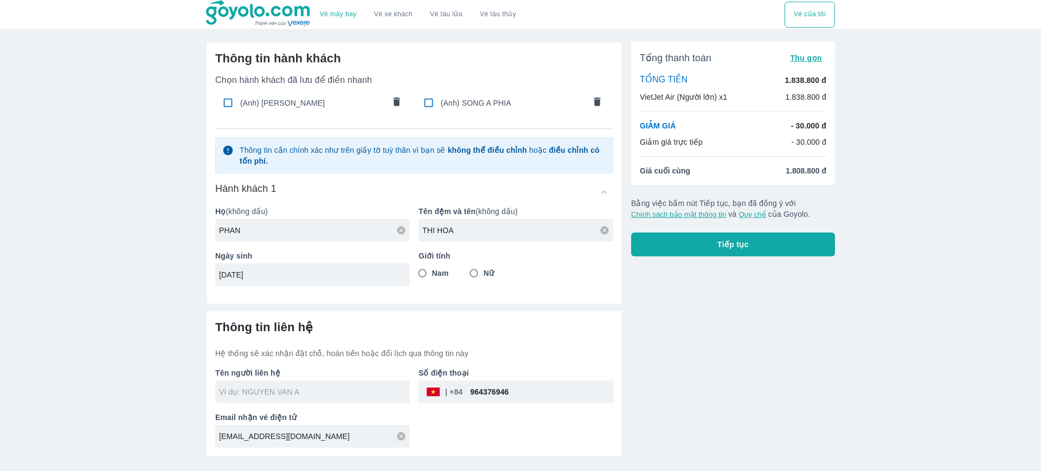
click at [471, 272] on input "Nữ" at bounding box center [474, 274] width 20 height 20
radio input "true"
drag, startPoint x: 520, startPoint y: 399, endPoint x: 300, endPoint y: 422, distance: 221.4
click at [300, 422] on div "Tên người liên hệ Số điện thoại ​ 964376946 Email nhận vé điện tử vexere24h00@o…" at bounding box center [410, 403] width 407 height 89
type input "PHAN THI HOA"
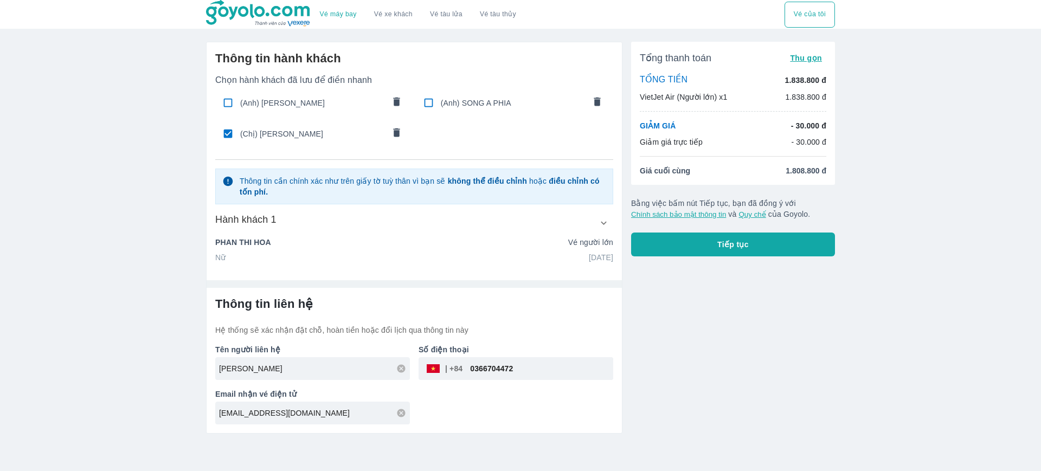
type input "0366704472"
click at [715, 248] on button "Tiếp tục" at bounding box center [733, 245] width 204 height 24
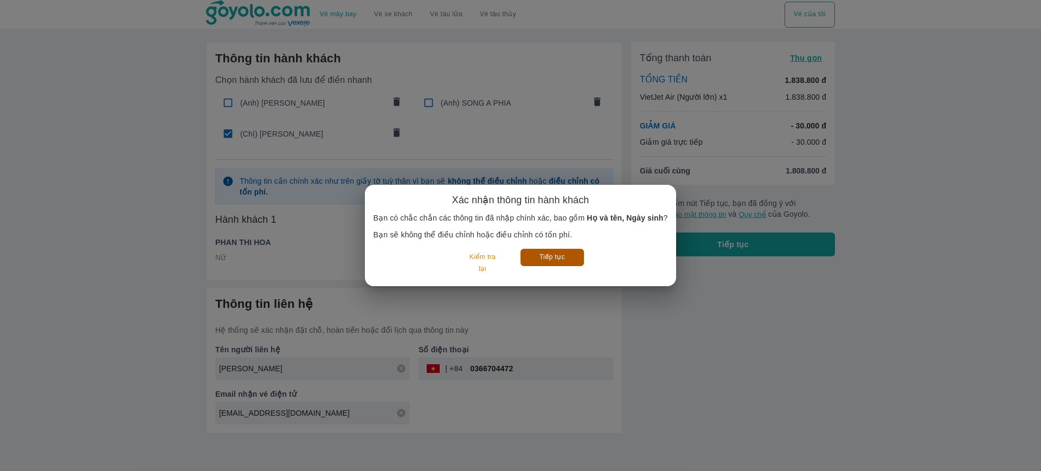
click at [569, 262] on button "Tiếp tục" at bounding box center [552, 257] width 63 height 17
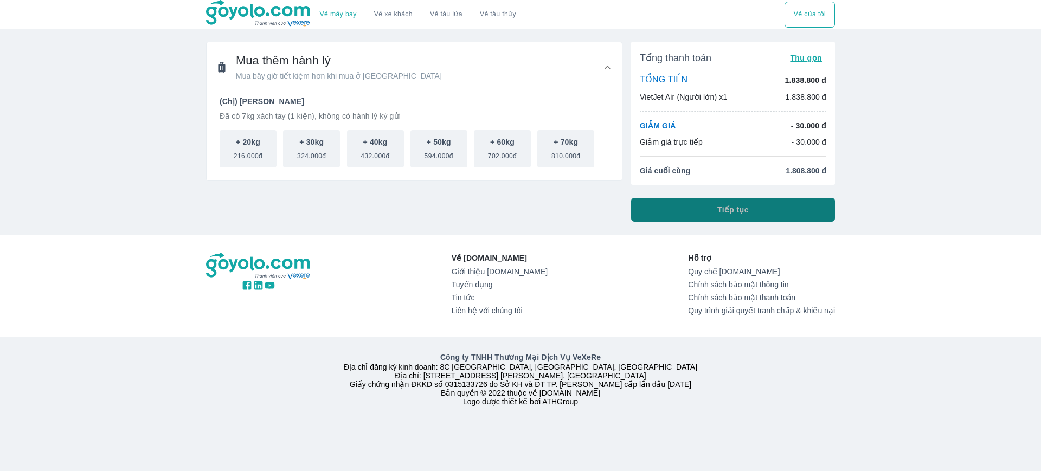
click at [678, 212] on button "Tiếp tục" at bounding box center [733, 210] width 204 height 24
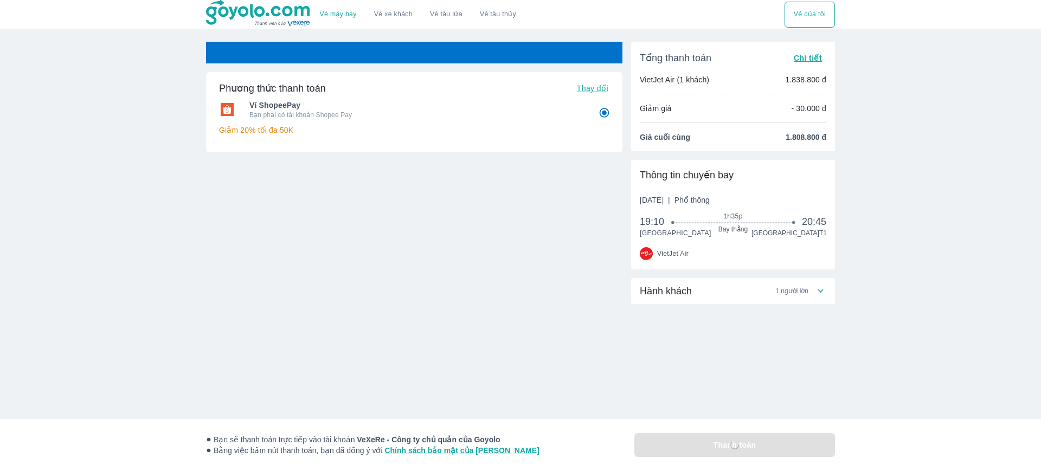
radio input "false"
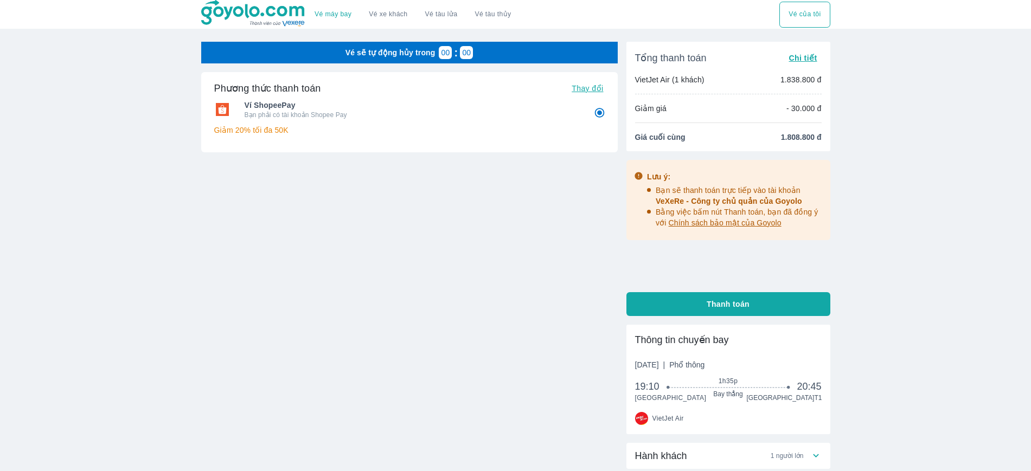
click at [651, 301] on button "Thanh toán" at bounding box center [728, 304] width 204 height 24
radio input "false"
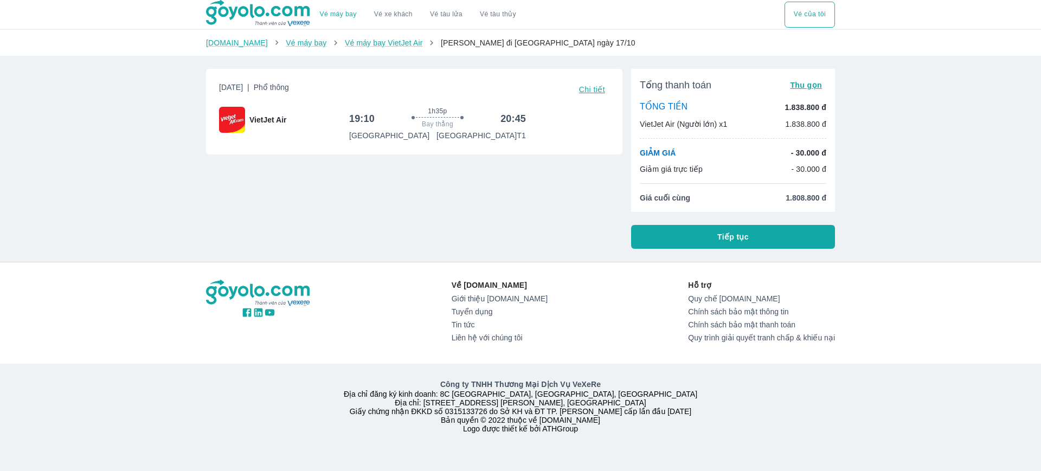
click at [763, 240] on button "Tiếp tục" at bounding box center [733, 237] width 204 height 24
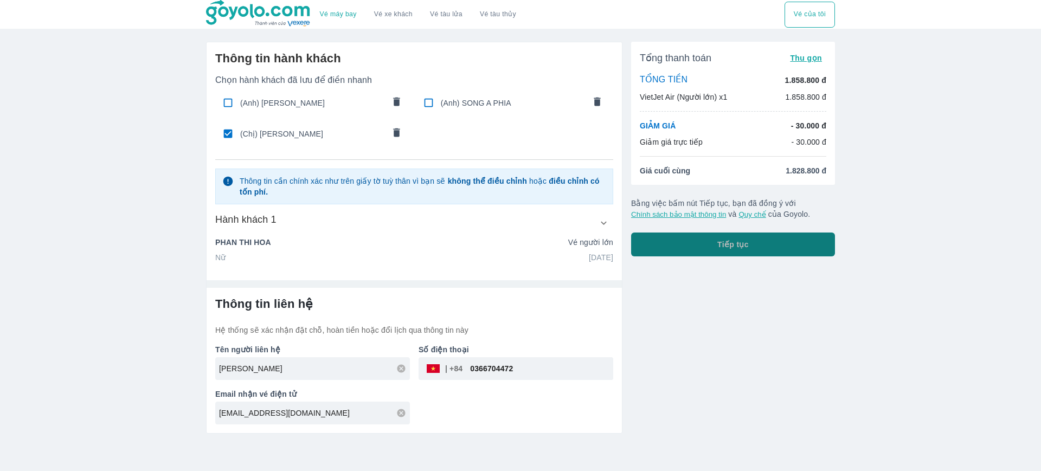
click at [728, 244] on span "Tiếp tục" at bounding box center [733, 244] width 31 height 11
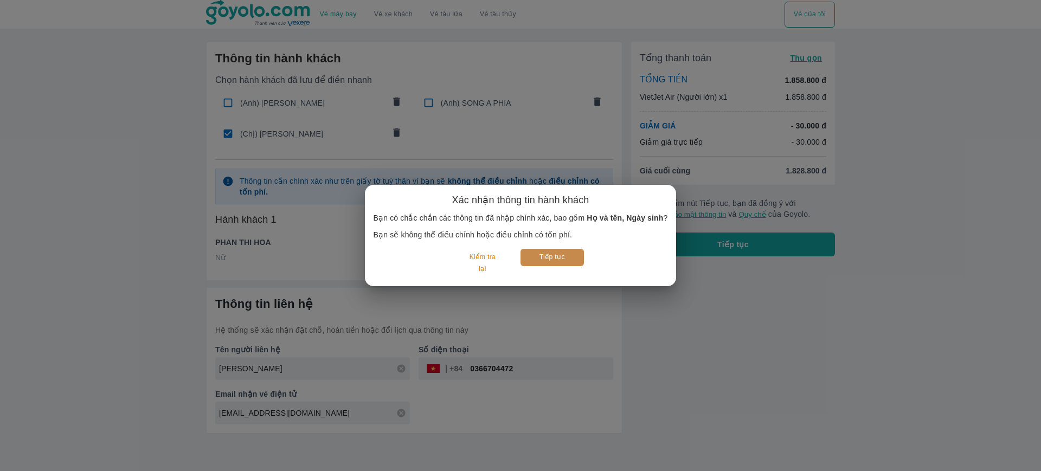
click at [567, 252] on button "Tiếp tục" at bounding box center [552, 257] width 63 height 17
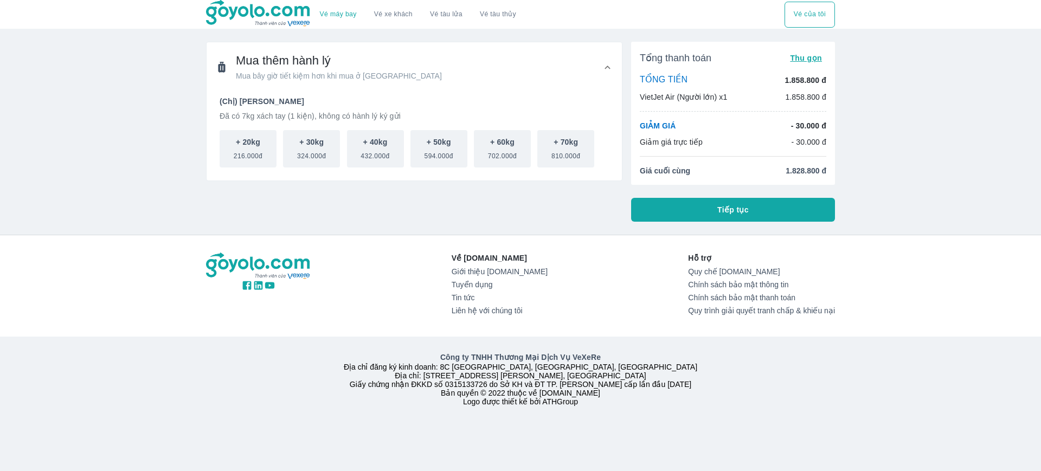
click at [684, 207] on button "Tiếp tục" at bounding box center [733, 210] width 204 height 24
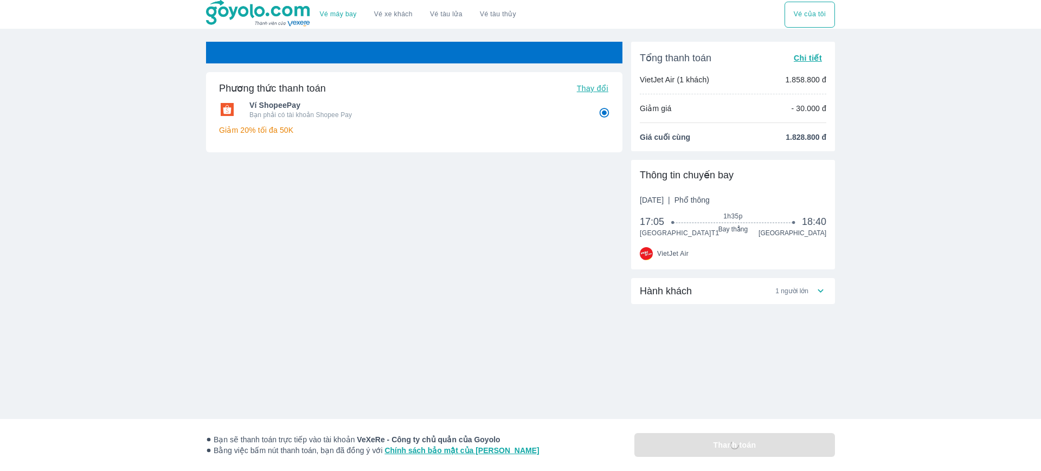
radio input "false"
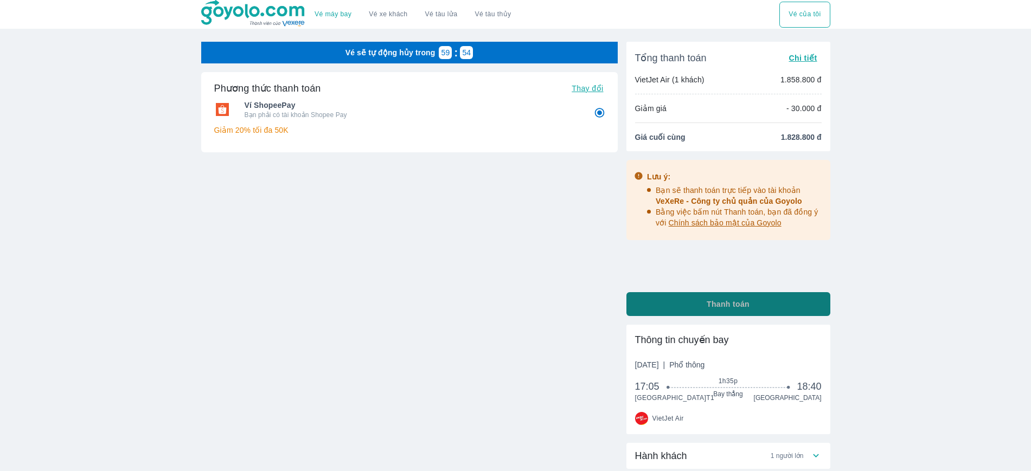
click at [739, 306] on span "Thanh toán" at bounding box center [728, 304] width 43 height 11
radio input "false"
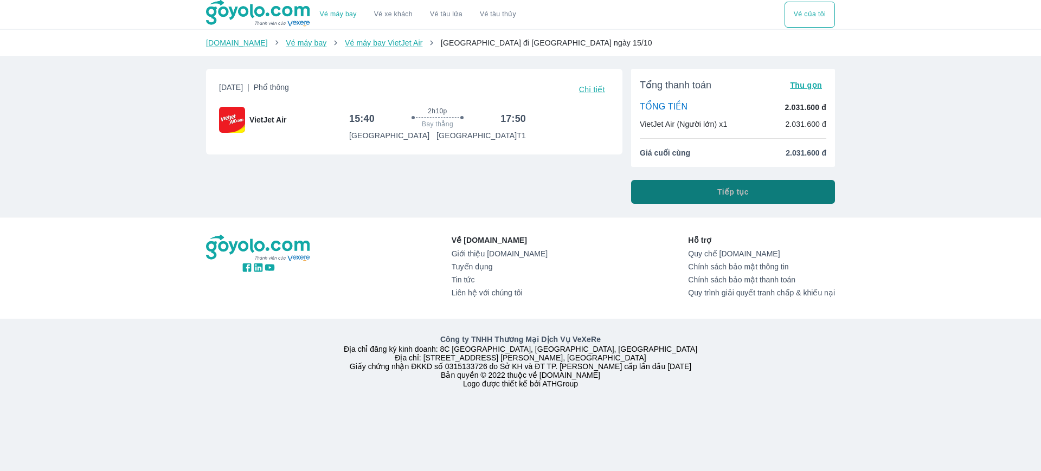
click at [786, 193] on button "Tiếp tục" at bounding box center [733, 192] width 204 height 24
